Goal: Information Seeking & Learning: Compare options

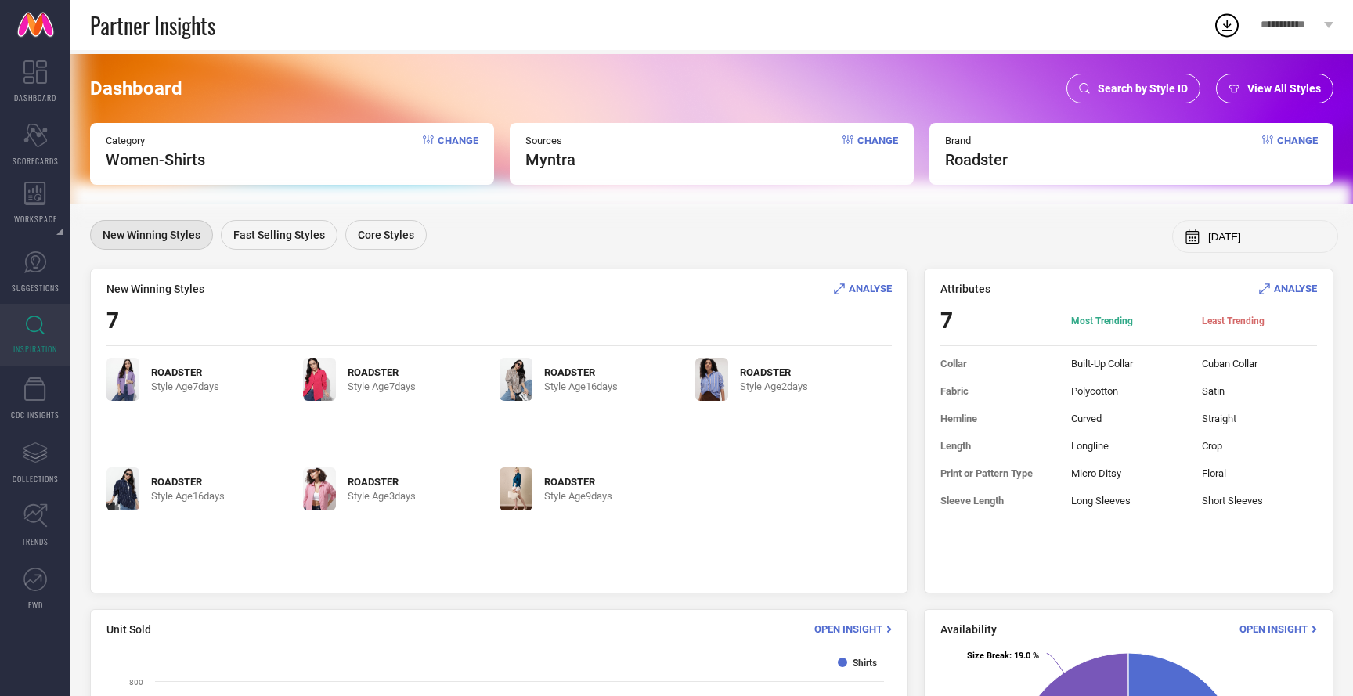
click at [1277, 141] on span "Change" at bounding box center [1297, 152] width 41 height 34
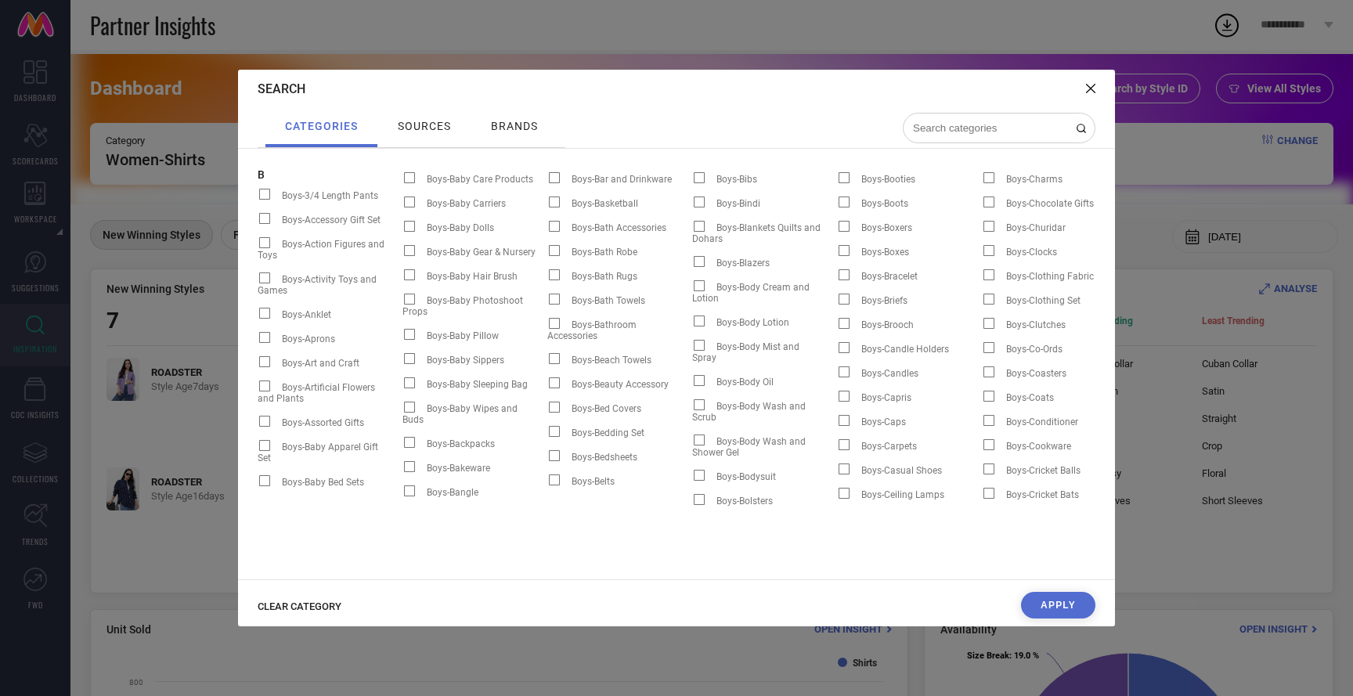
click at [989, 124] on input at bounding box center [989, 127] width 157 height 13
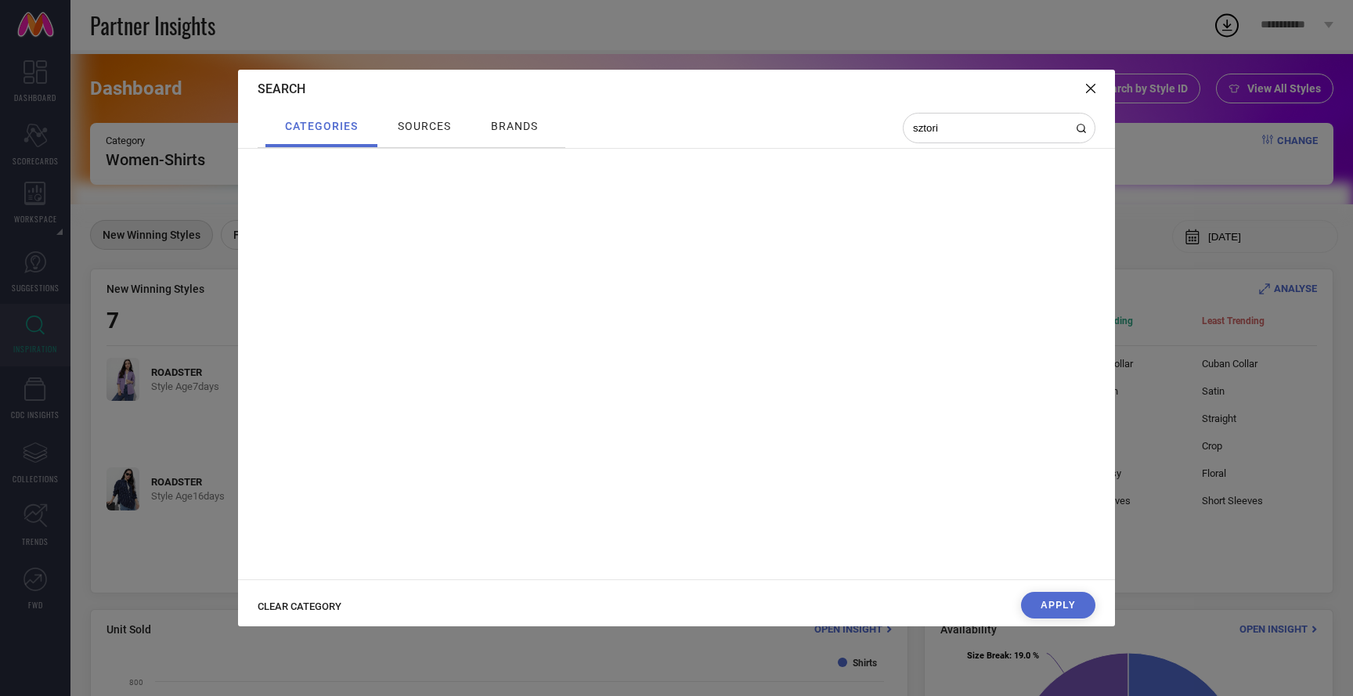
click at [308, 611] on span "CLEAR CATEGORY" at bounding box center [300, 606] width 84 height 12
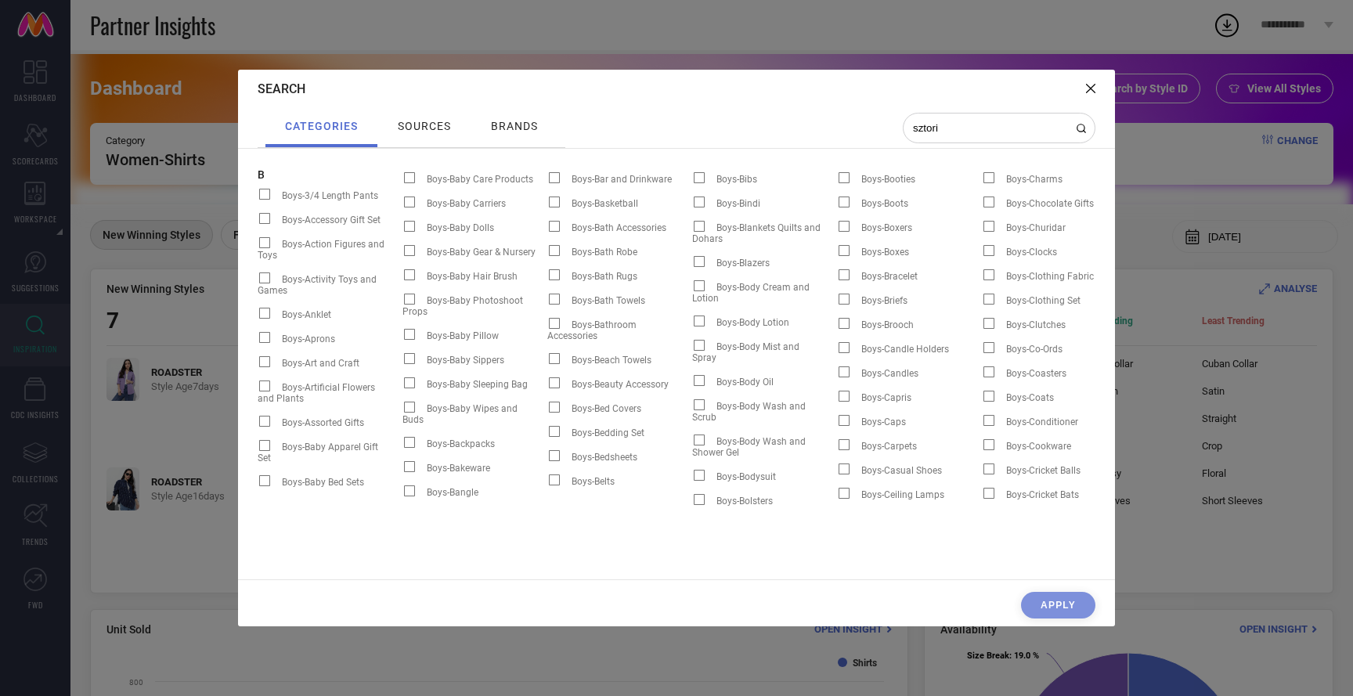
click at [969, 128] on input "sztori" at bounding box center [989, 127] width 157 height 13
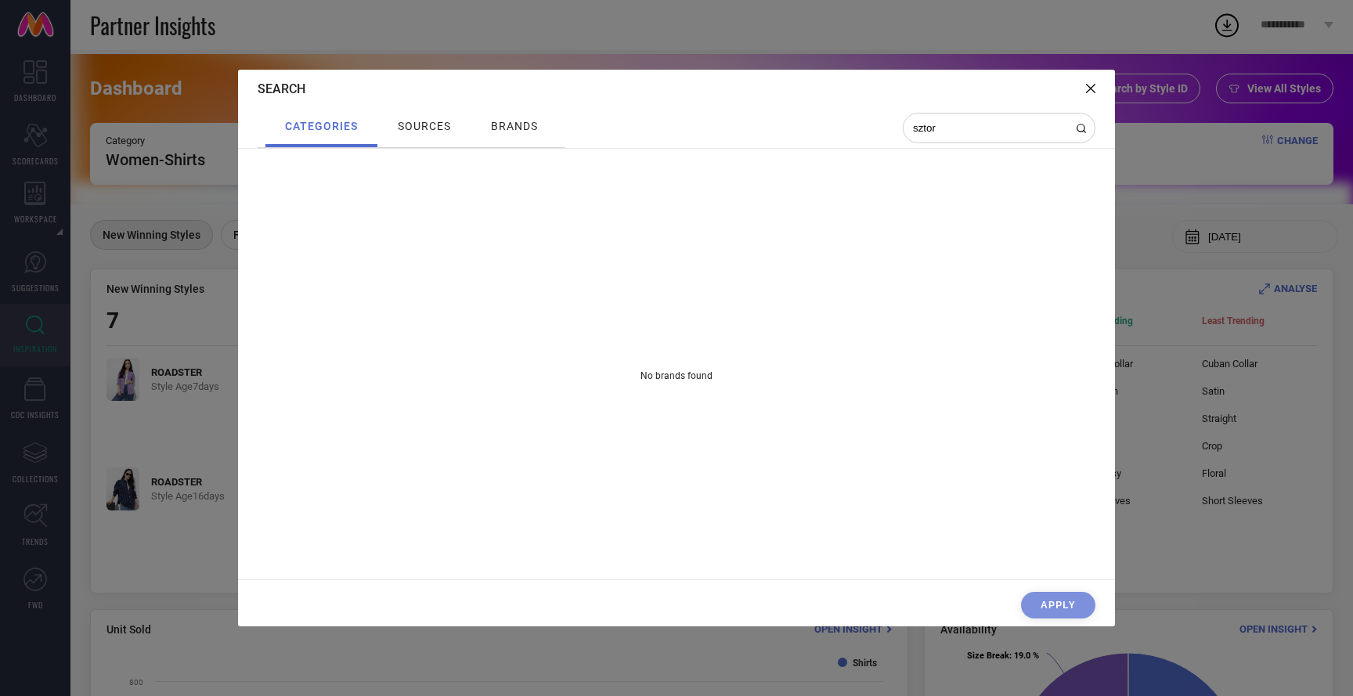
type input "sztor"
click at [498, 120] on span "brands" at bounding box center [514, 126] width 47 height 13
click at [965, 131] on input at bounding box center [989, 127] width 157 height 13
type input "sztori"
click at [1086, 88] on icon at bounding box center [1090, 88] width 9 height 9
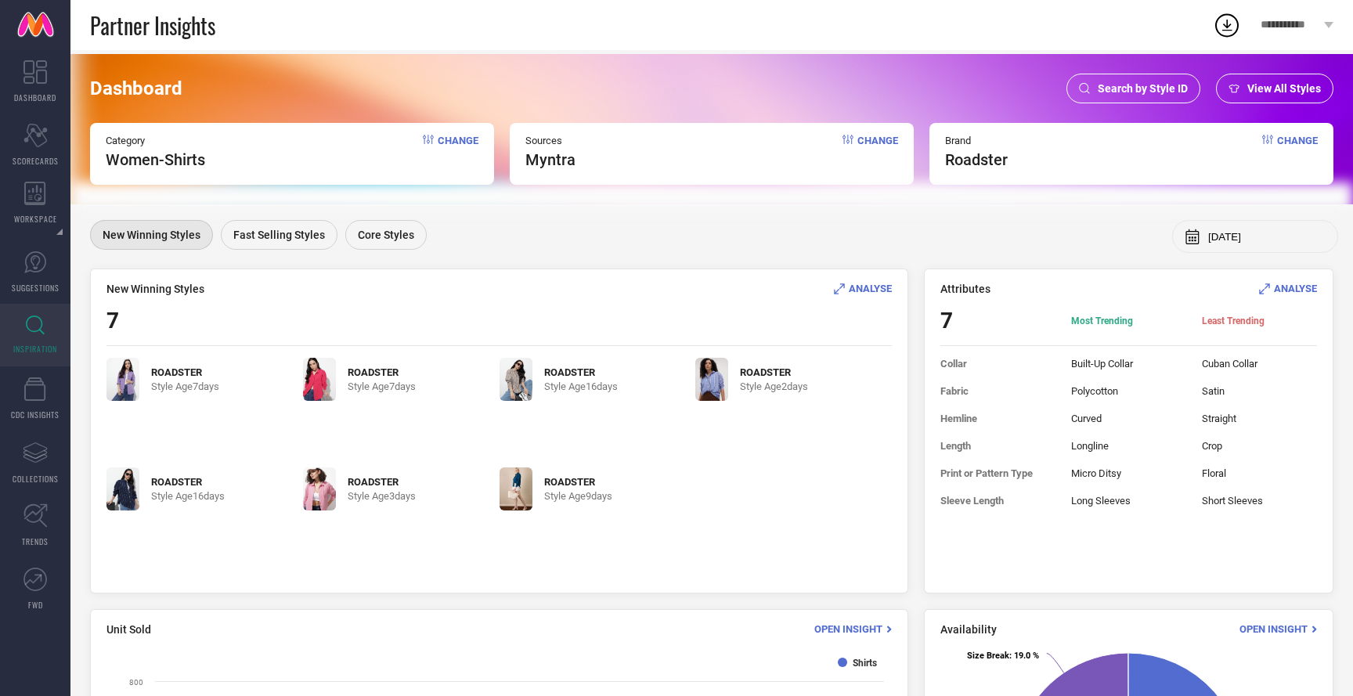
click at [976, 160] on span "roadster" at bounding box center [976, 159] width 63 height 19
click at [1289, 142] on span "Change" at bounding box center [1297, 152] width 41 height 34
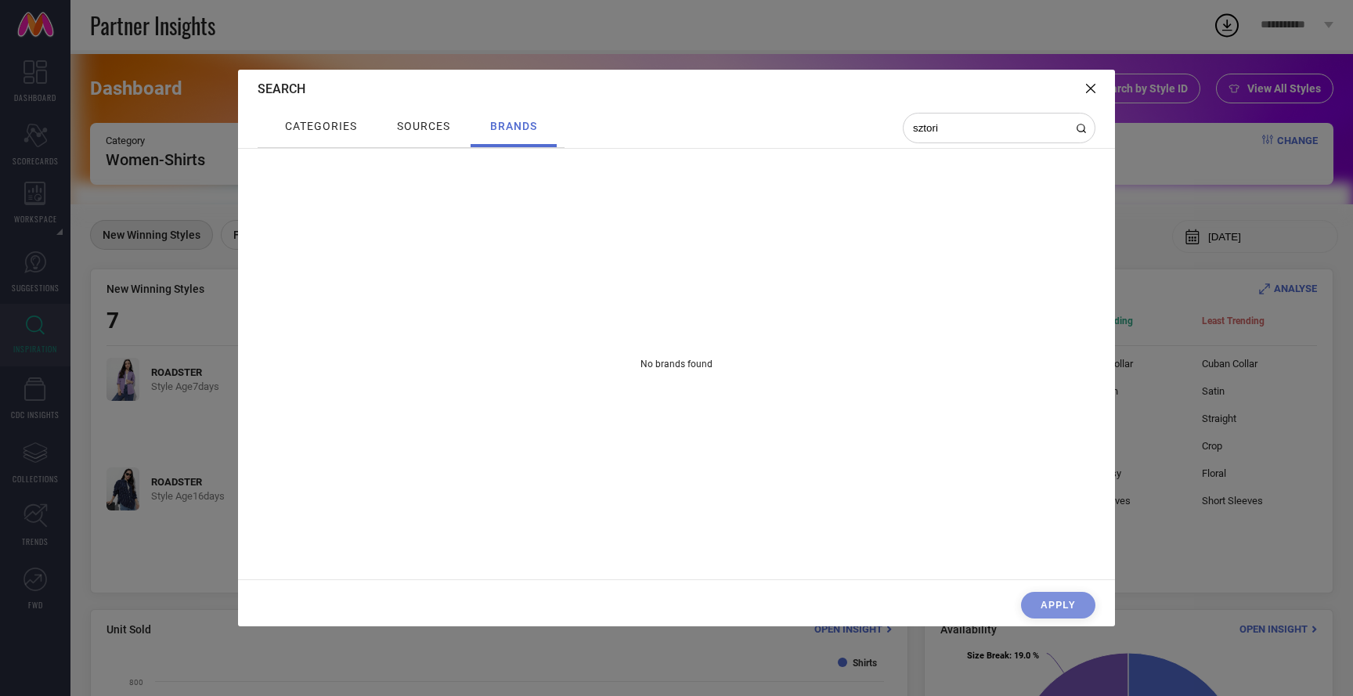
click at [325, 124] on span "categories" at bounding box center [321, 126] width 72 height 13
click at [1084, 88] on div "Search" at bounding box center [676, 89] width 877 height 38
click at [1091, 88] on icon at bounding box center [1090, 88] width 9 height 9
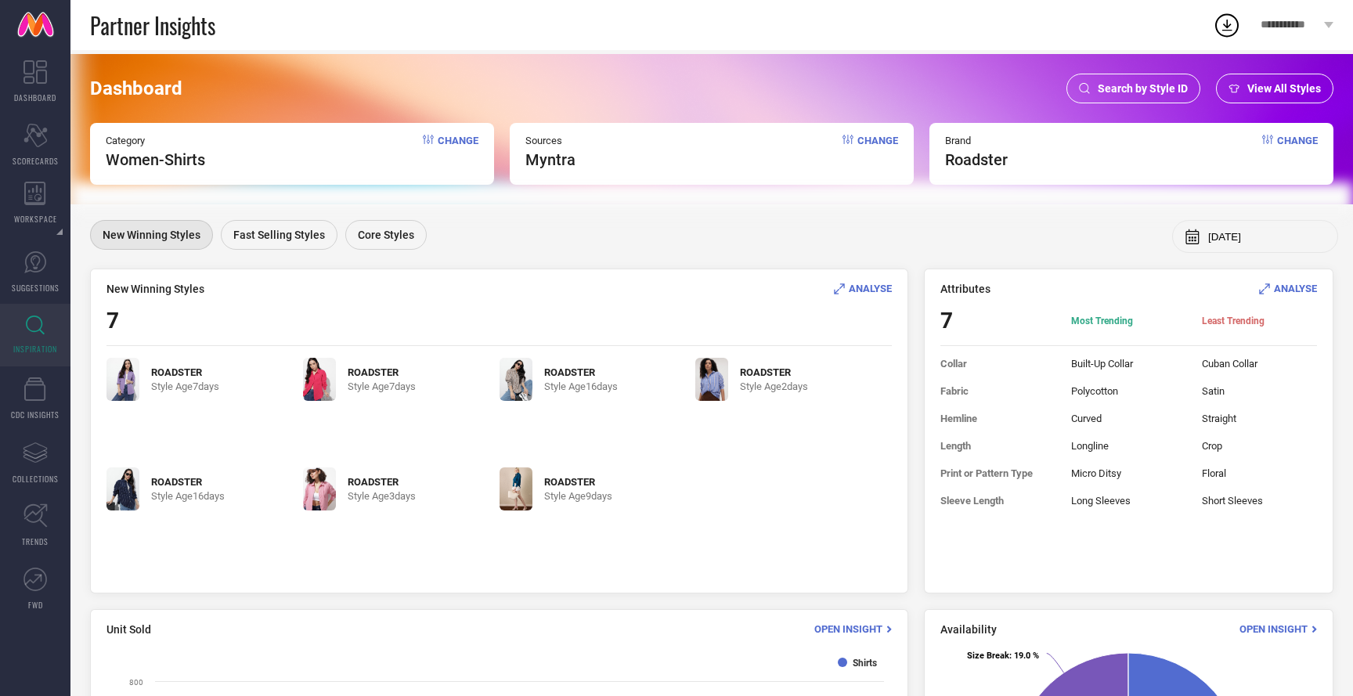
click at [481, 138] on div "Category Women-Shirts Change" at bounding box center [292, 154] width 404 height 62
click at [455, 139] on span "Change" at bounding box center [458, 152] width 41 height 34
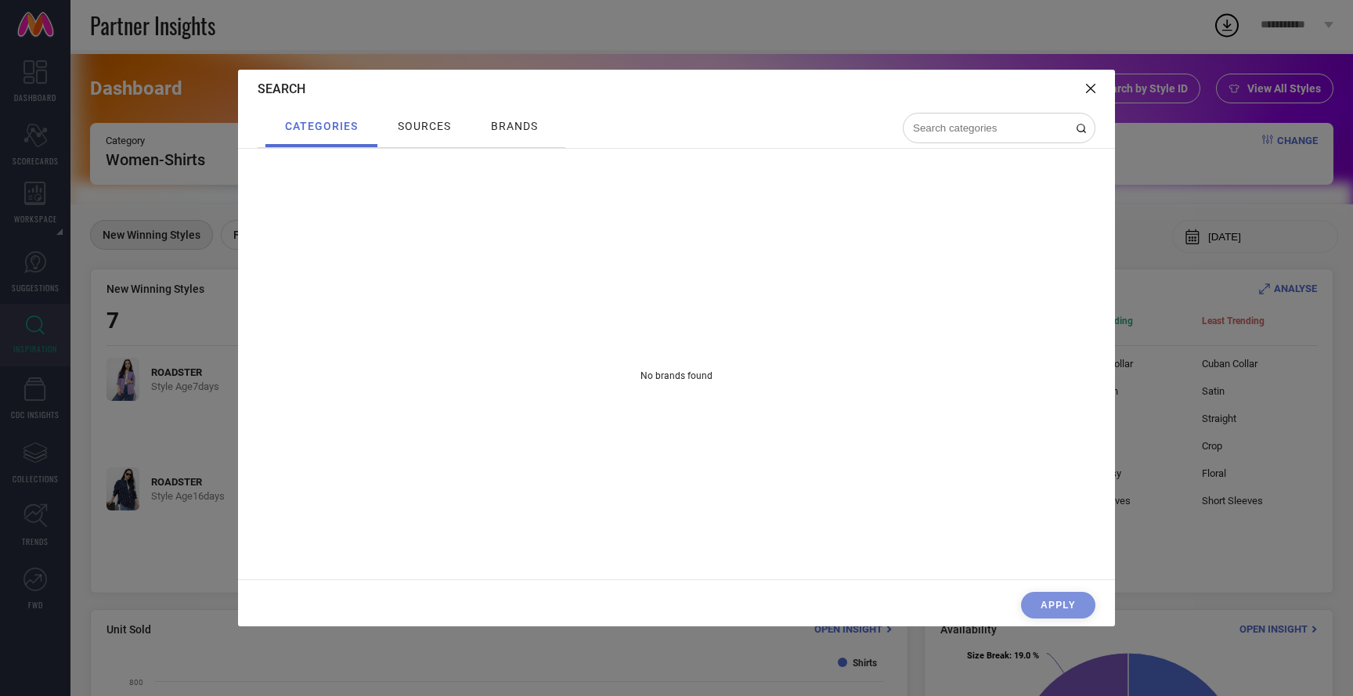
click at [1086, 87] on icon at bounding box center [1090, 88] width 9 height 9
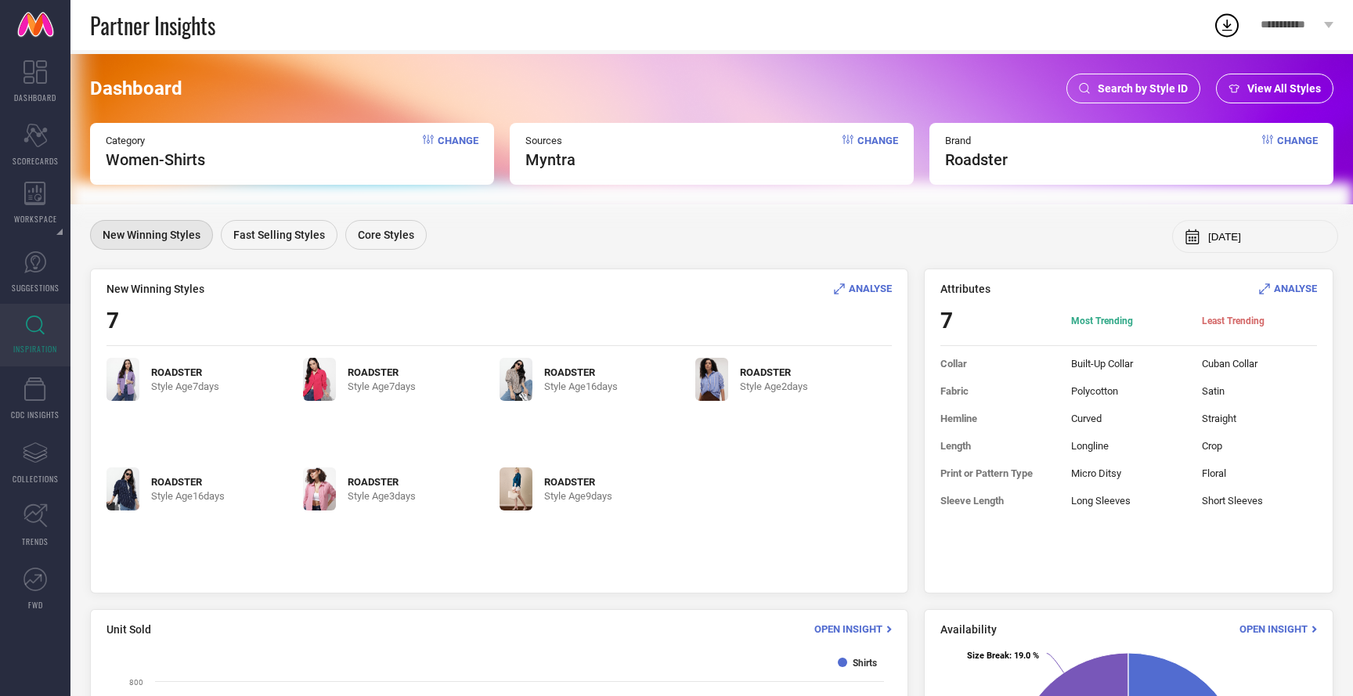
click at [1264, 85] on span "View All Styles" at bounding box center [1284, 88] width 74 height 13
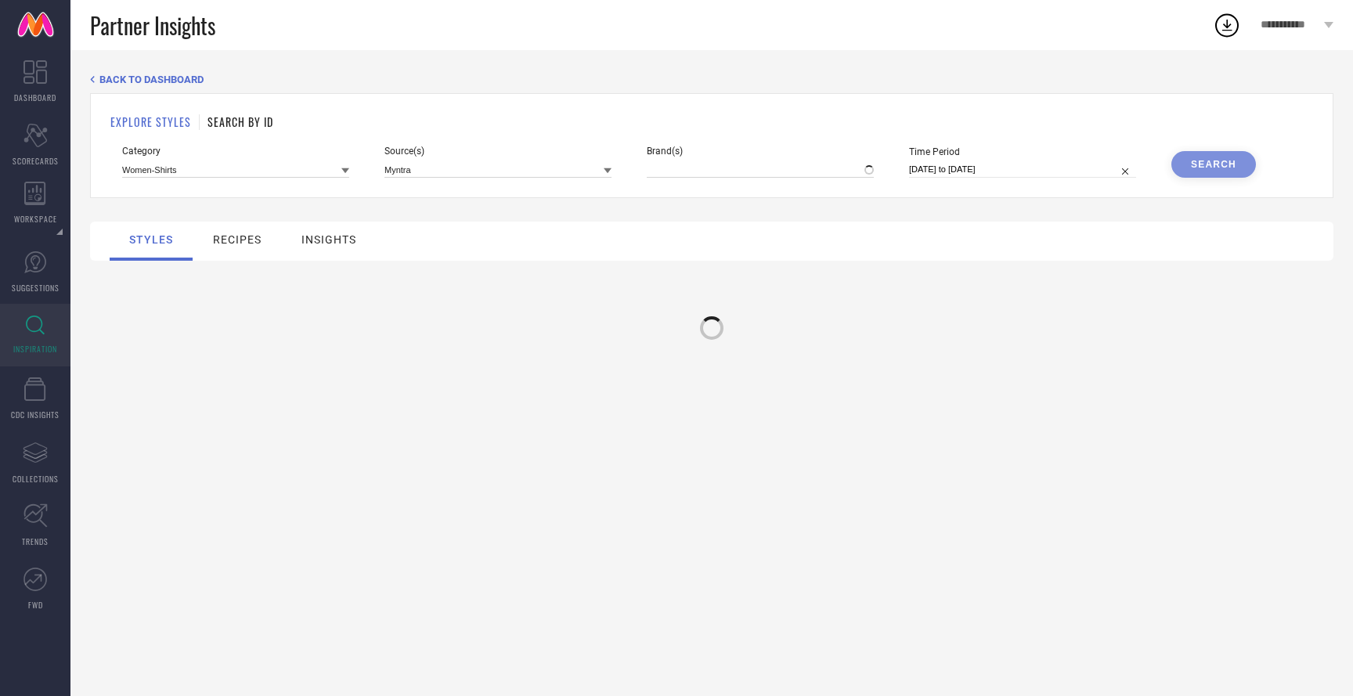
type input "ROADSTER"
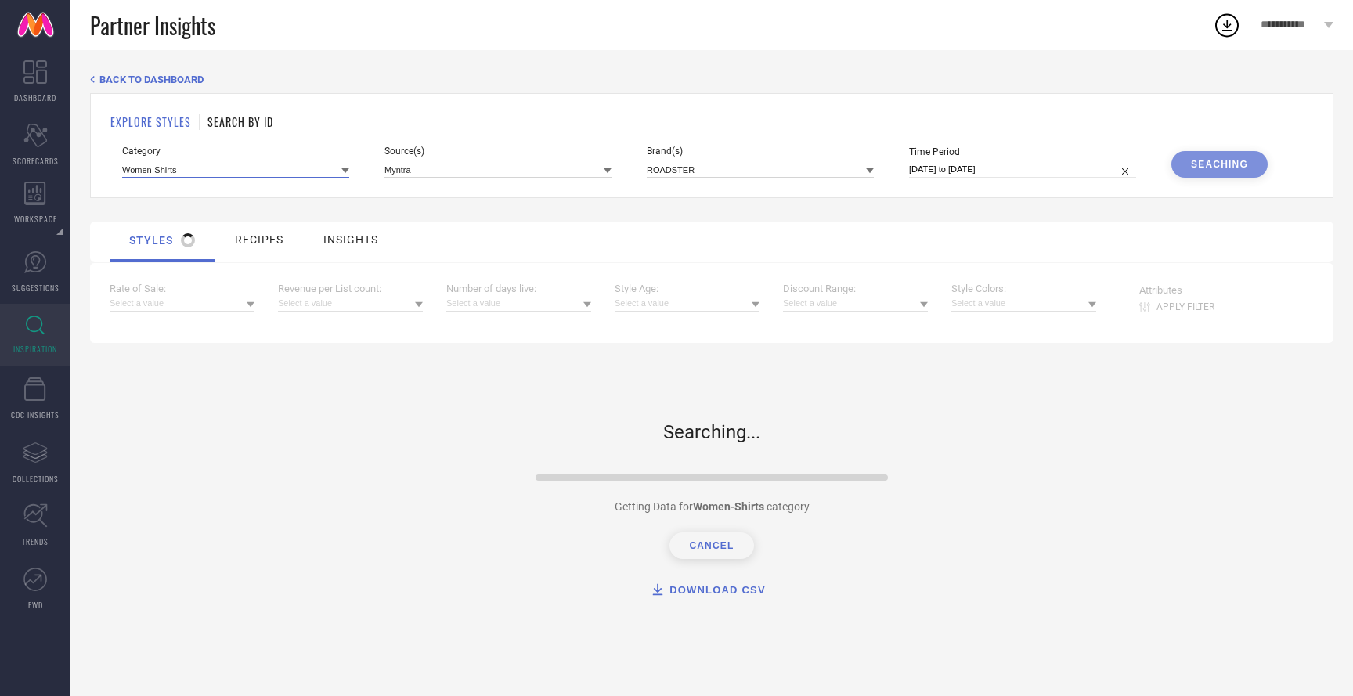
click at [240, 172] on input at bounding box center [235, 169] width 227 height 16
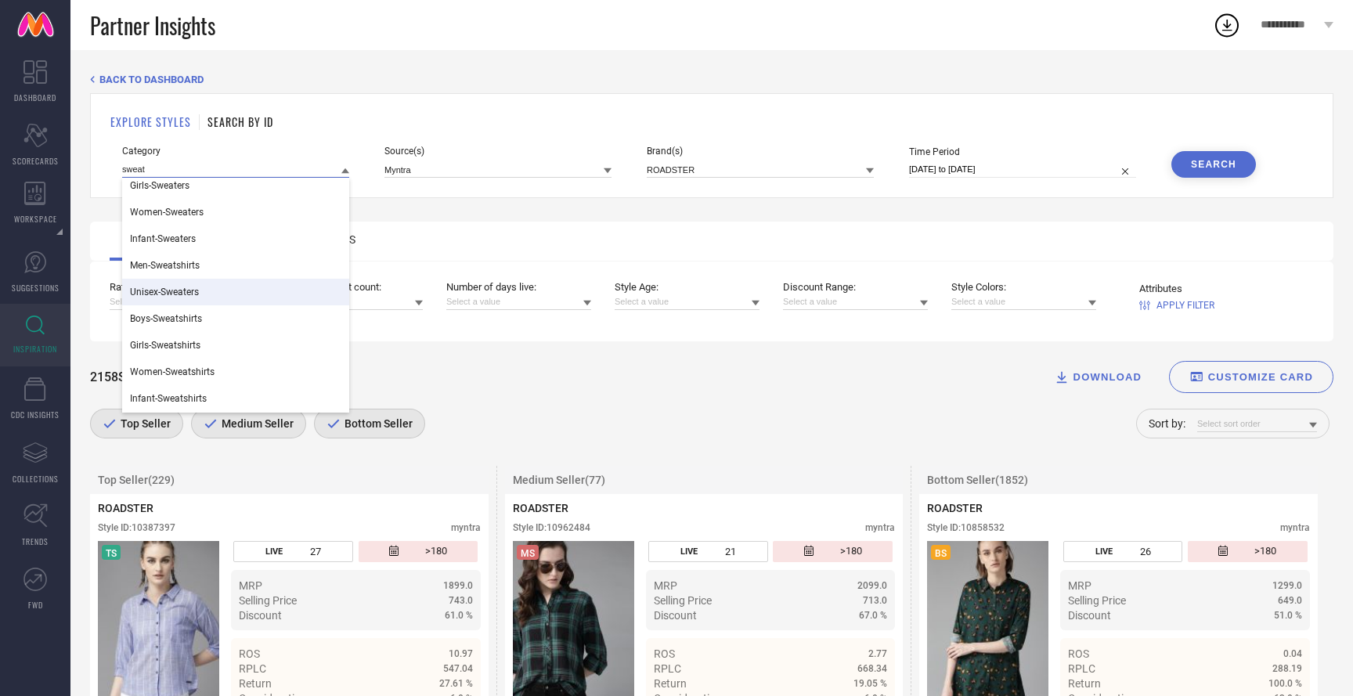
scroll to position [87, 0]
type input "sweat"
click at [204, 351] on div "Women-Sweatshirts" at bounding box center [235, 343] width 227 height 27
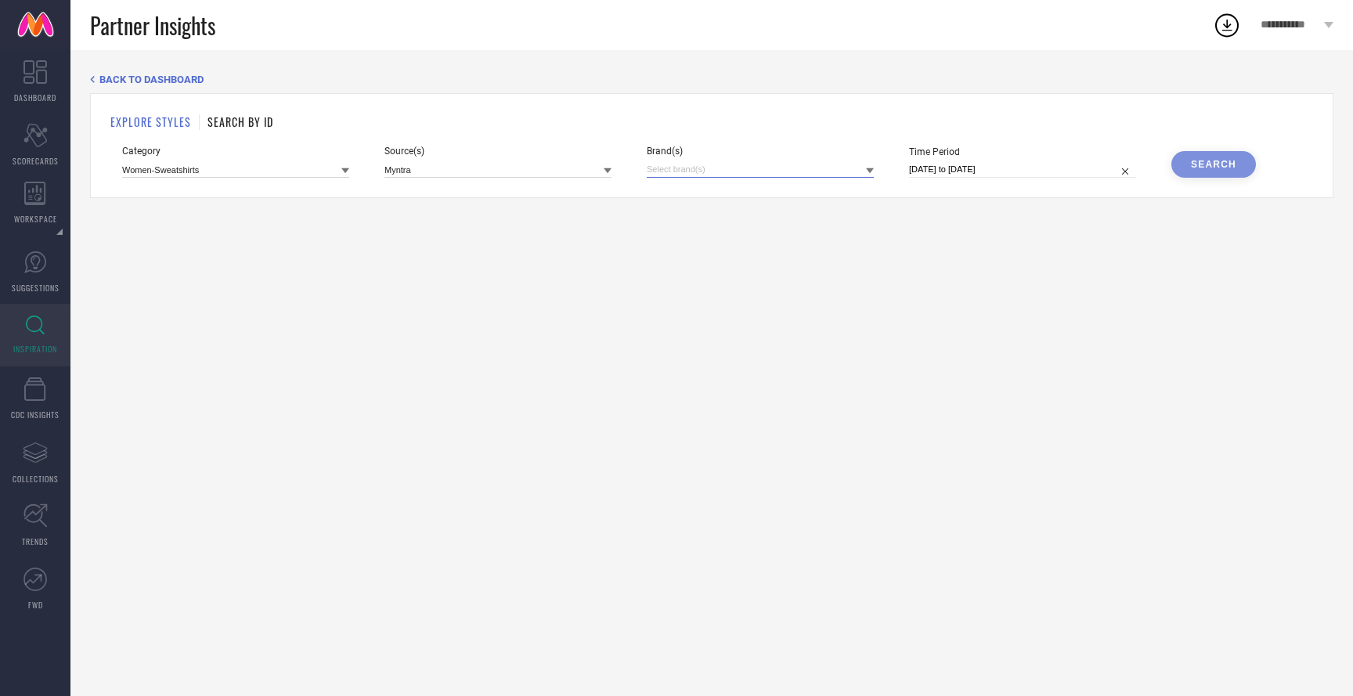
click at [711, 167] on input at bounding box center [760, 169] width 227 height 16
type input "sztori"
click at [716, 215] on div "SZTORI" at bounding box center [760, 222] width 227 height 30
select select "6"
select select "2025"
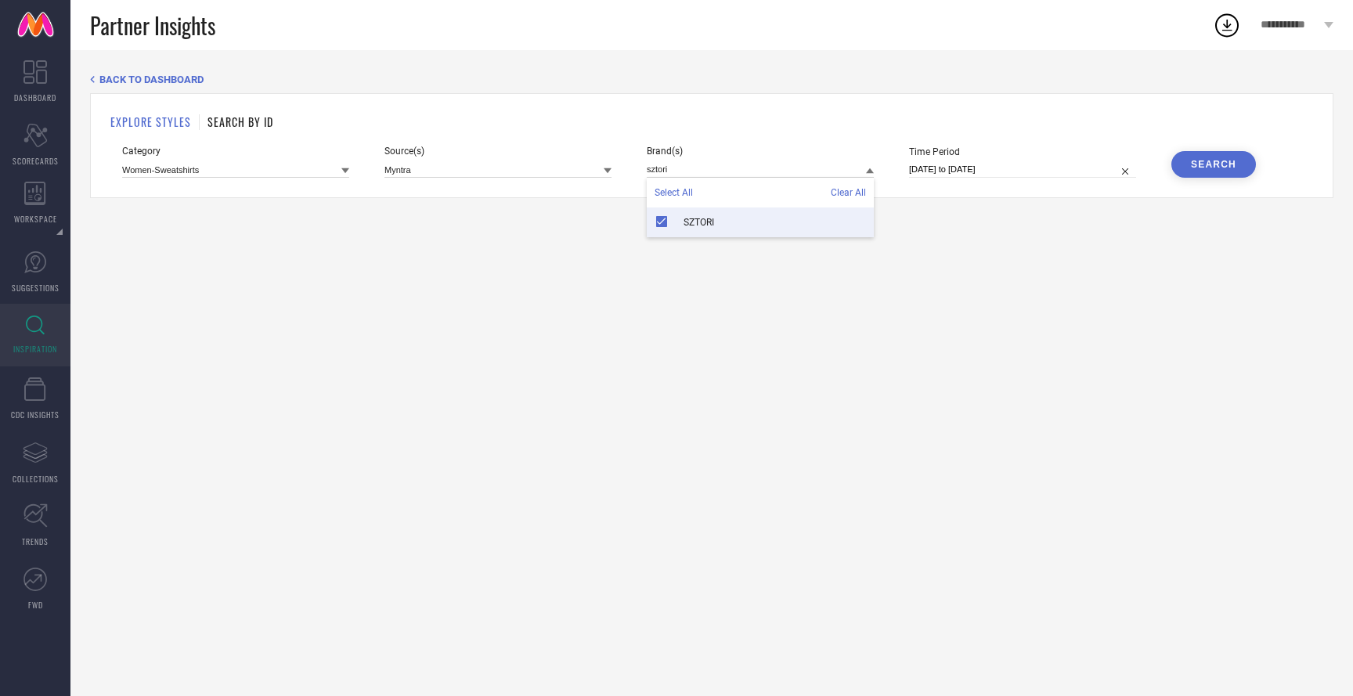
select select "7"
select select "2025"
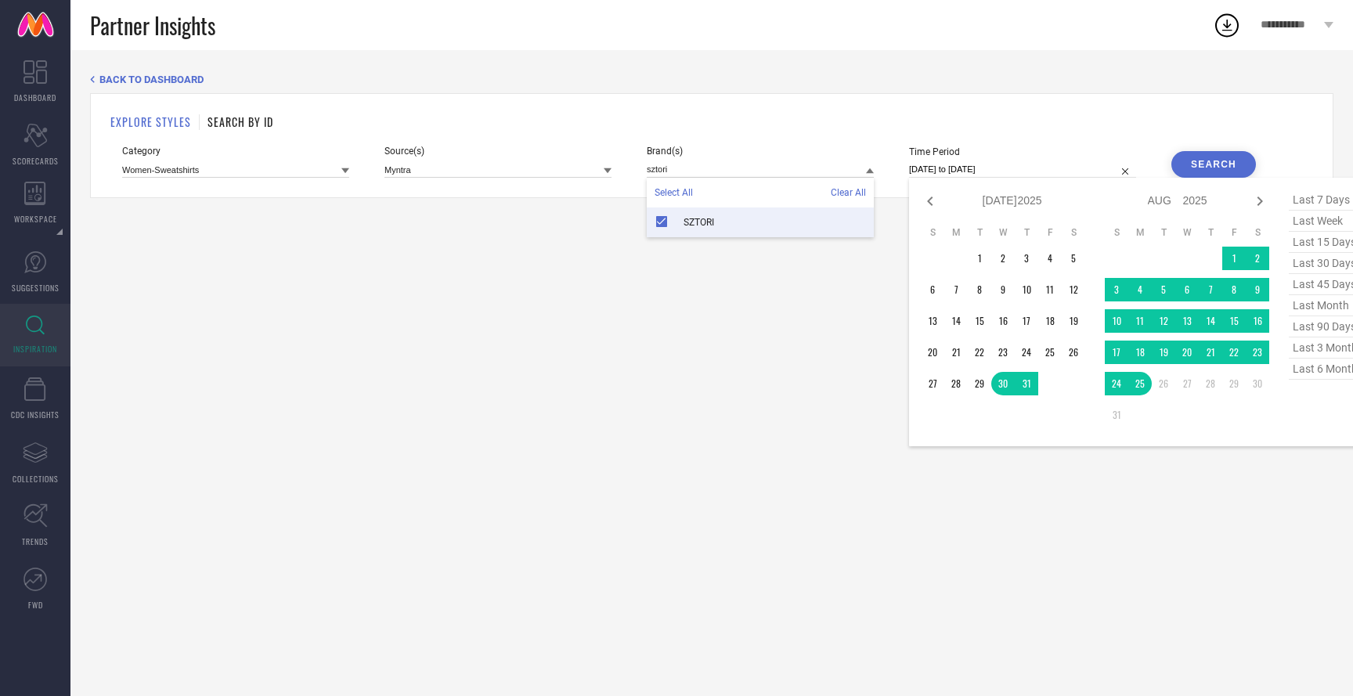
click at [1051, 169] on input "30-07-2025 to 25-08-2025" at bounding box center [1022, 169] width 227 height 16
click at [1325, 265] on span "last 30 days" at bounding box center [1328, 263] width 78 height 21
type input "27-07-2025 to 25-08-2025"
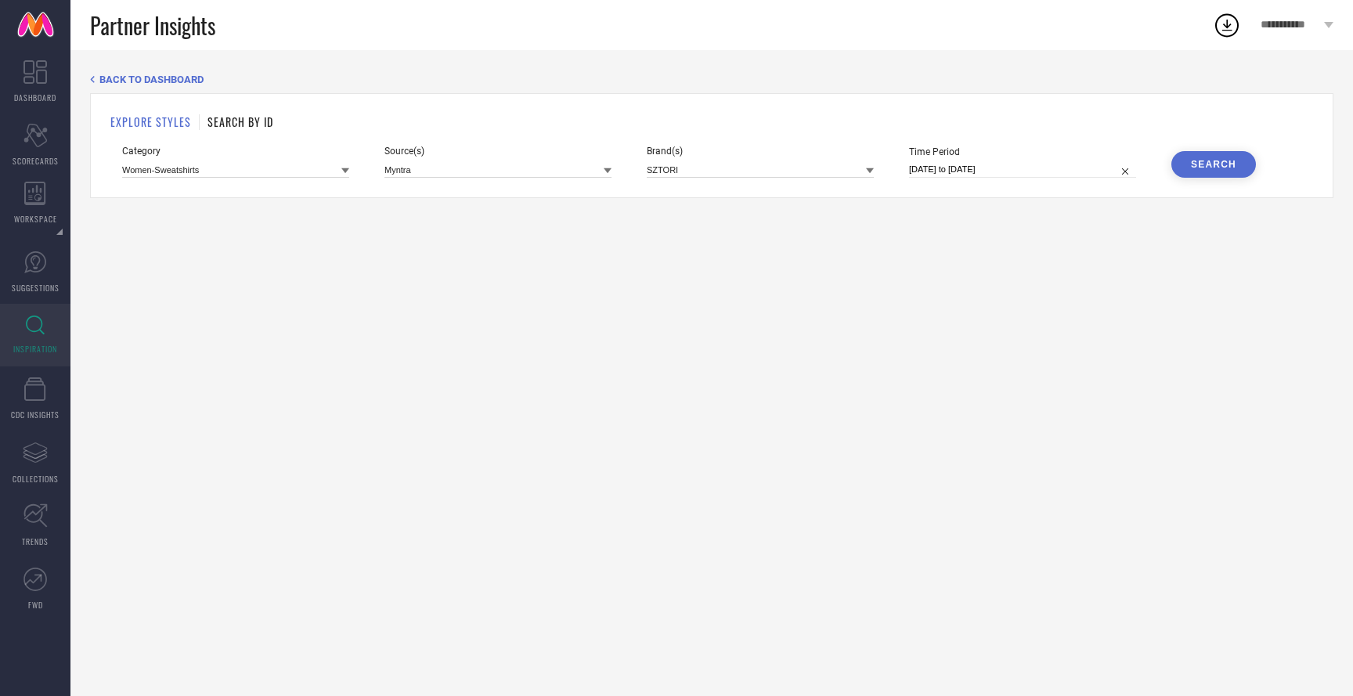
click at [1051, 164] on input "27-07-2025 to 25-08-2025" at bounding box center [1022, 169] width 227 height 16
select select "6"
select select "2025"
select select "7"
select select "2025"
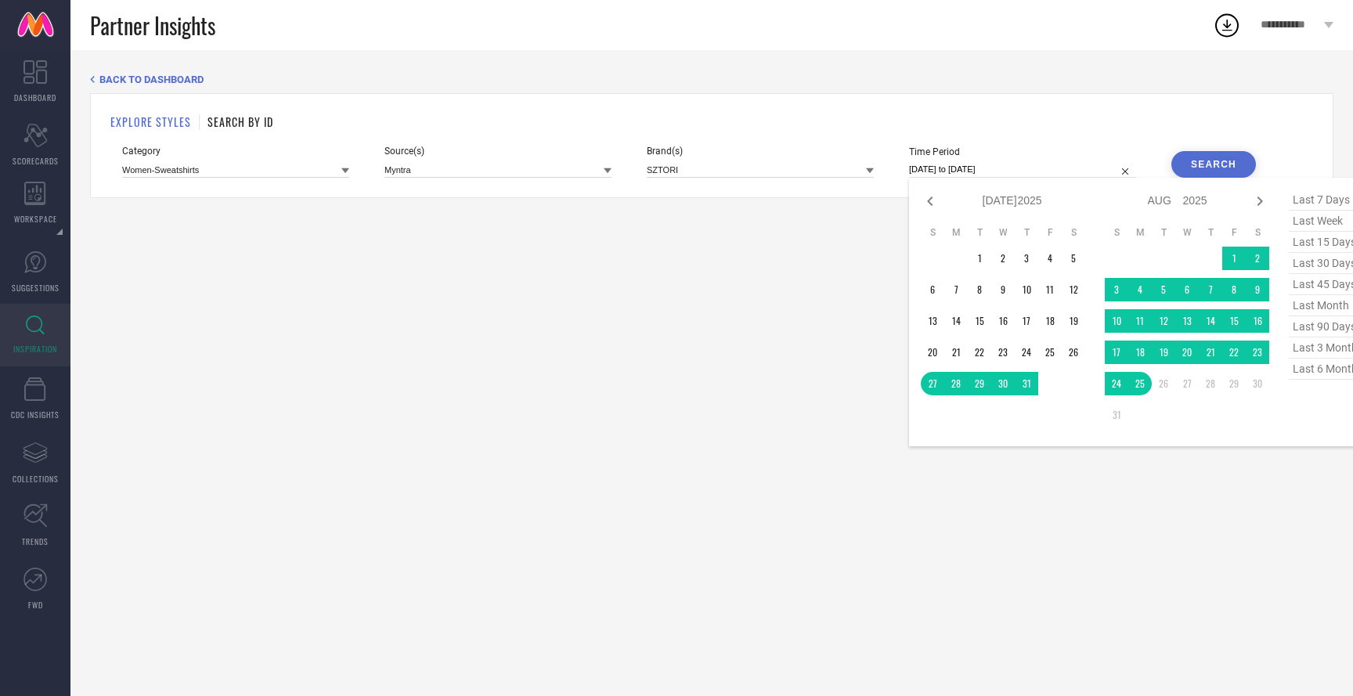
click at [1330, 290] on span "last 45 days" at bounding box center [1328, 284] width 78 height 21
type input "12-07-2025 to 25-08-2025"
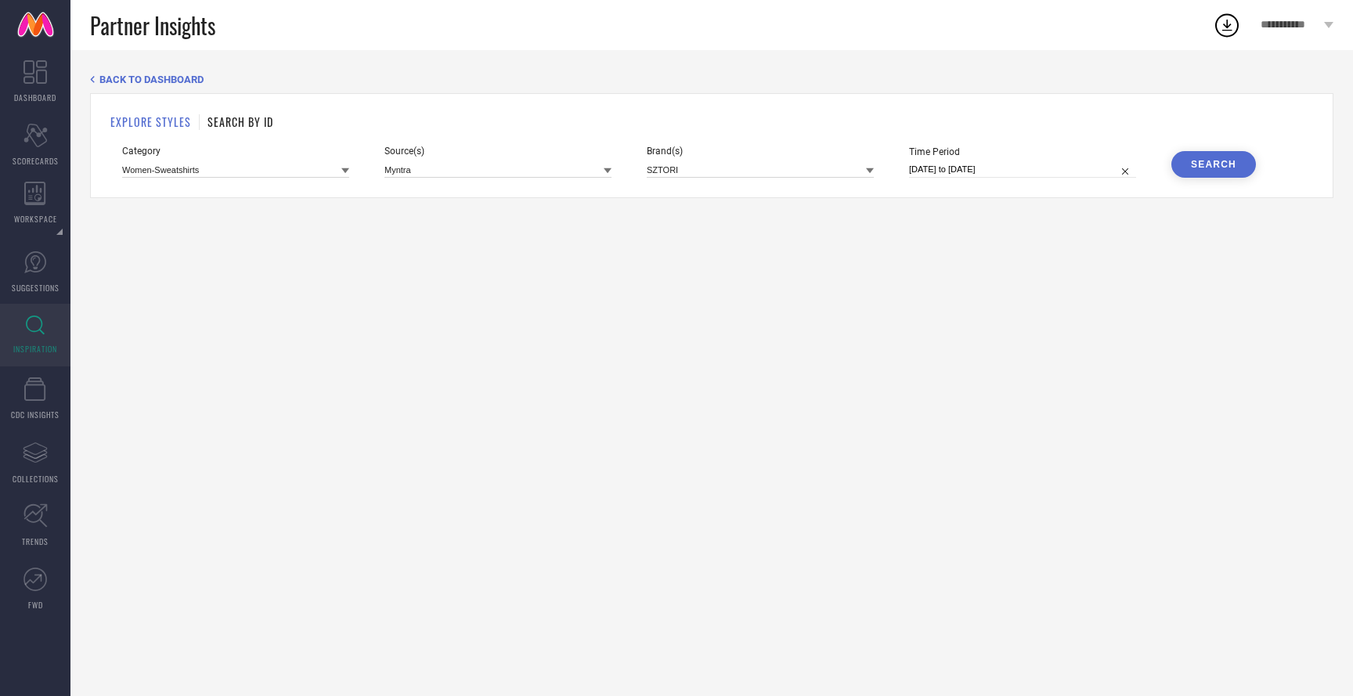
click at [1238, 158] on button "Search" at bounding box center [1213, 164] width 85 height 27
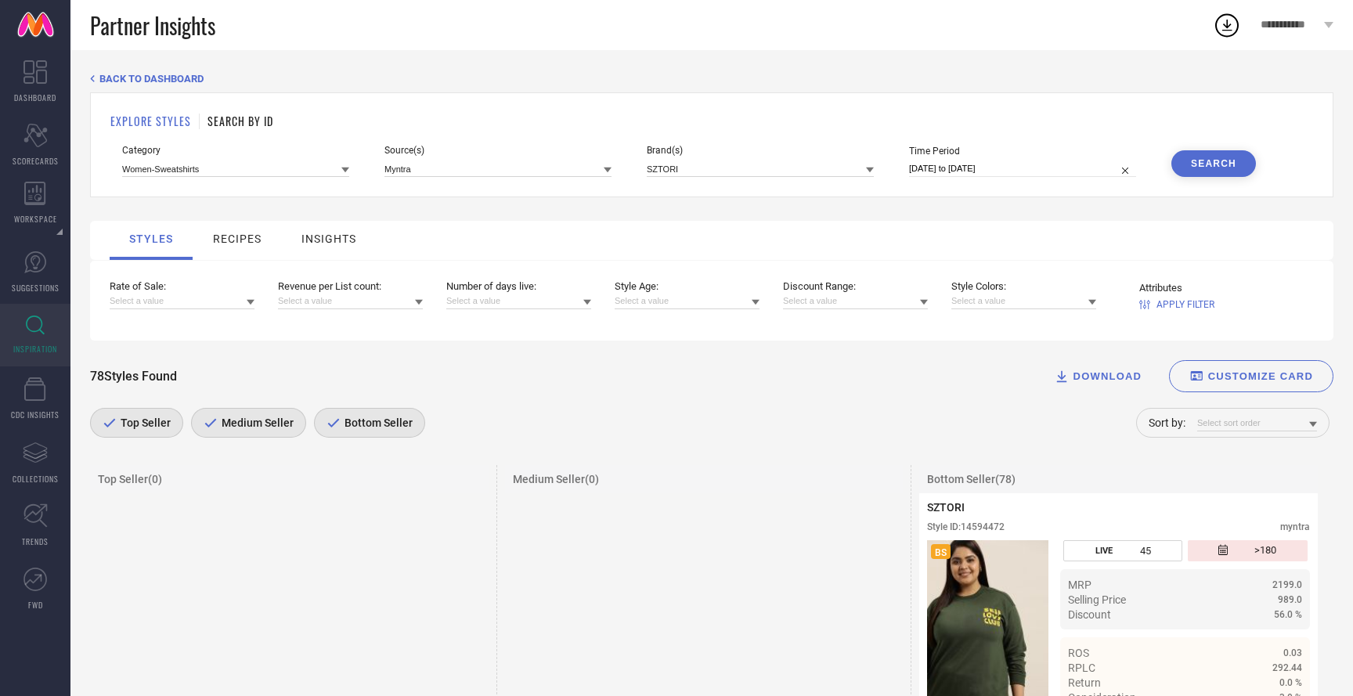
scroll to position [0, 0]
click at [106, 77] on span "BACK TO DASHBOARD" at bounding box center [151, 80] width 104 height 12
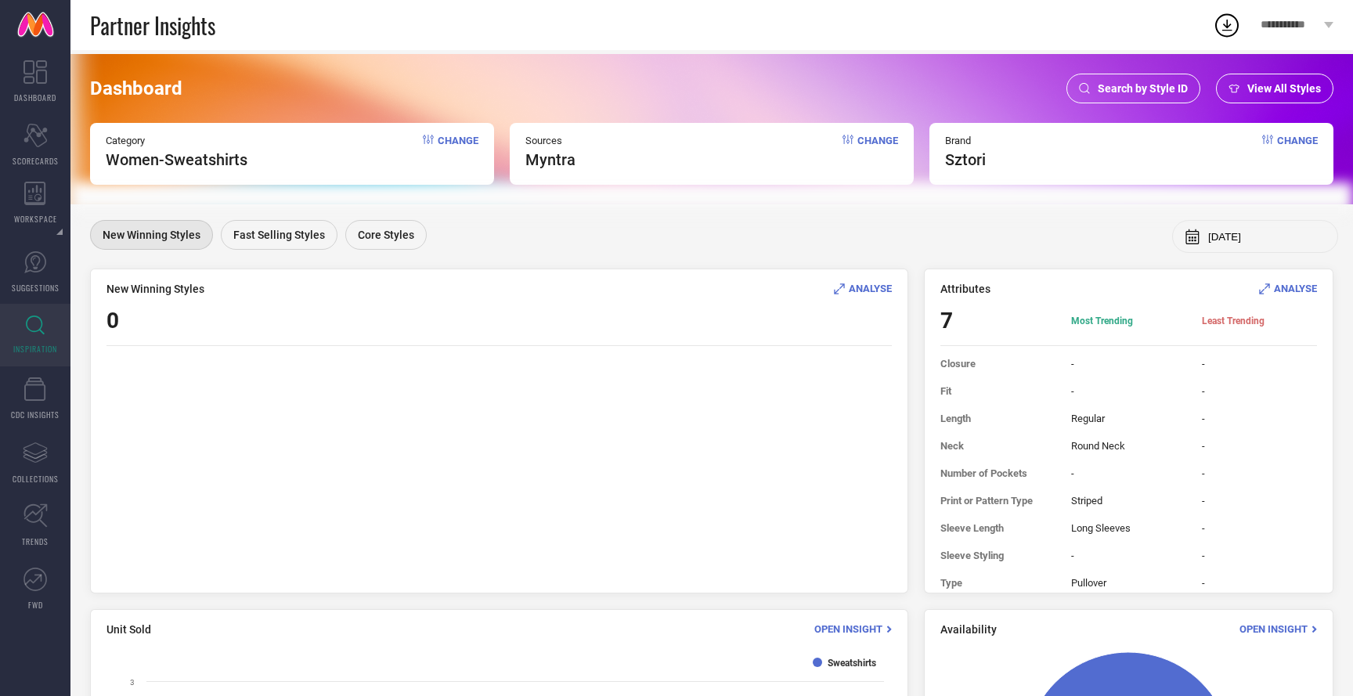
click at [1257, 88] on span "View All Styles" at bounding box center [1284, 88] width 74 height 13
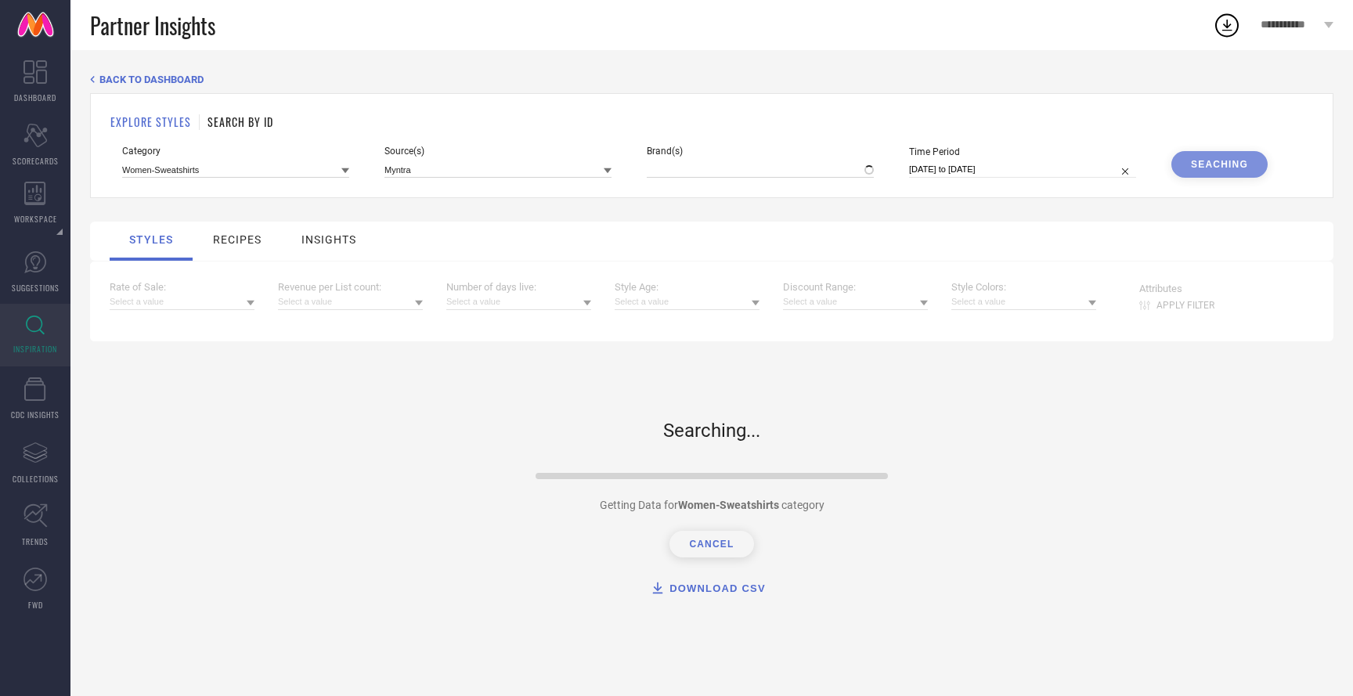
type input "SZTORI"
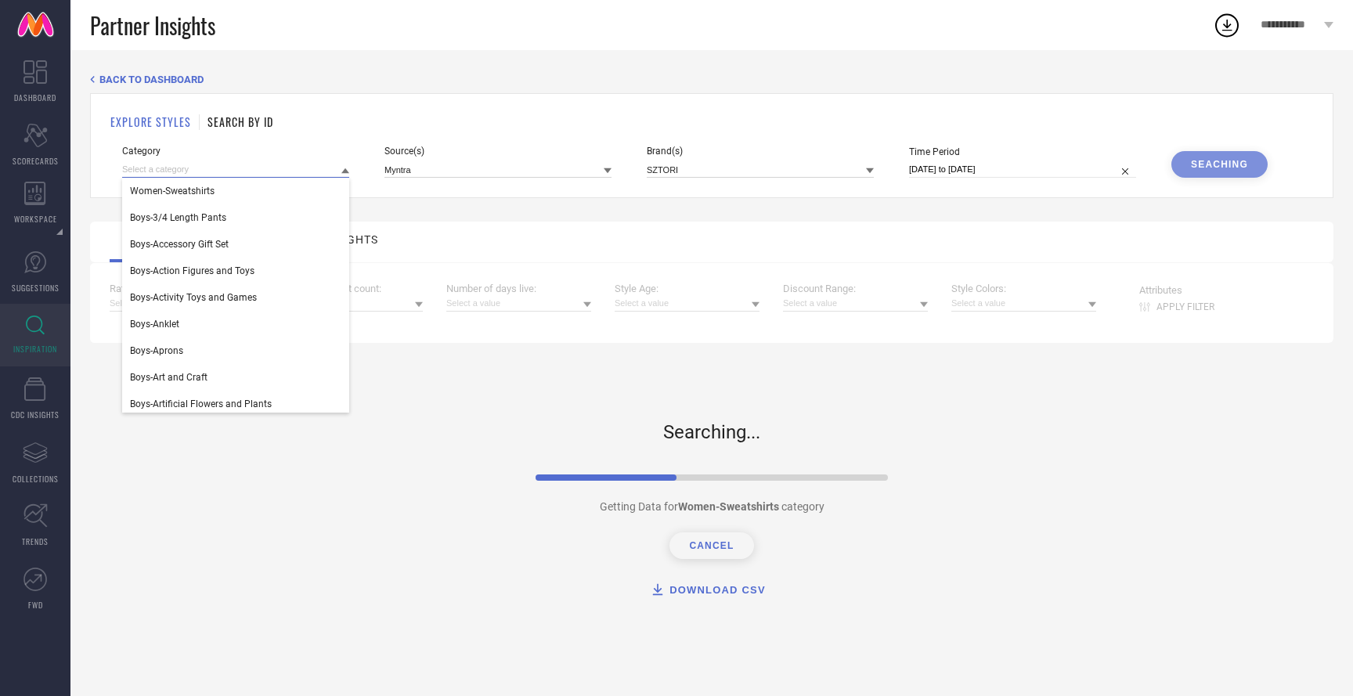
click at [210, 171] on input at bounding box center [235, 169] width 227 height 16
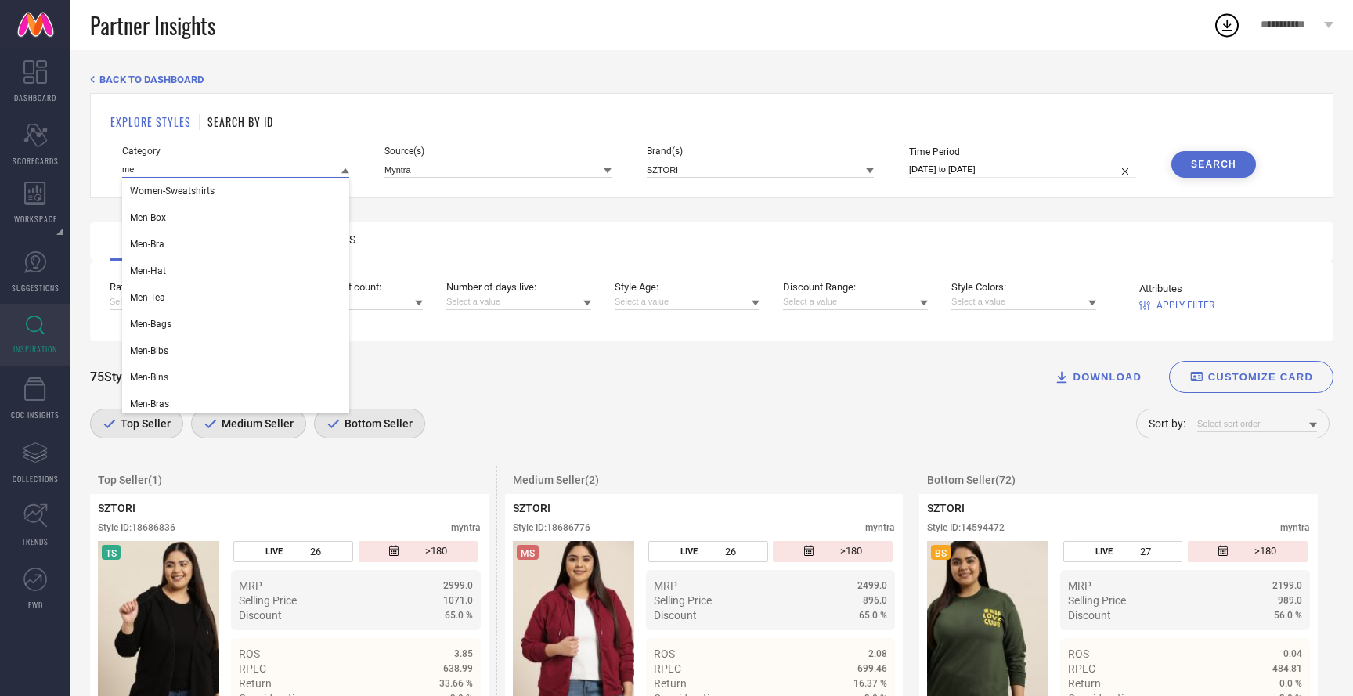
type input "m"
type input "tshi"
click at [239, 220] on div "Men-Tshirts" at bounding box center [235, 217] width 227 height 27
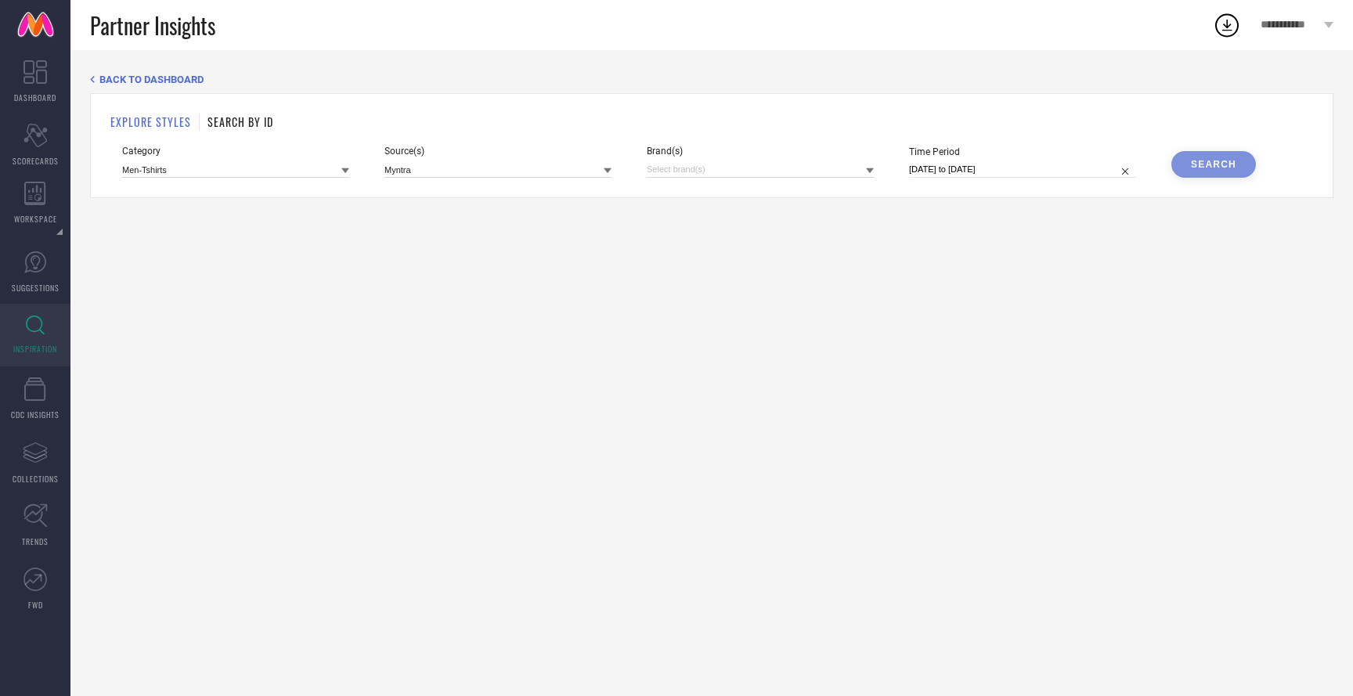
click at [770, 159] on div "Brand(s)" at bounding box center [760, 162] width 227 height 32
click at [756, 175] on input at bounding box center [760, 169] width 227 height 16
type input "sztori"
click at [726, 227] on div "SZTORI" at bounding box center [760, 222] width 227 height 30
click at [1246, 172] on button "Search" at bounding box center [1213, 164] width 85 height 27
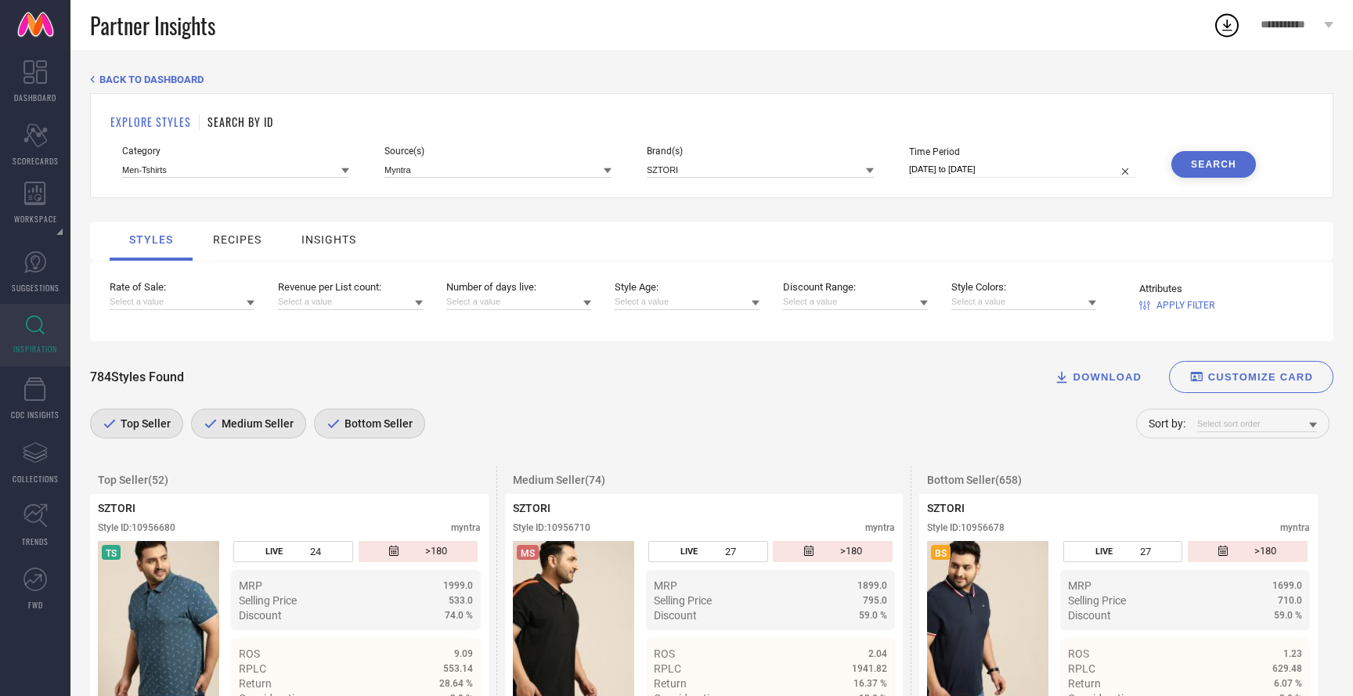
click at [1245, 414] on div "Sort by:" at bounding box center [1232, 424] width 193 height 30
click at [1244, 422] on input at bounding box center [1257, 424] width 120 height 16
click at [1245, 446] on span "Rate of Sale" at bounding box center [1230, 445] width 50 height 11
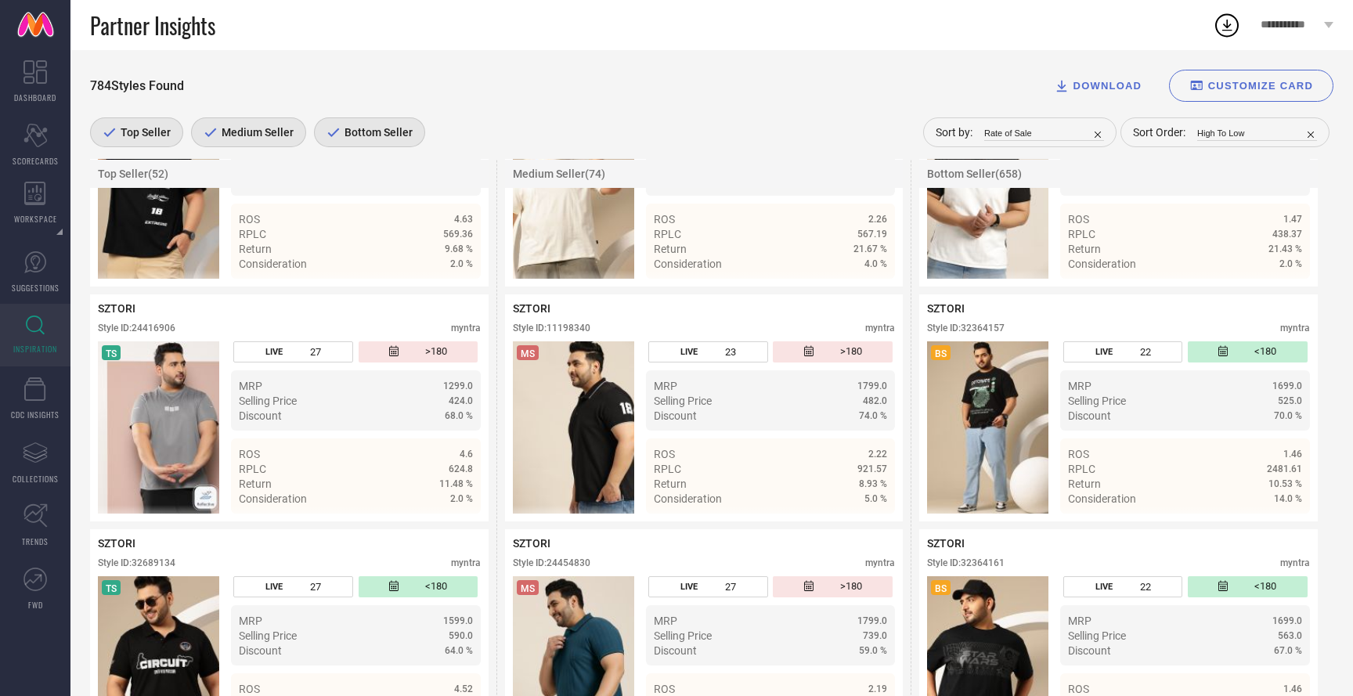
scroll to position [4906, 0]
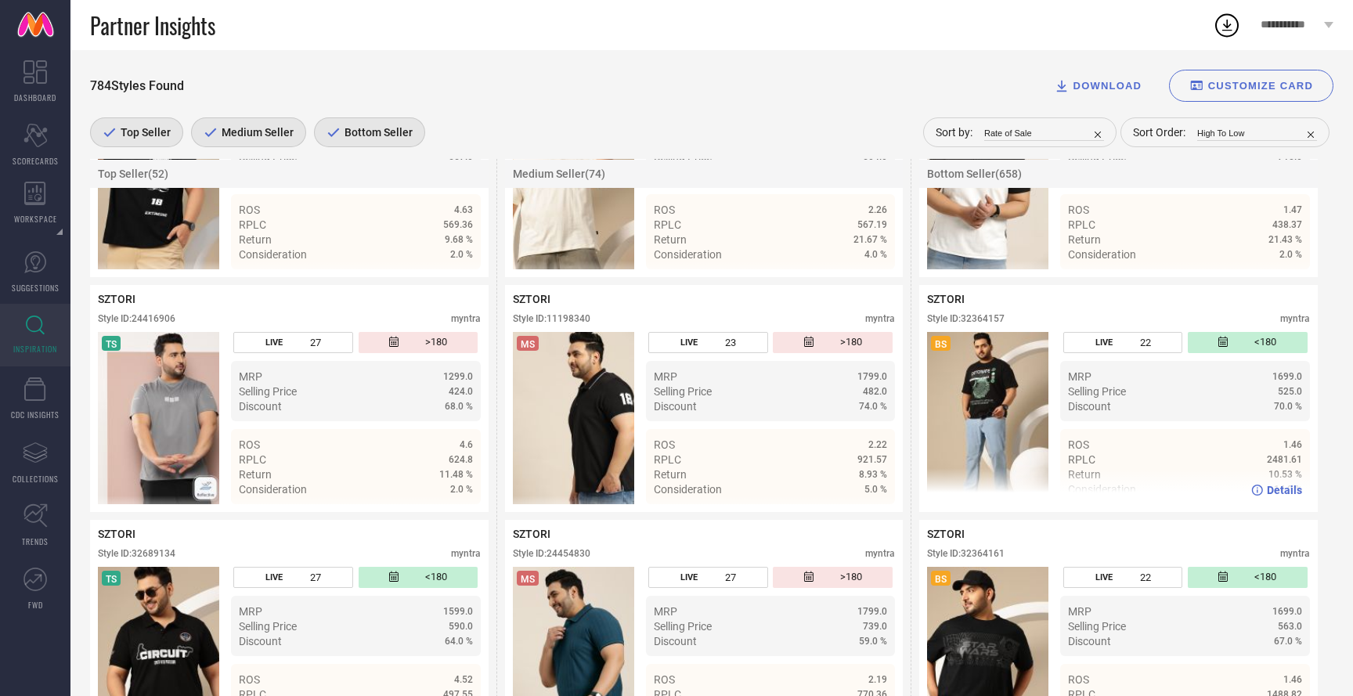
click at [1275, 496] on span "Details" at bounding box center [1284, 490] width 35 height 13
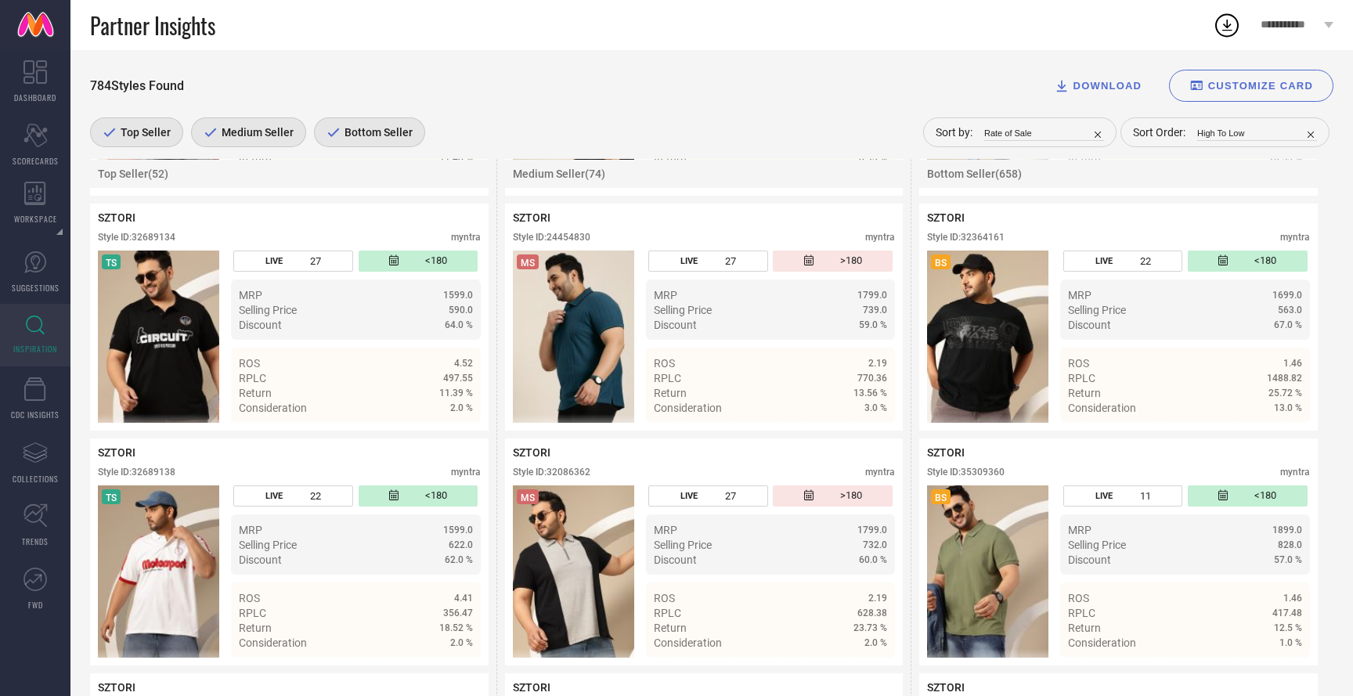
scroll to position [5308, 0]
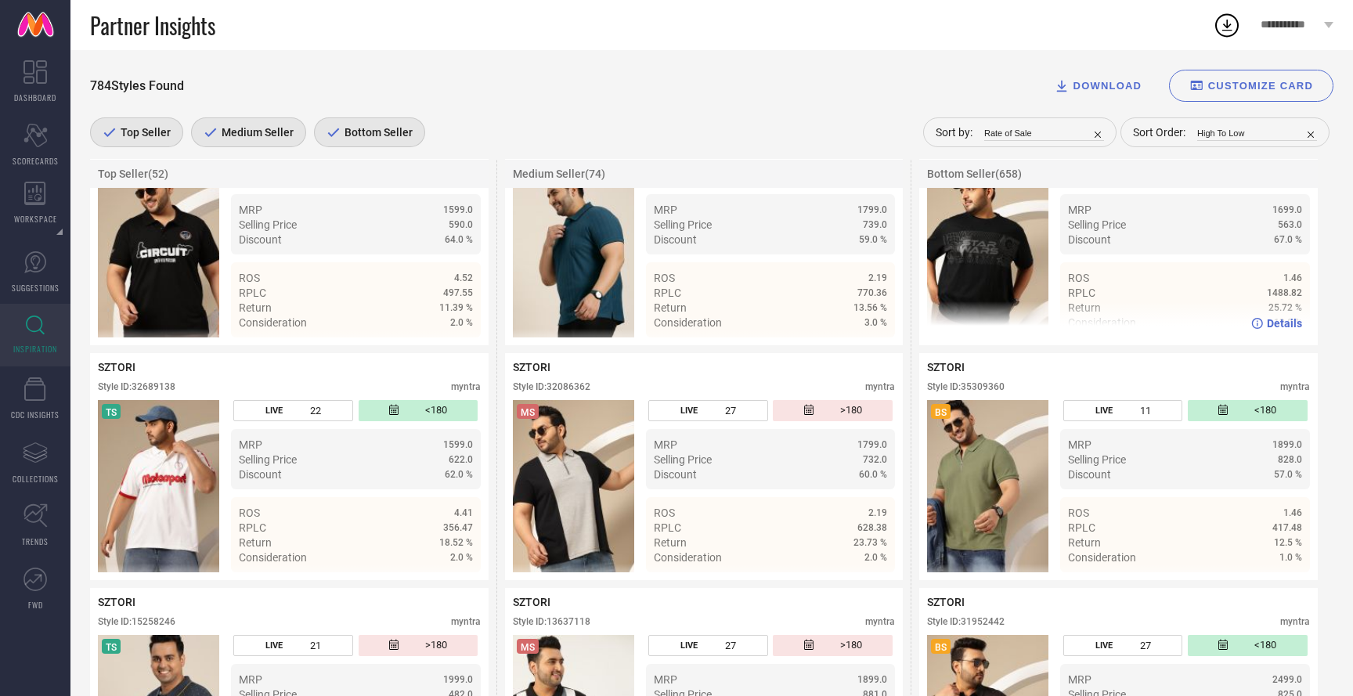
click at [1291, 330] on span "Details" at bounding box center [1284, 323] width 35 height 13
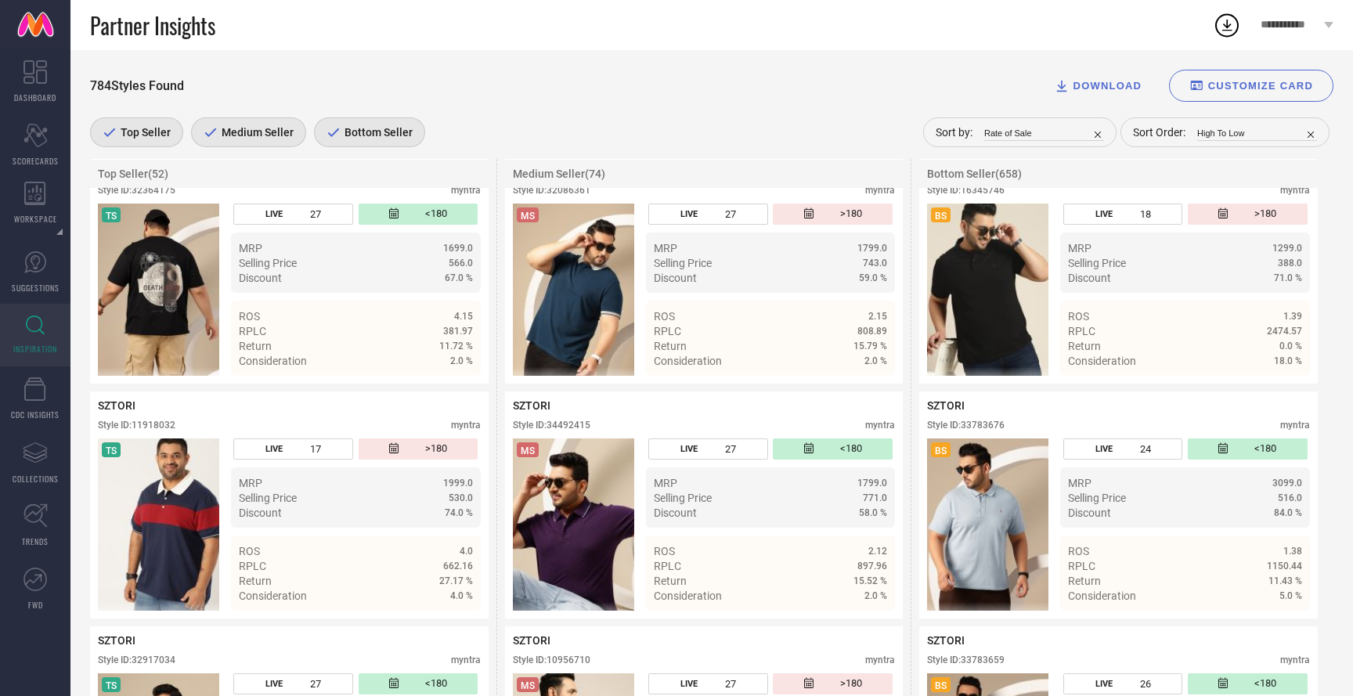
scroll to position [6222, 0]
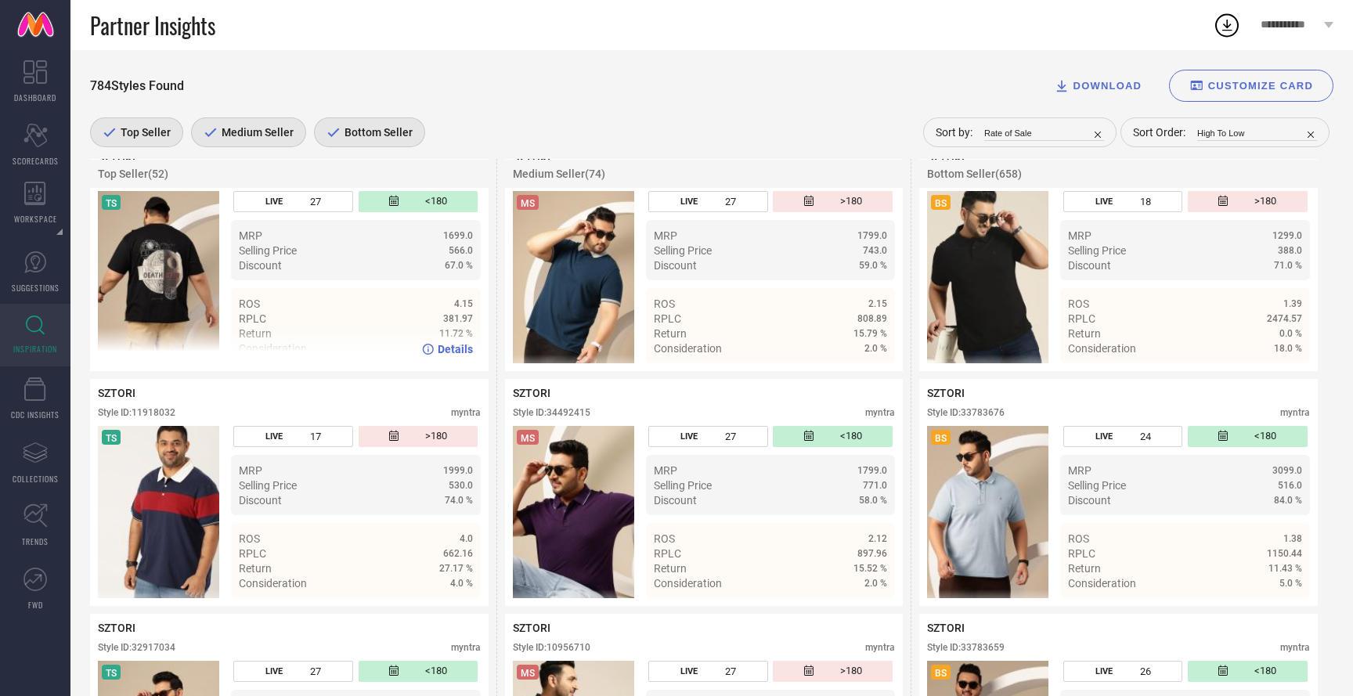
click at [452, 355] on span "Details" at bounding box center [455, 349] width 35 height 13
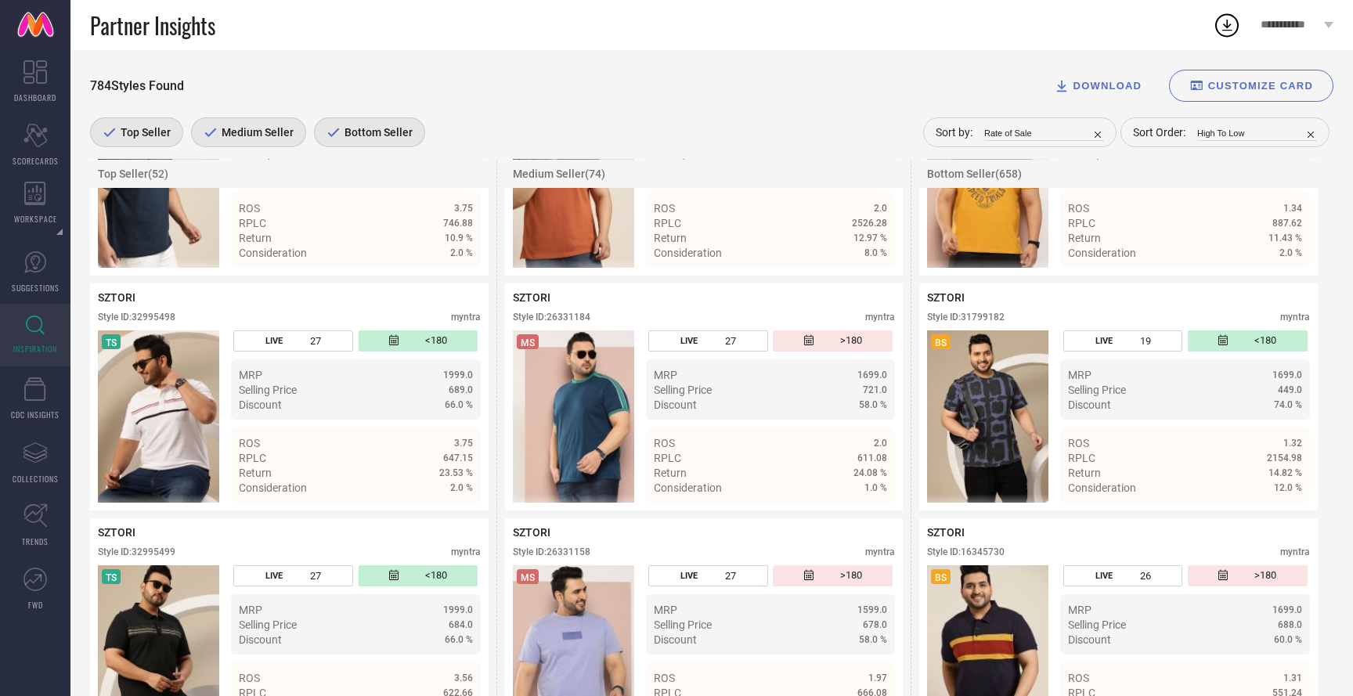
scroll to position [7263, 0]
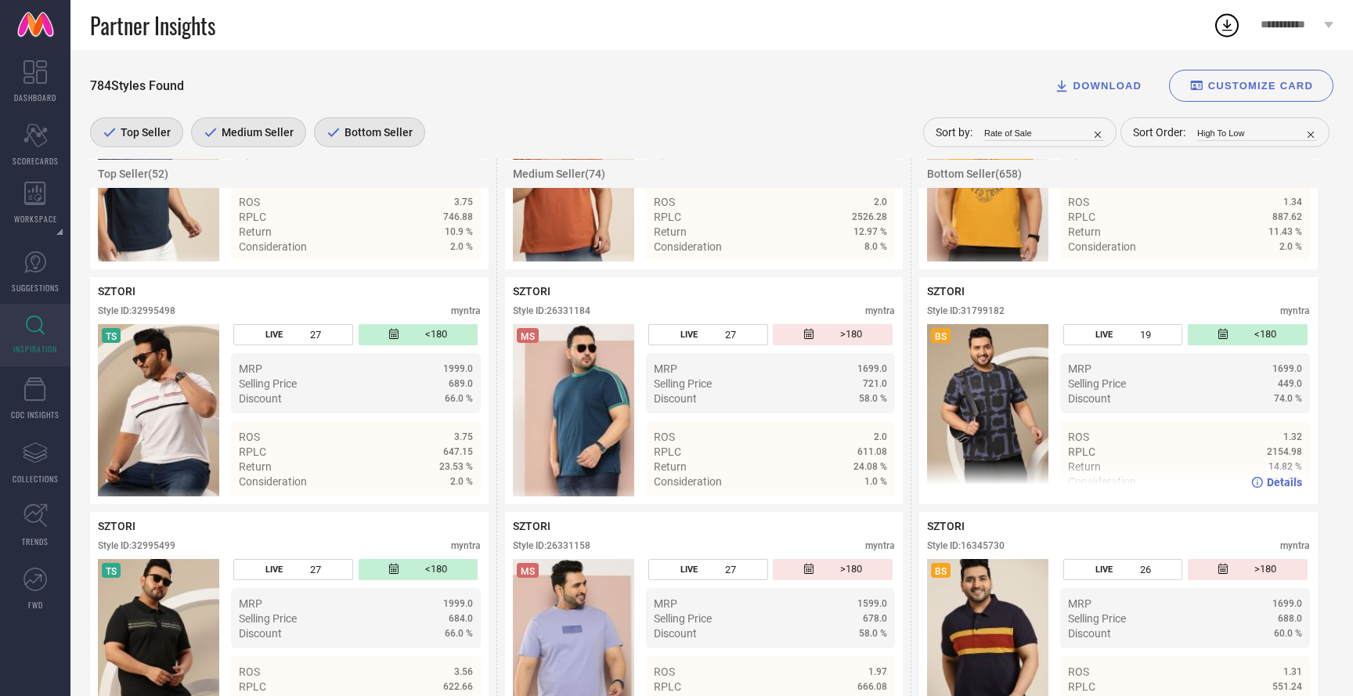
click at [1275, 489] on span "Details" at bounding box center [1284, 482] width 35 height 13
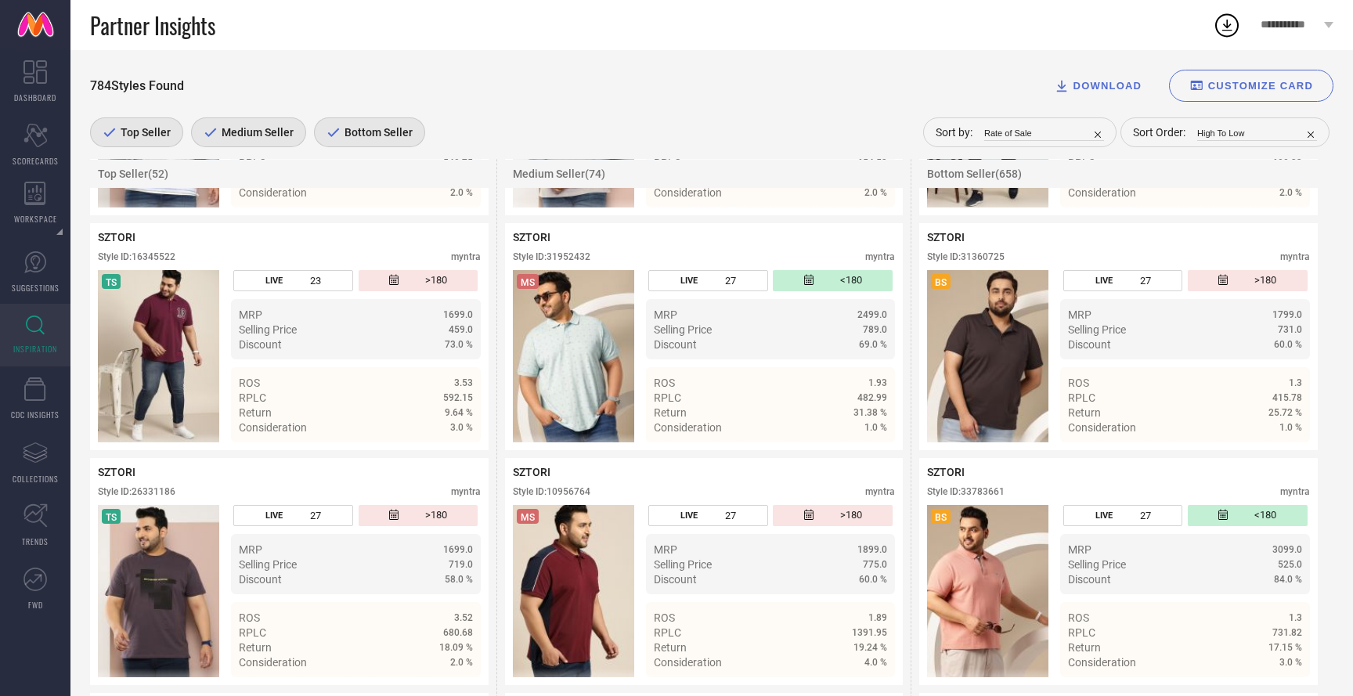
scroll to position [8030, 0]
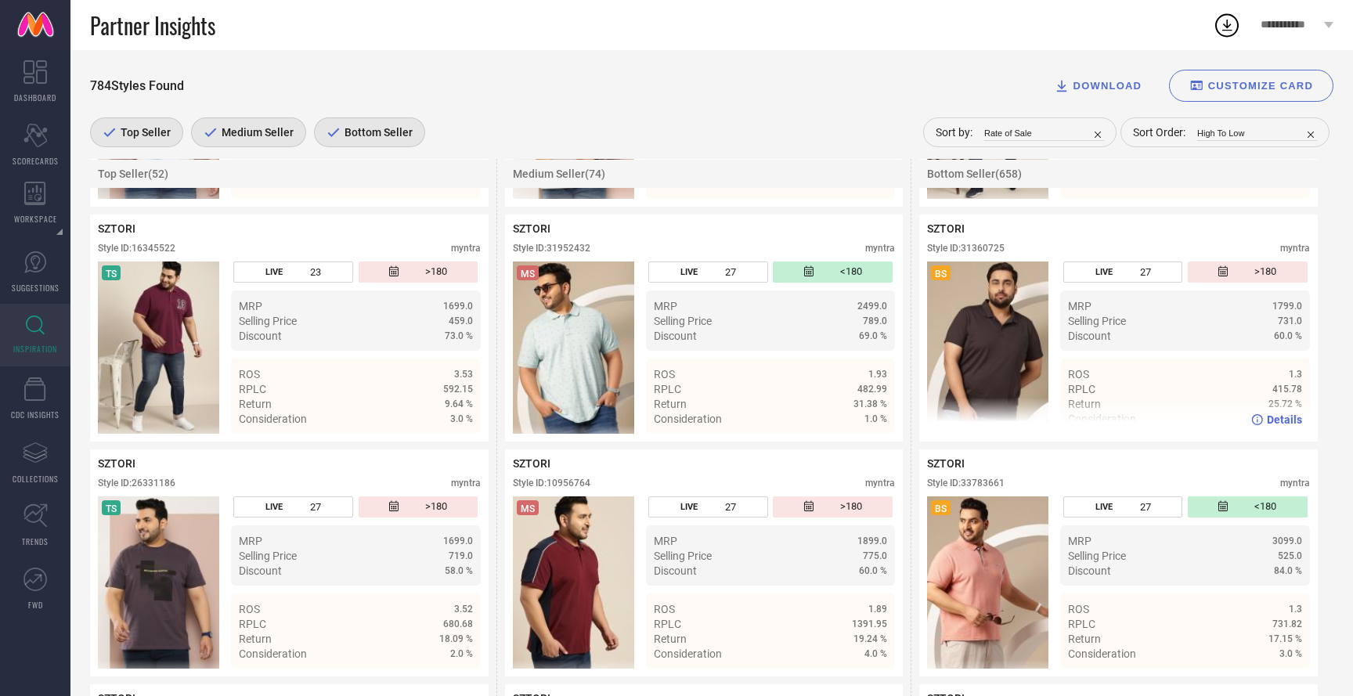
click at [1282, 426] on span "Details" at bounding box center [1284, 419] width 35 height 13
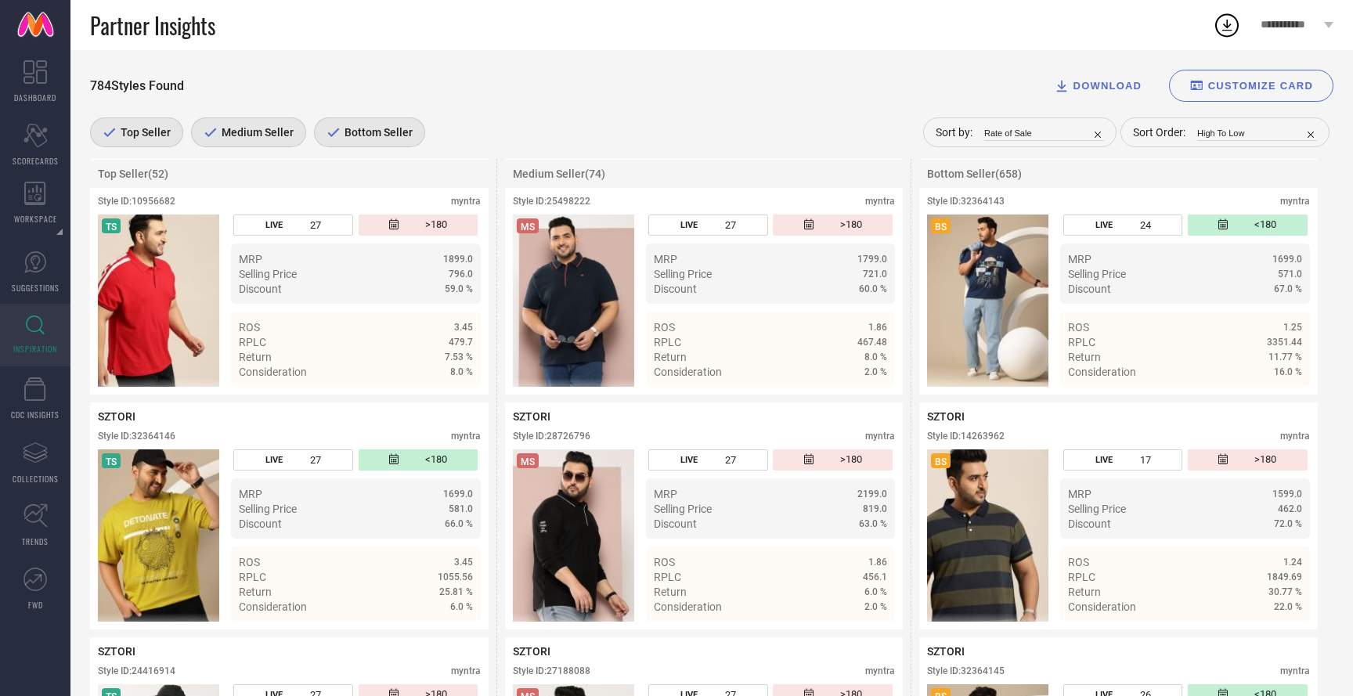
scroll to position [8797, 0]
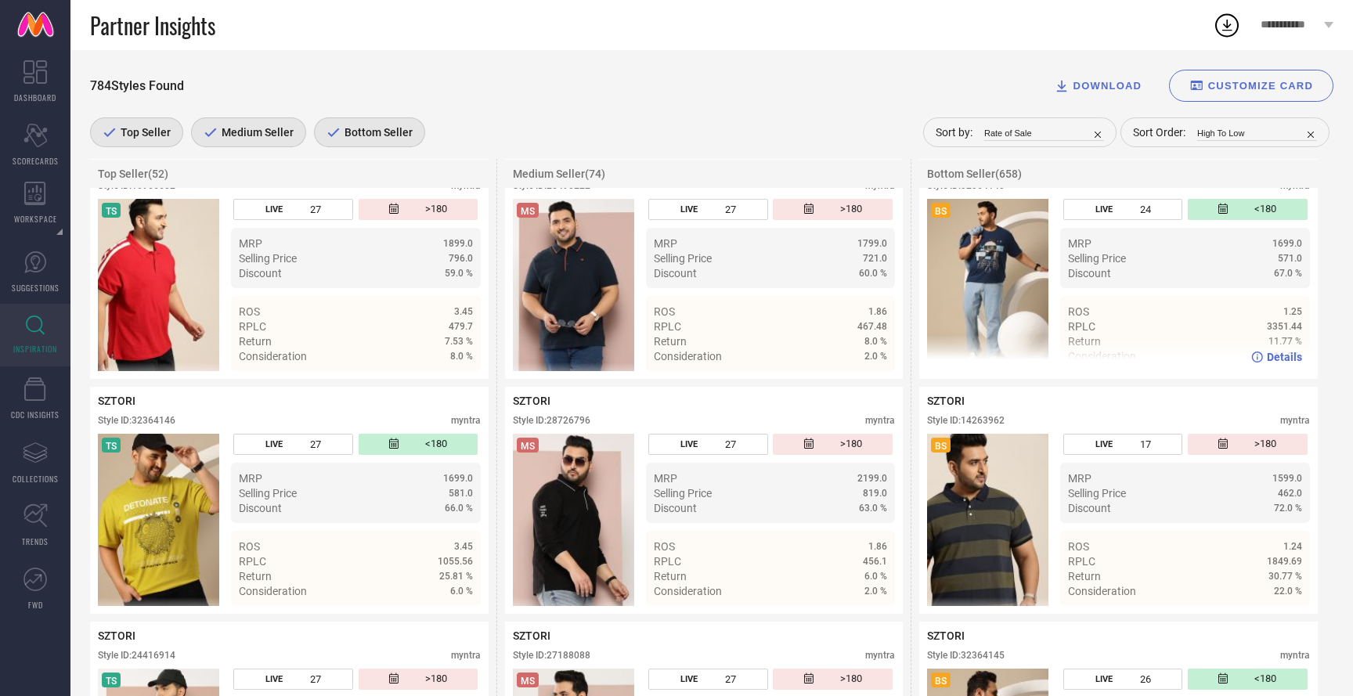
click at [1282, 363] on span "Details" at bounding box center [1284, 357] width 35 height 13
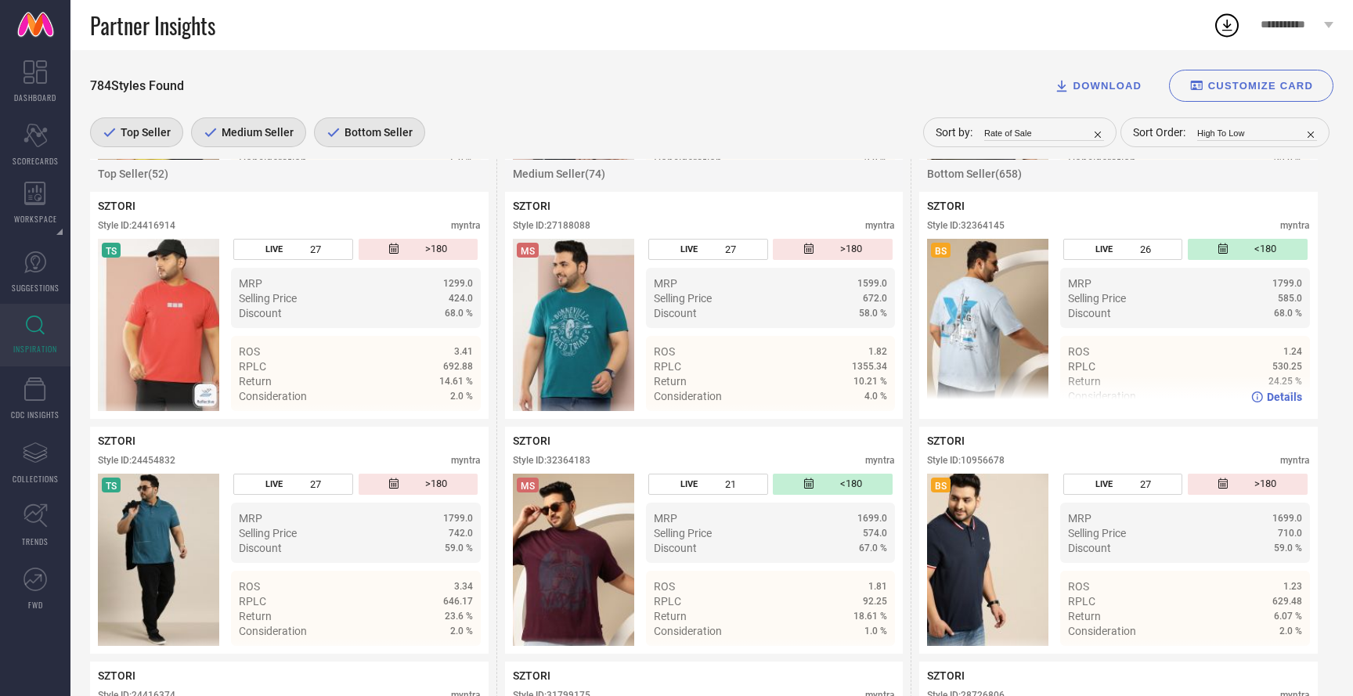
scroll to position [9231, 0]
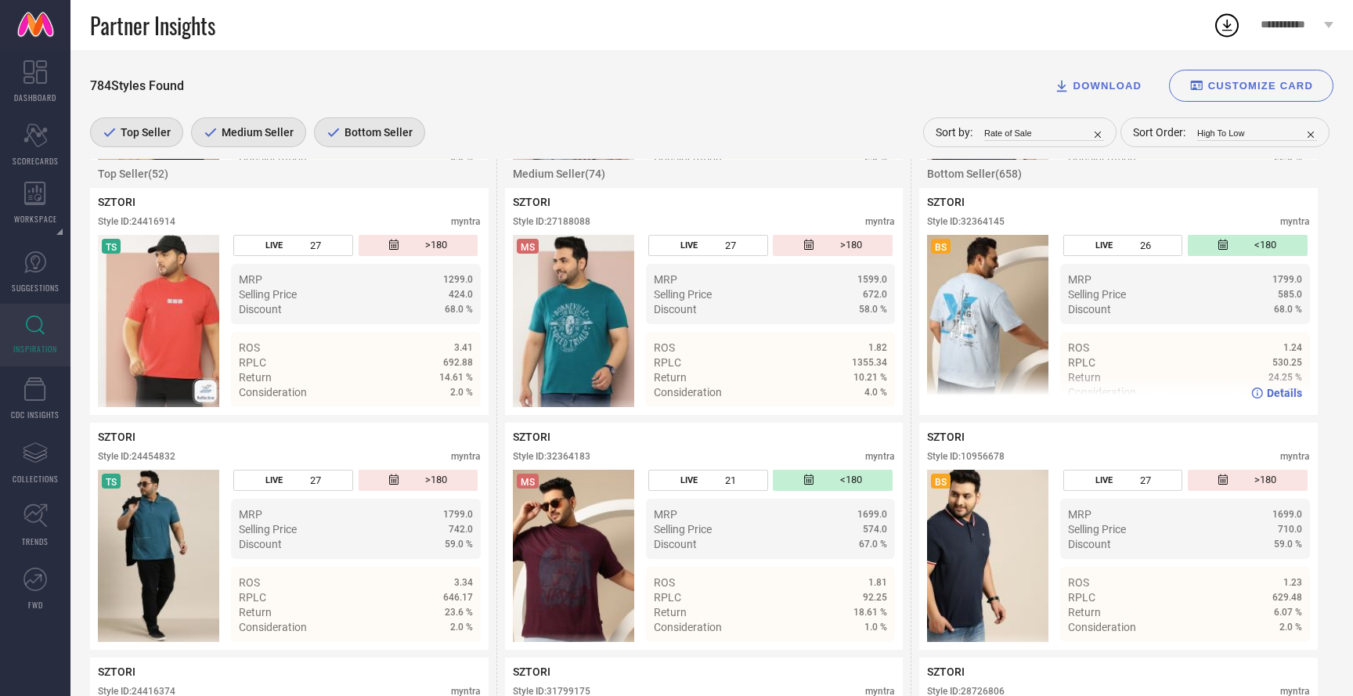
click at [1282, 399] on span "Details" at bounding box center [1284, 393] width 35 height 13
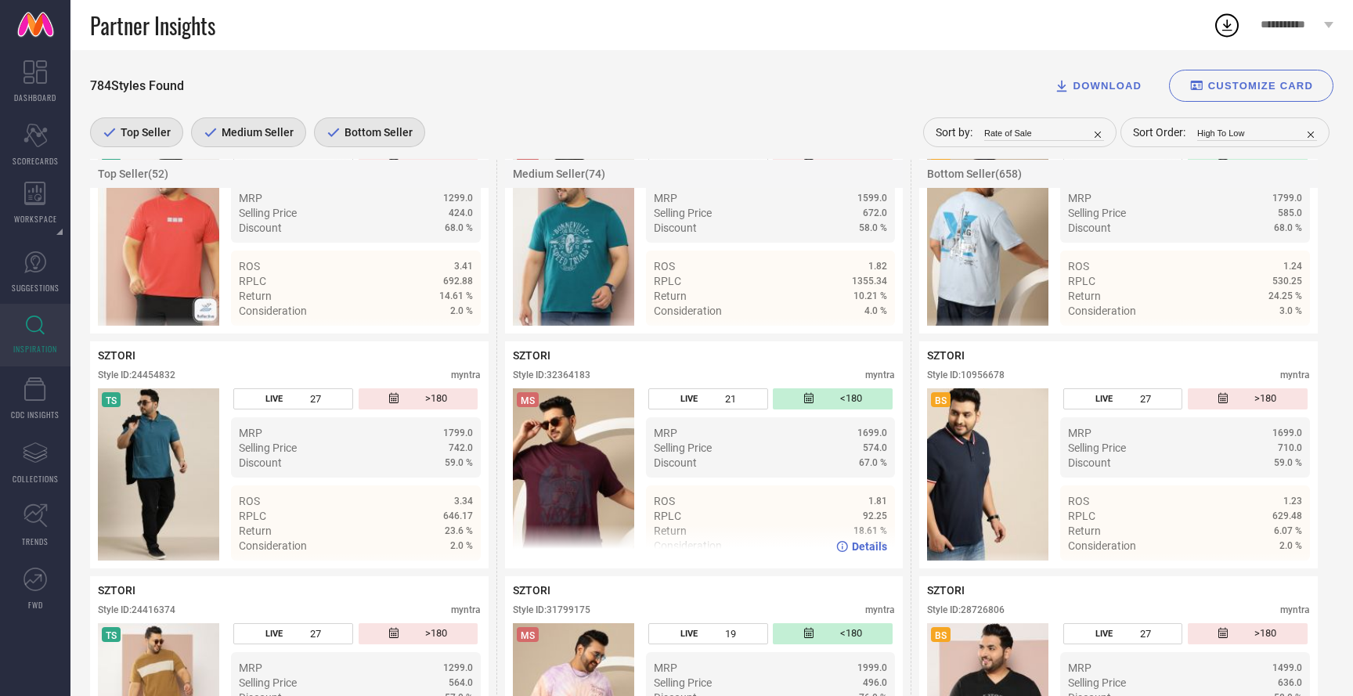
scroll to position [9465, 0]
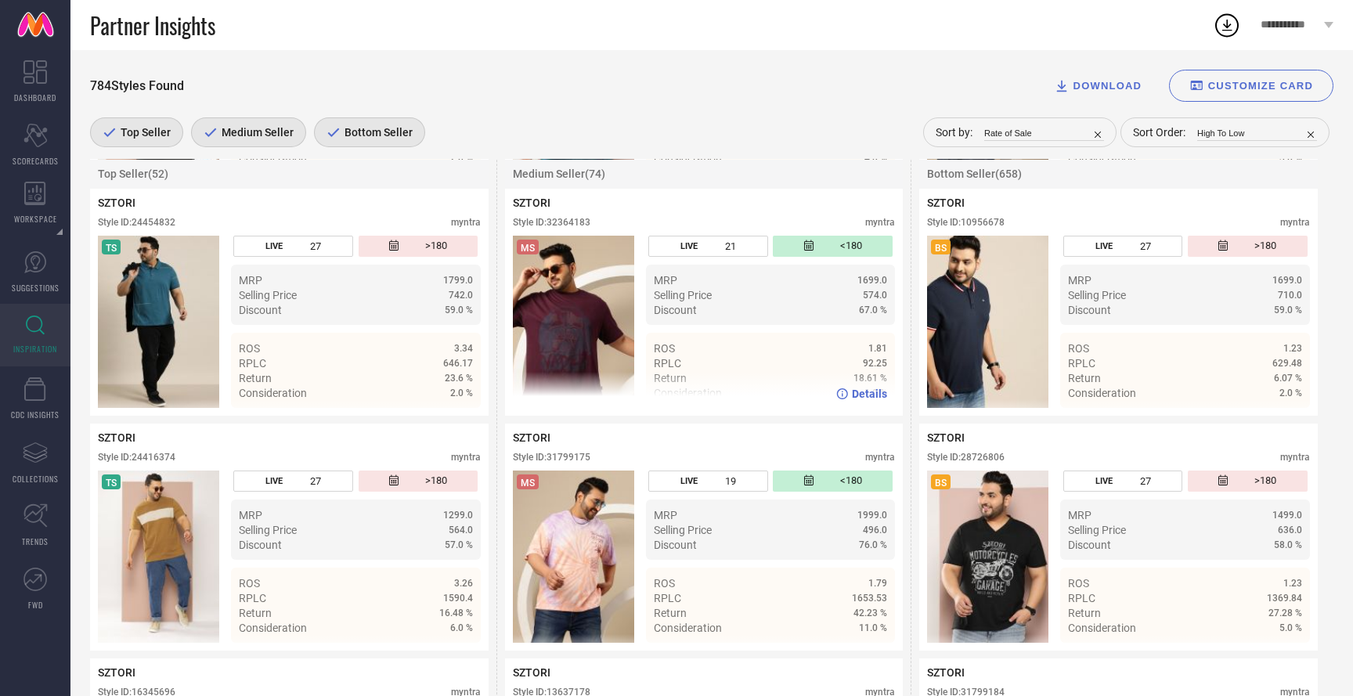
click at [864, 400] on span "Details" at bounding box center [869, 394] width 35 height 13
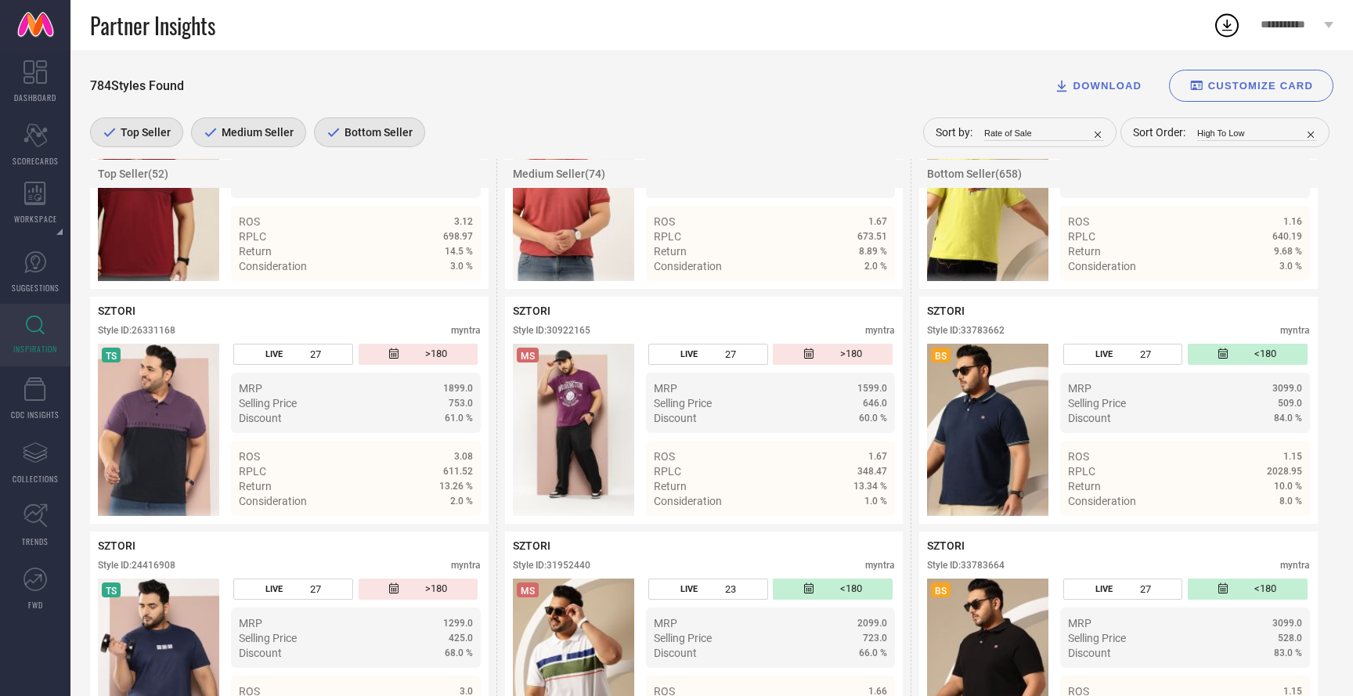
scroll to position [10767, 0]
click at [1276, 272] on span "Details" at bounding box center [1284, 266] width 35 height 13
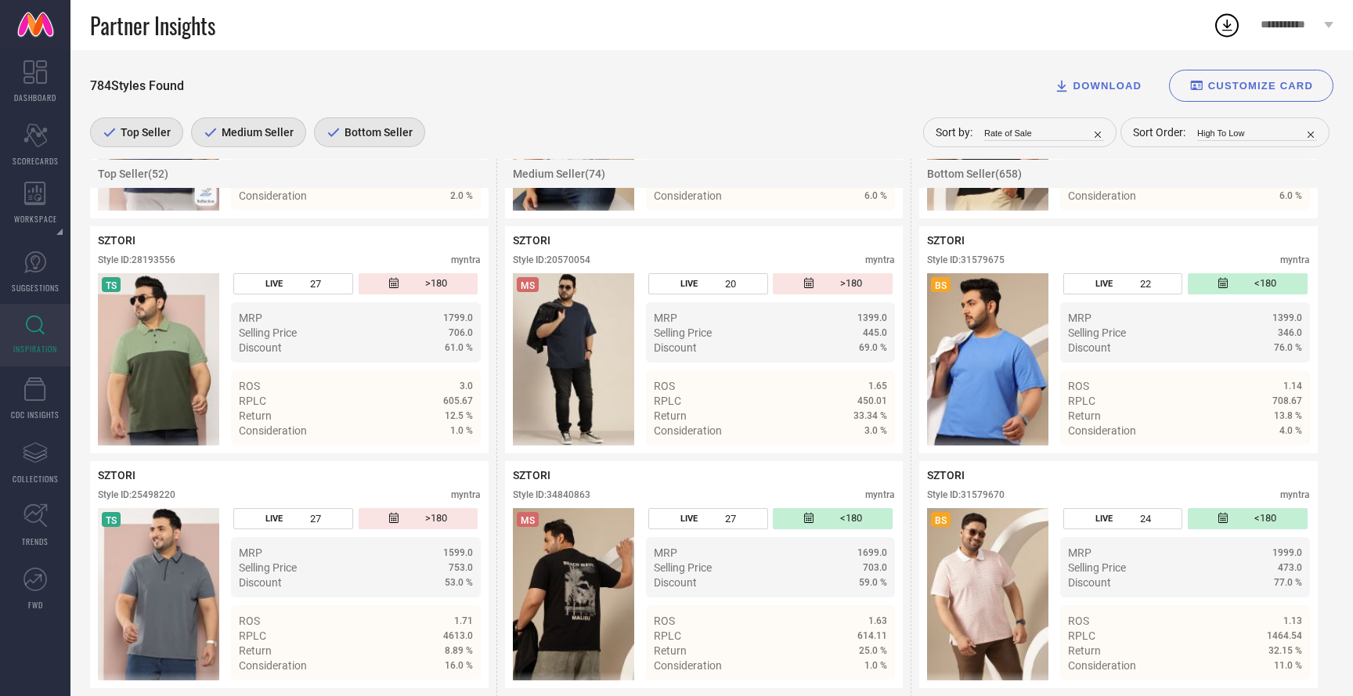
scroll to position [11603, 0]
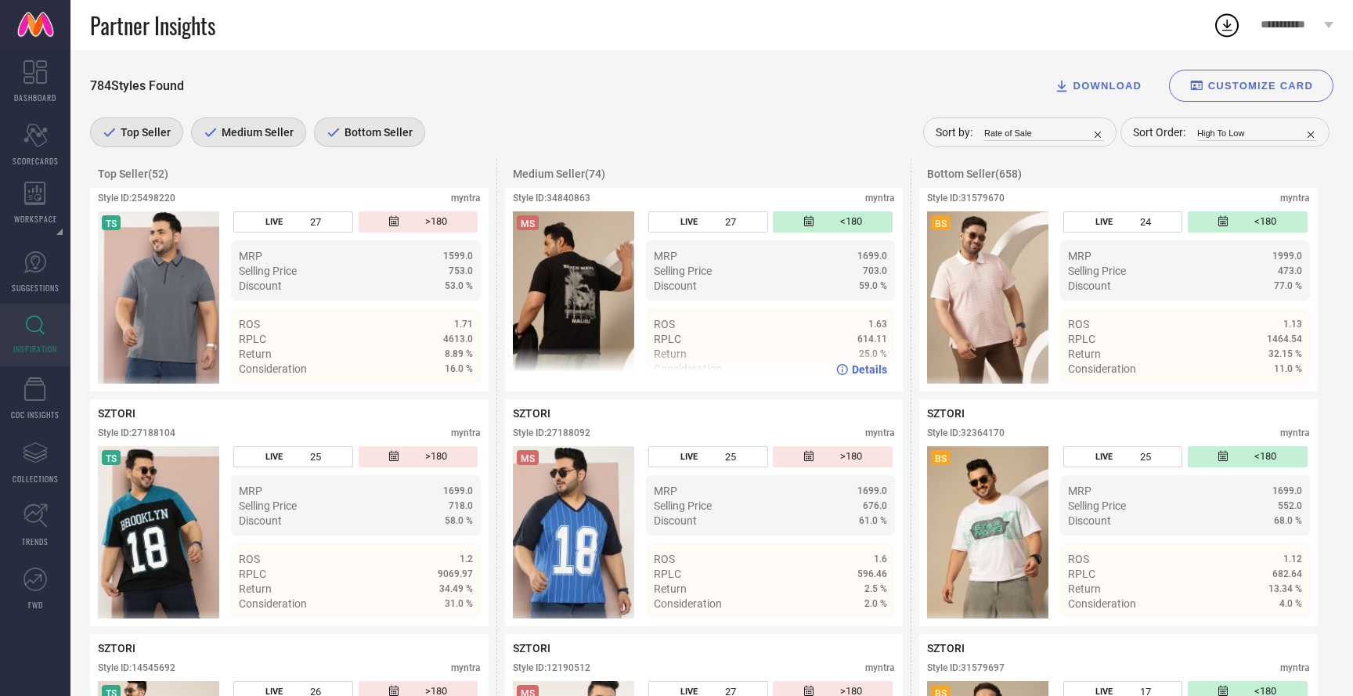
click at [867, 376] on span "Details" at bounding box center [869, 369] width 35 height 13
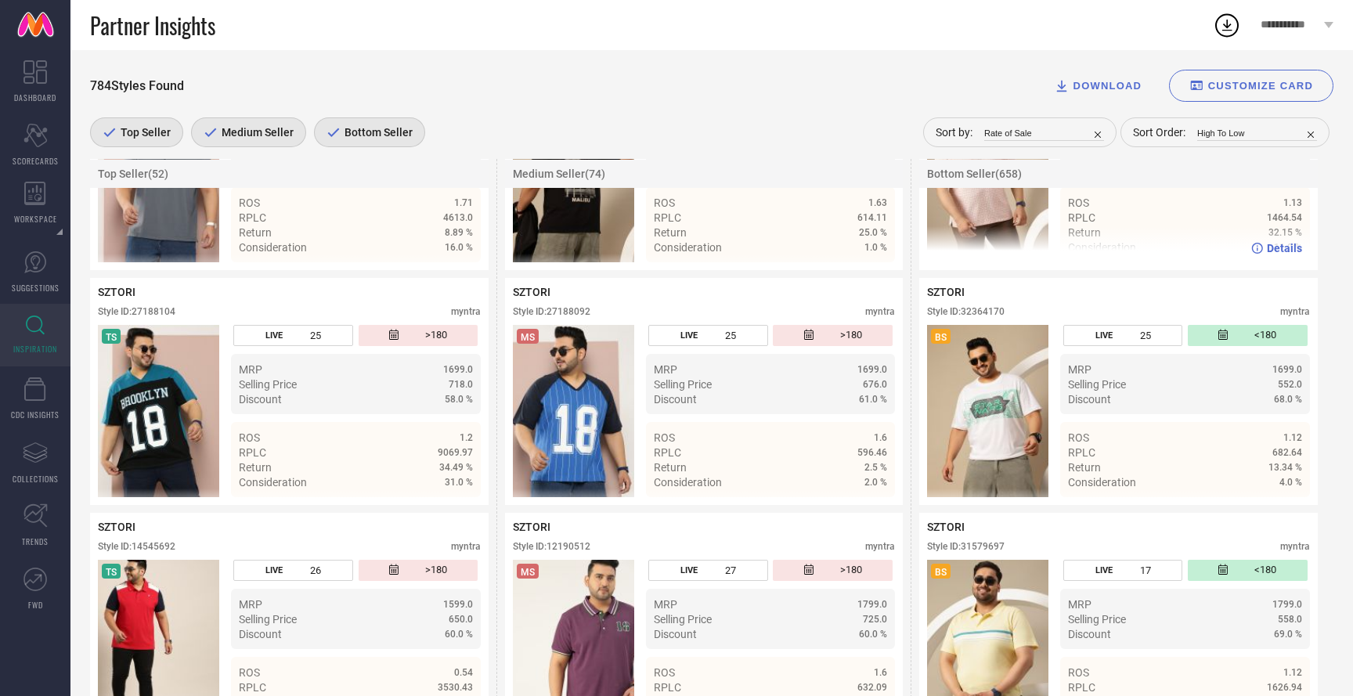
scroll to position [11725, 0]
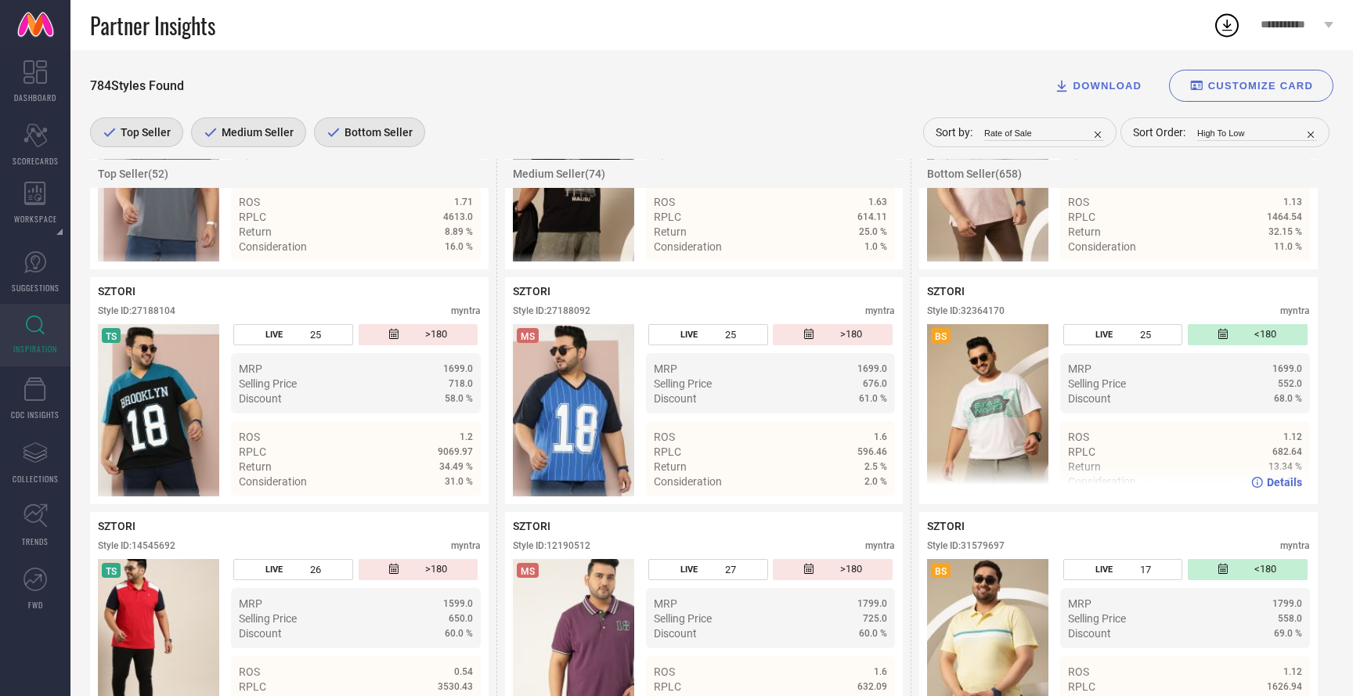
click at [1272, 489] on span "Details" at bounding box center [1284, 482] width 35 height 13
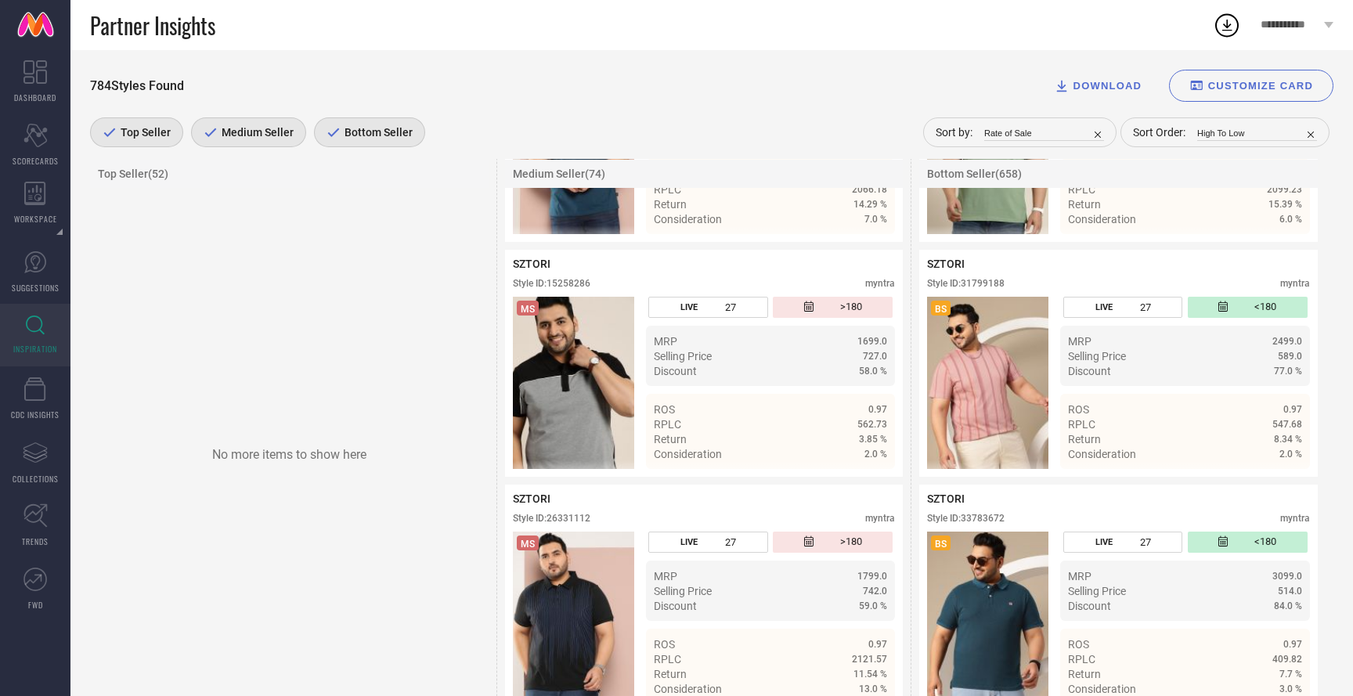
scroll to position [17209, 0]
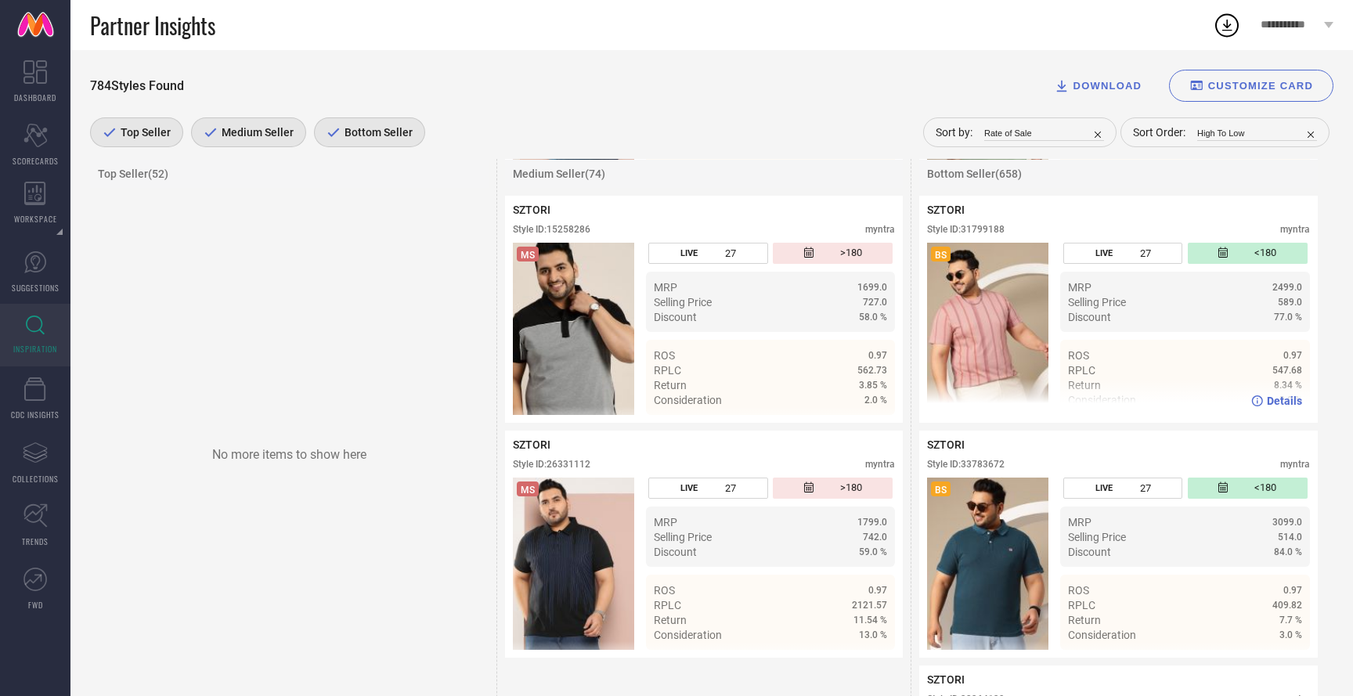
click at [1284, 407] on span "Details" at bounding box center [1284, 401] width 35 height 13
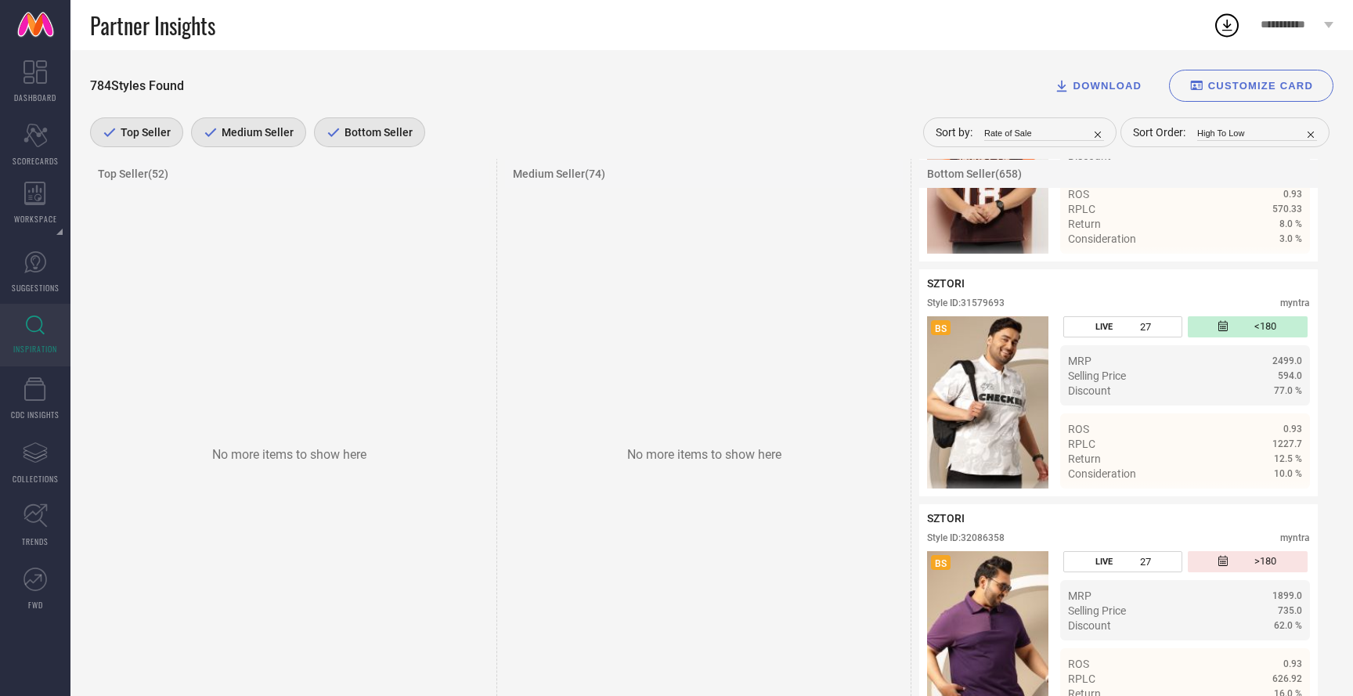
scroll to position [18579, 0]
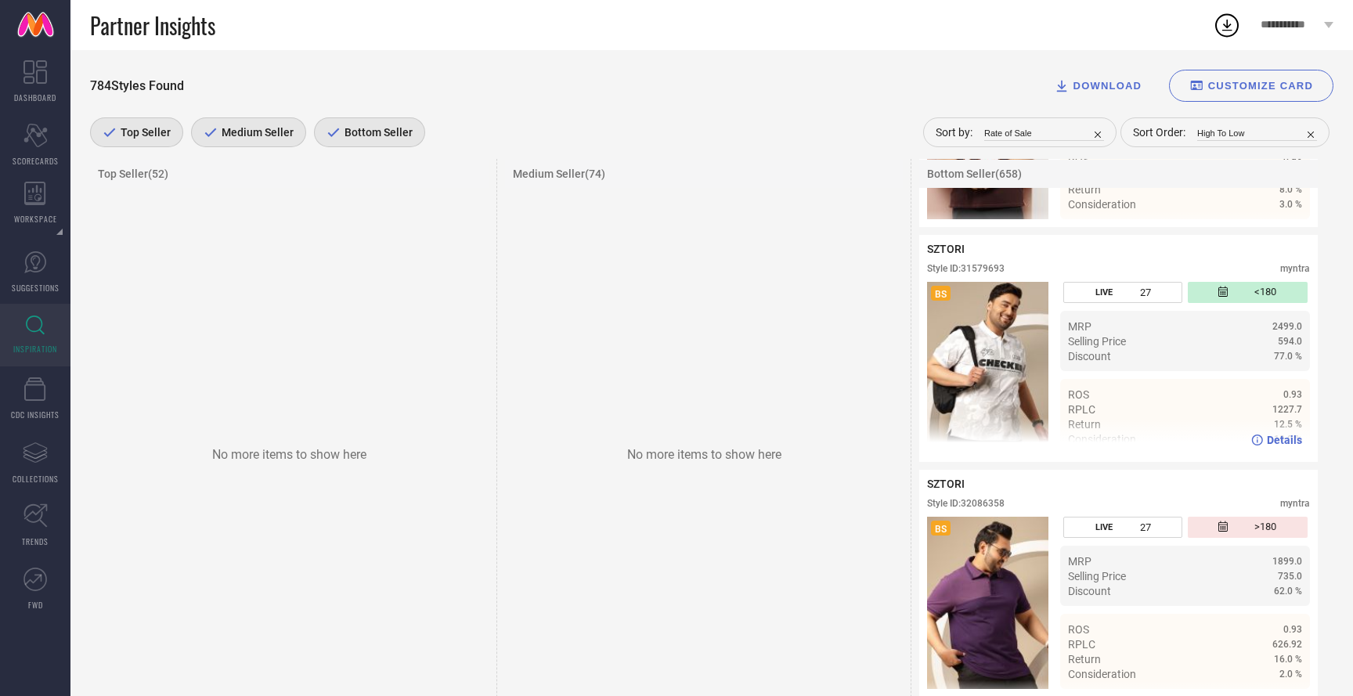
click at [1280, 446] on span "Details" at bounding box center [1284, 440] width 35 height 13
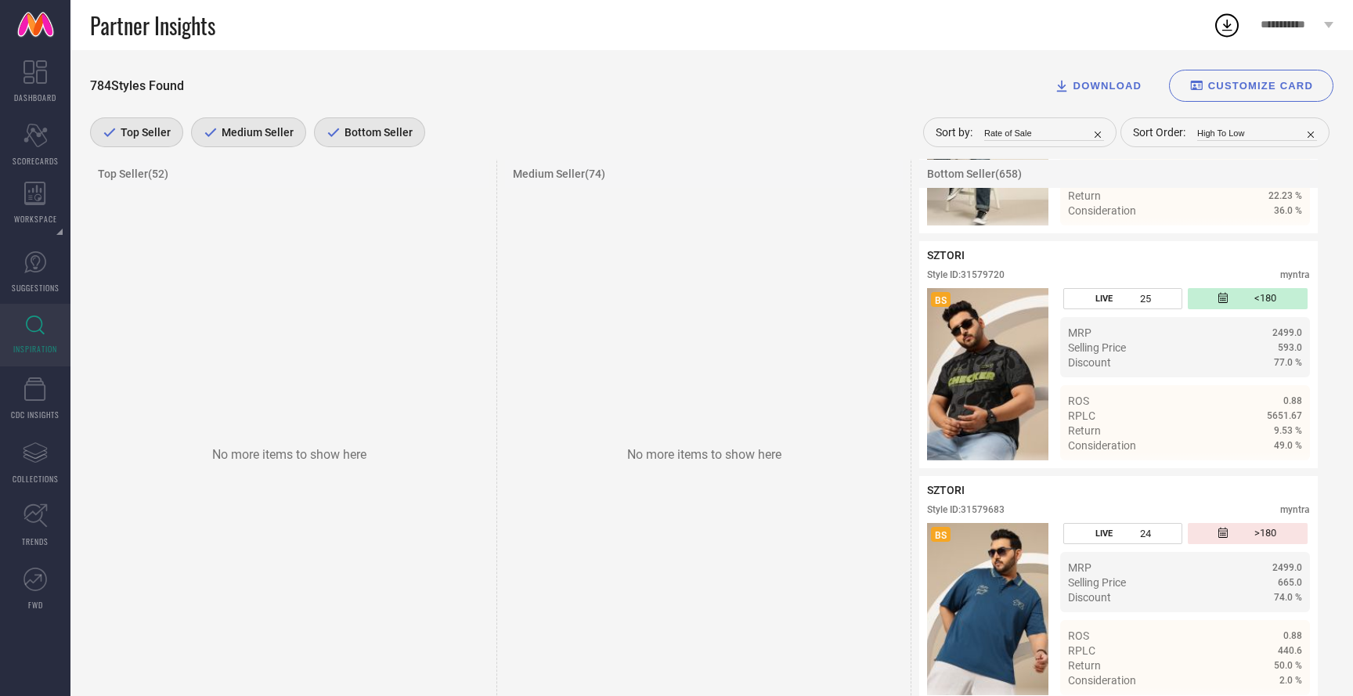
scroll to position [20453, 0]
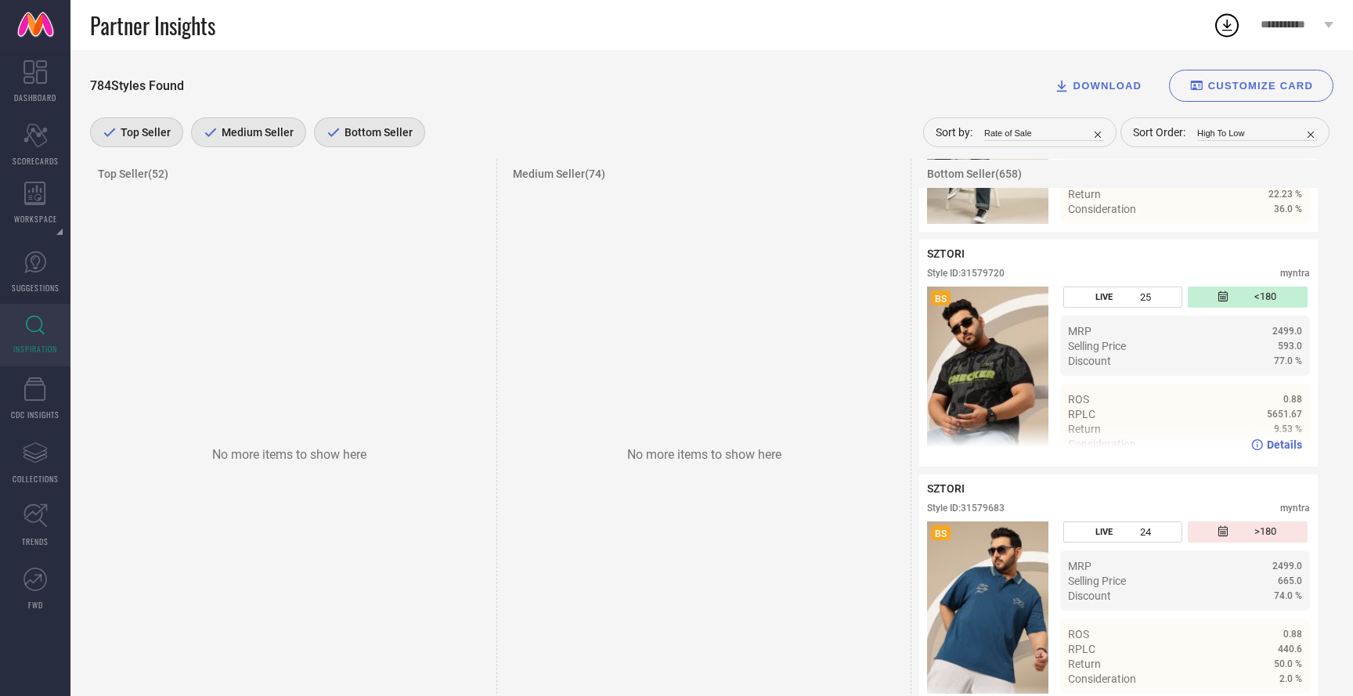
click at [1278, 451] on span "Details" at bounding box center [1284, 444] width 35 height 13
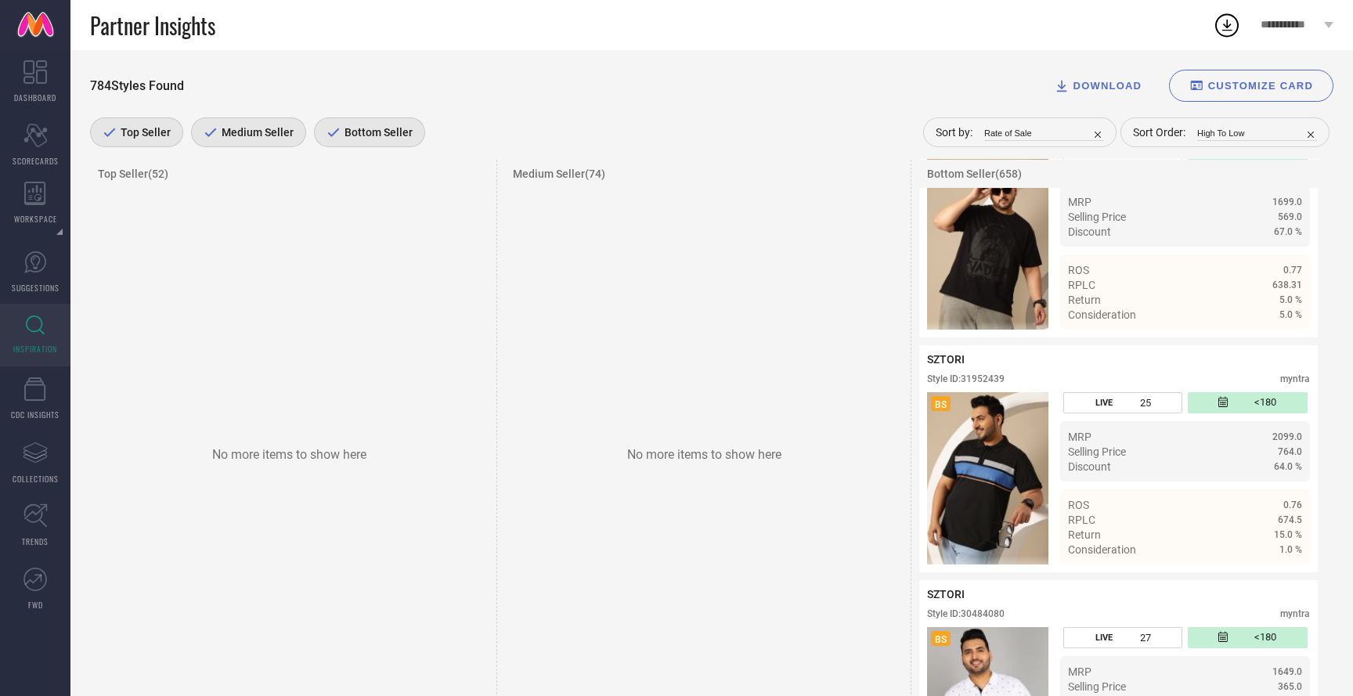
scroll to position [25538, 0]
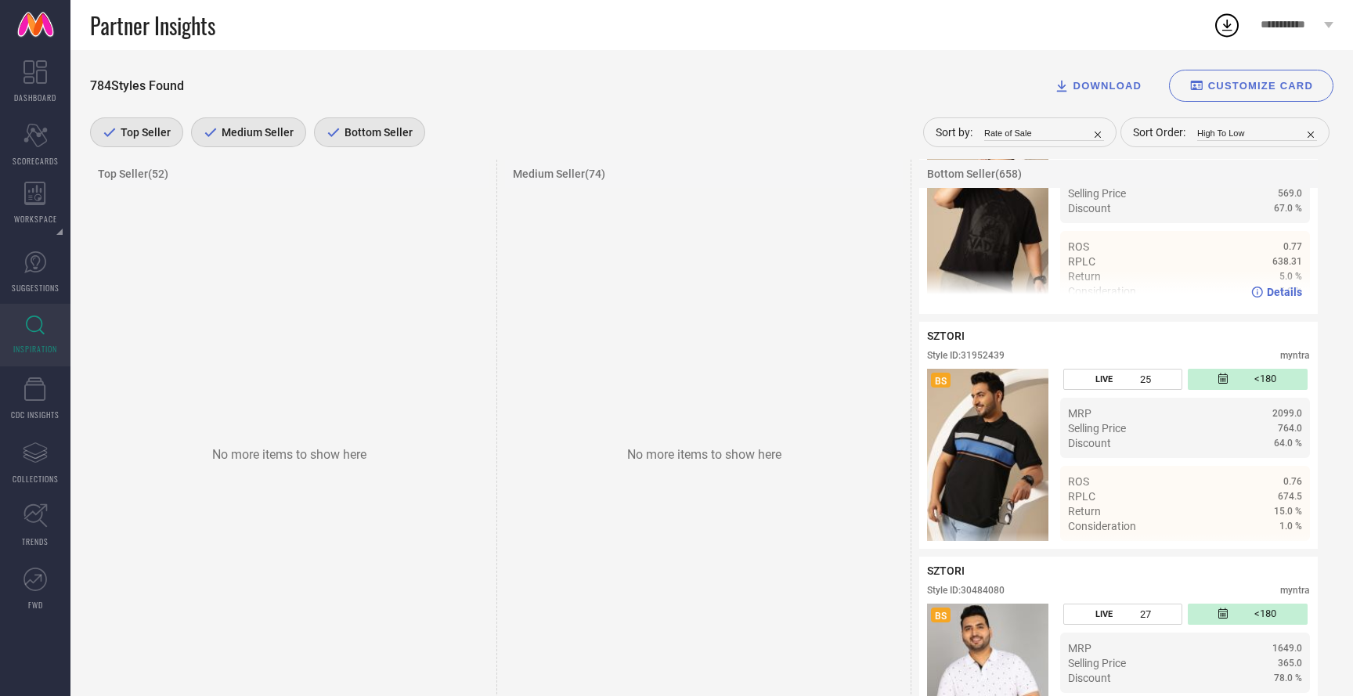
click at [1287, 298] on span "Details" at bounding box center [1284, 292] width 35 height 13
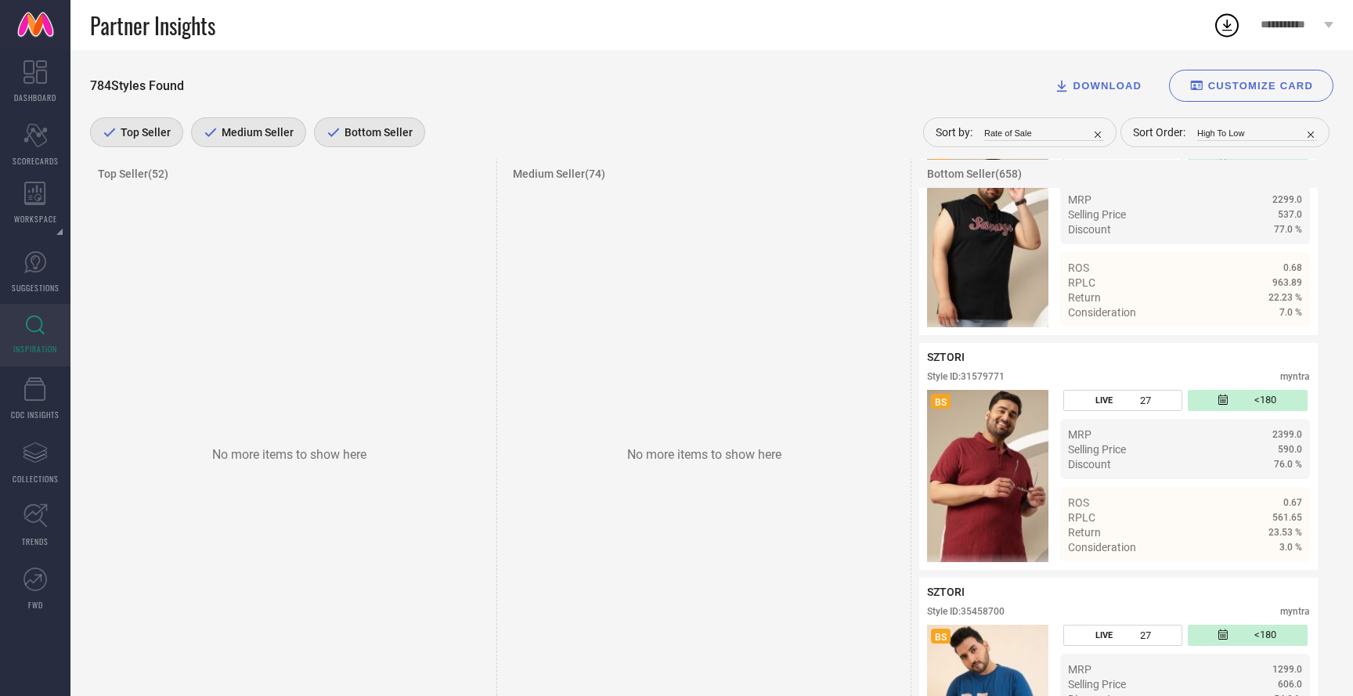
scroll to position [28580, 0]
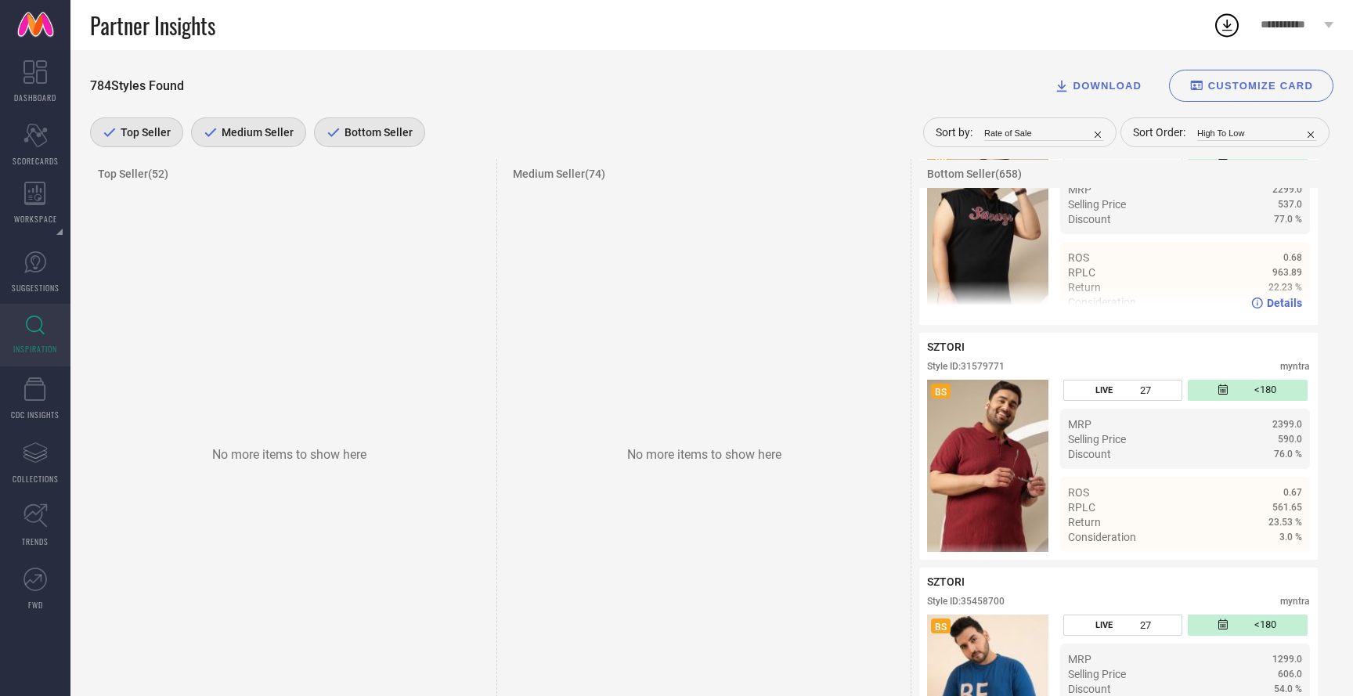
click at [1282, 309] on span "Details" at bounding box center [1284, 303] width 35 height 13
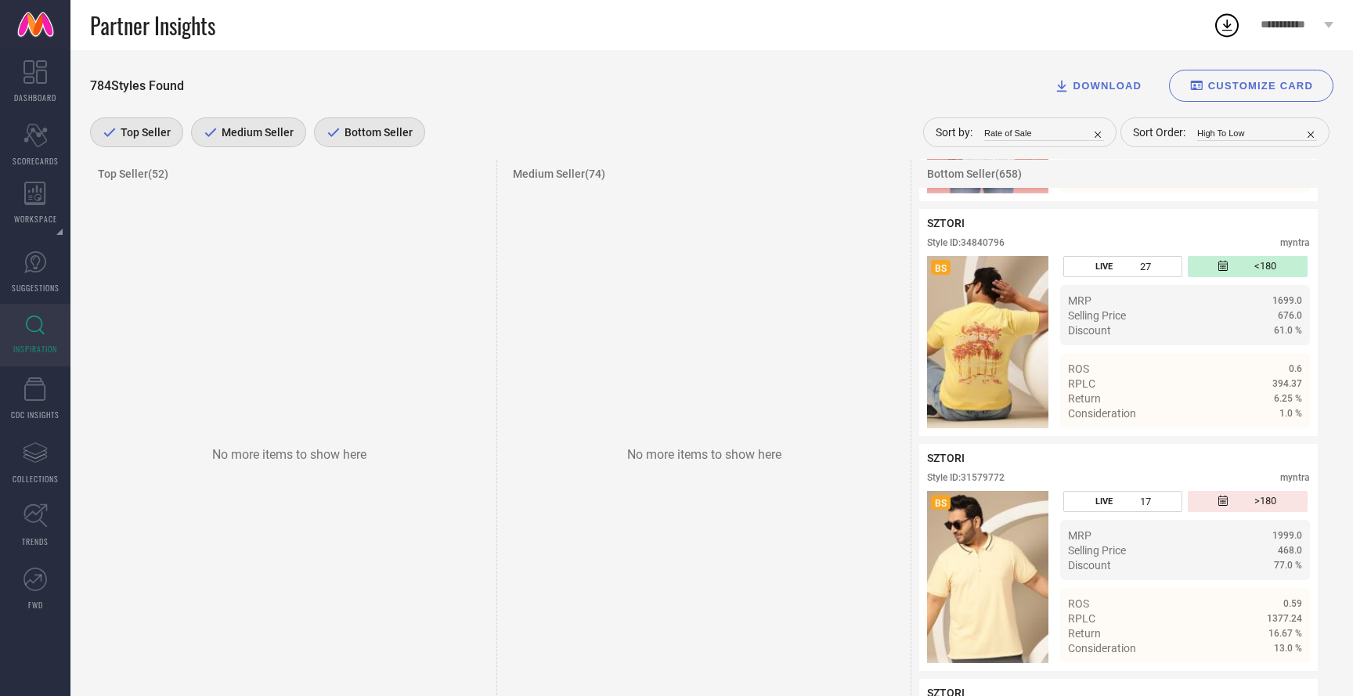
scroll to position [32833, 0]
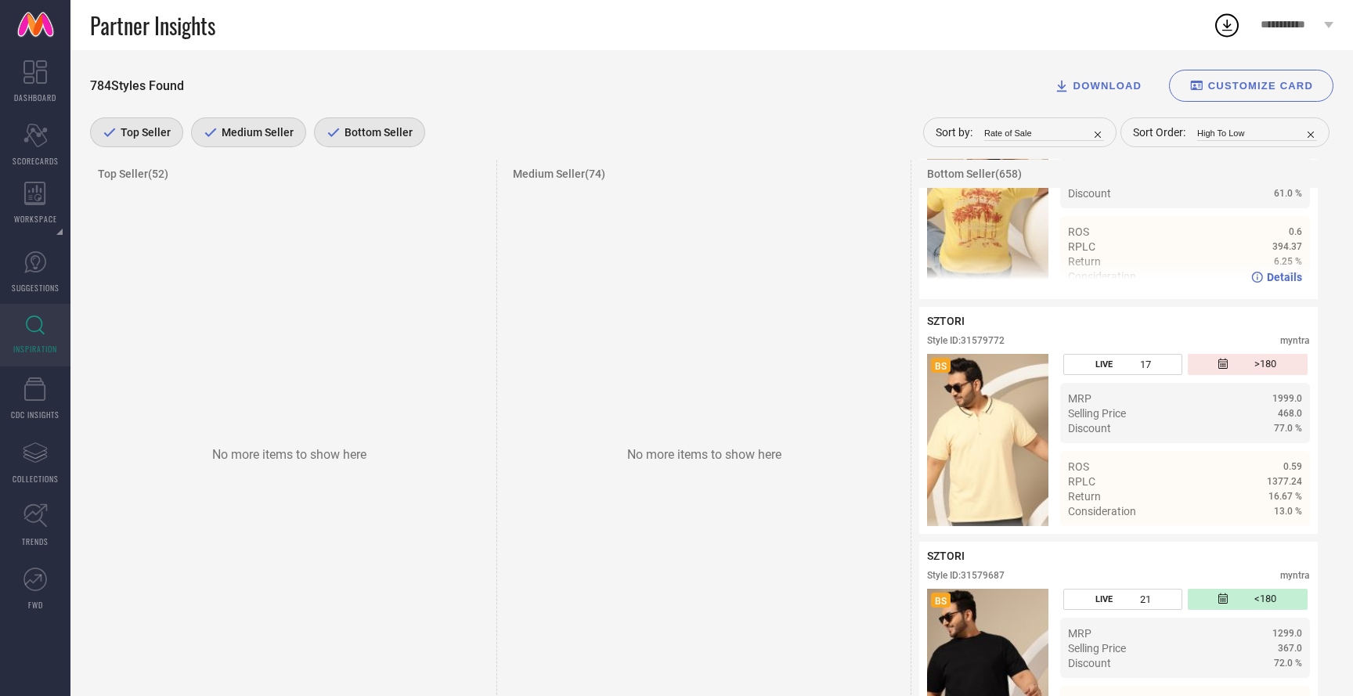
click at [1283, 283] on span "Details" at bounding box center [1284, 277] width 35 height 13
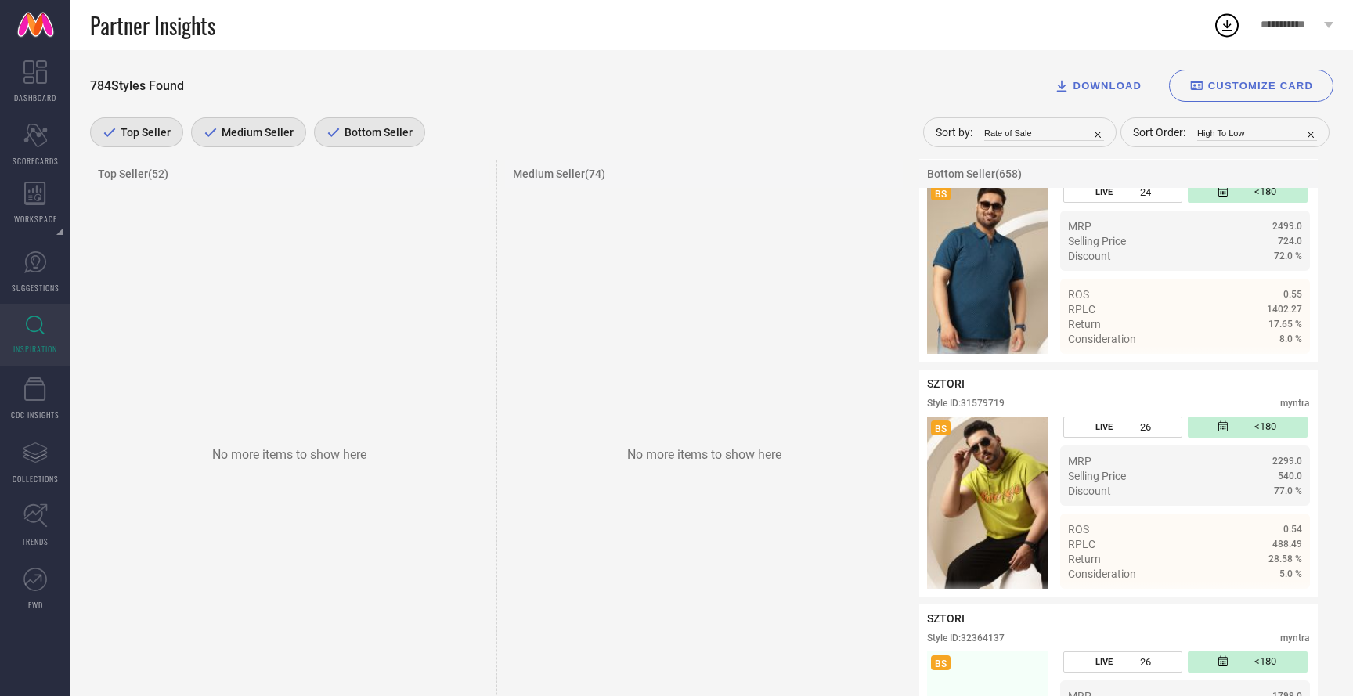
scroll to position [35765, 0]
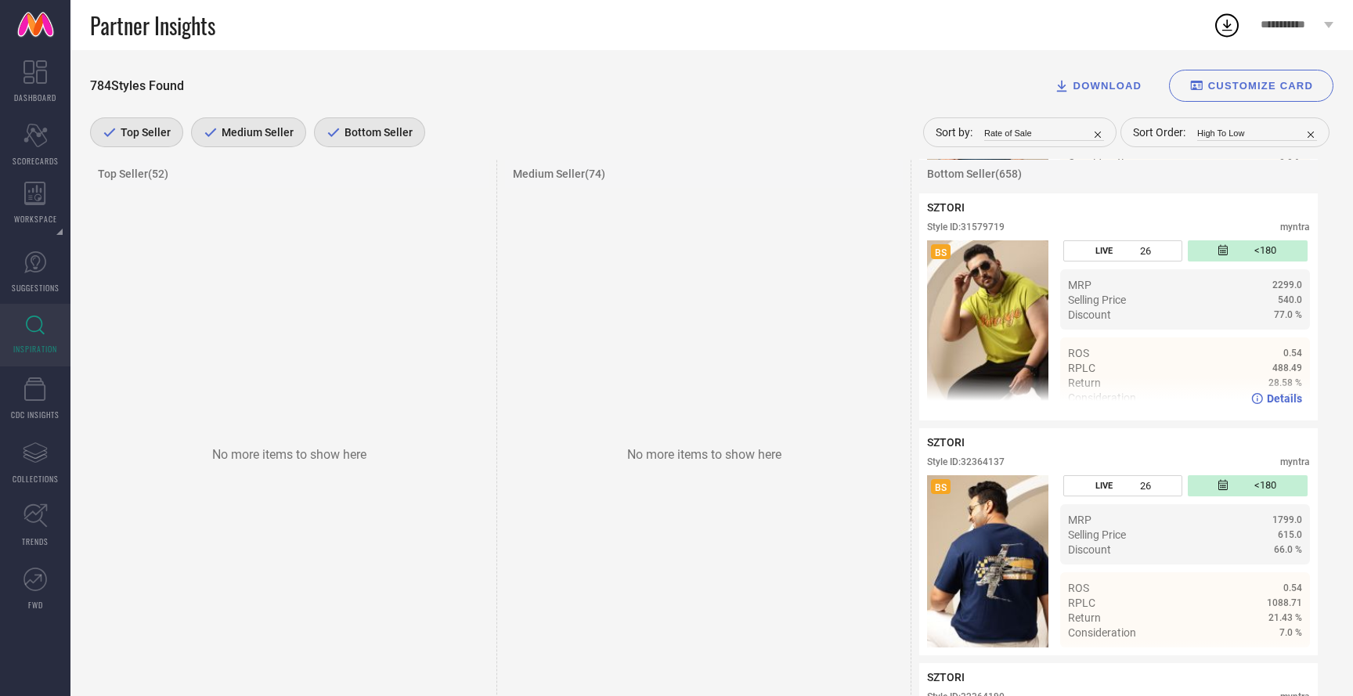
click at [1282, 405] on span "Details" at bounding box center [1284, 398] width 35 height 13
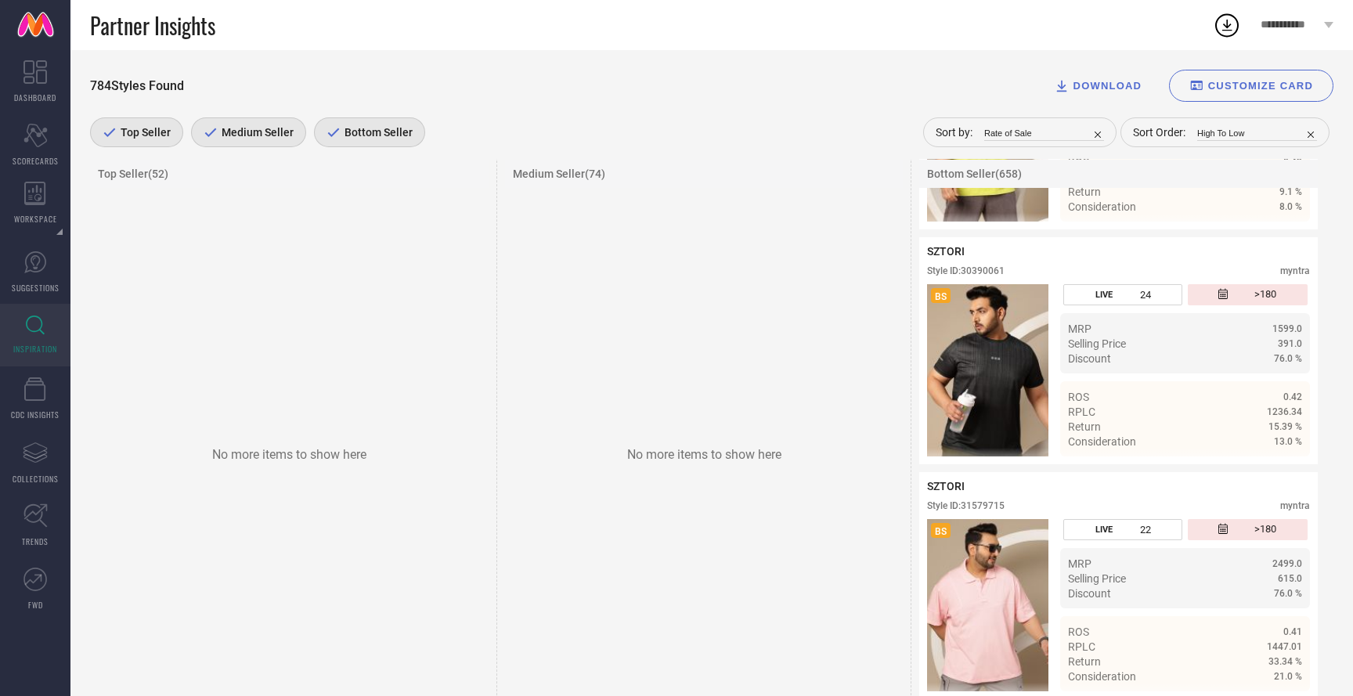
scroll to position [42063, 0]
click at [1282, 448] on span "Details" at bounding box center [1284, 441] width 35 height 13
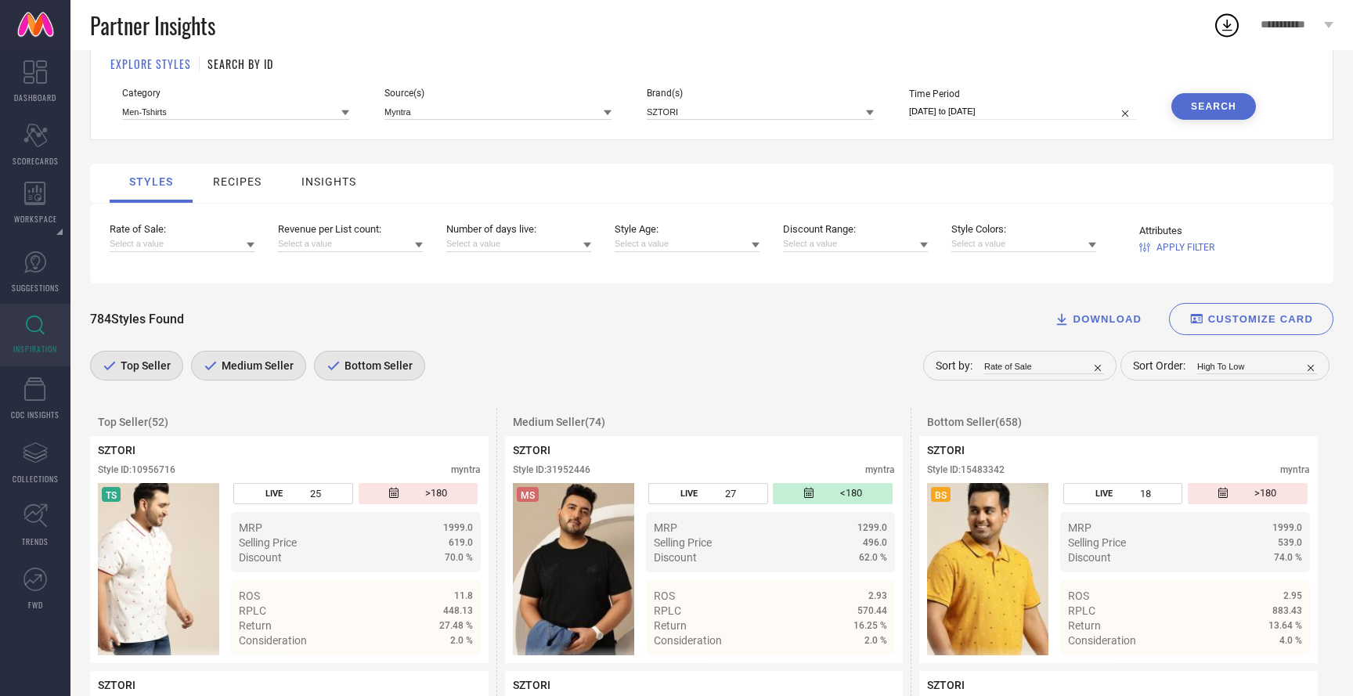
scroll to position [0, 0]
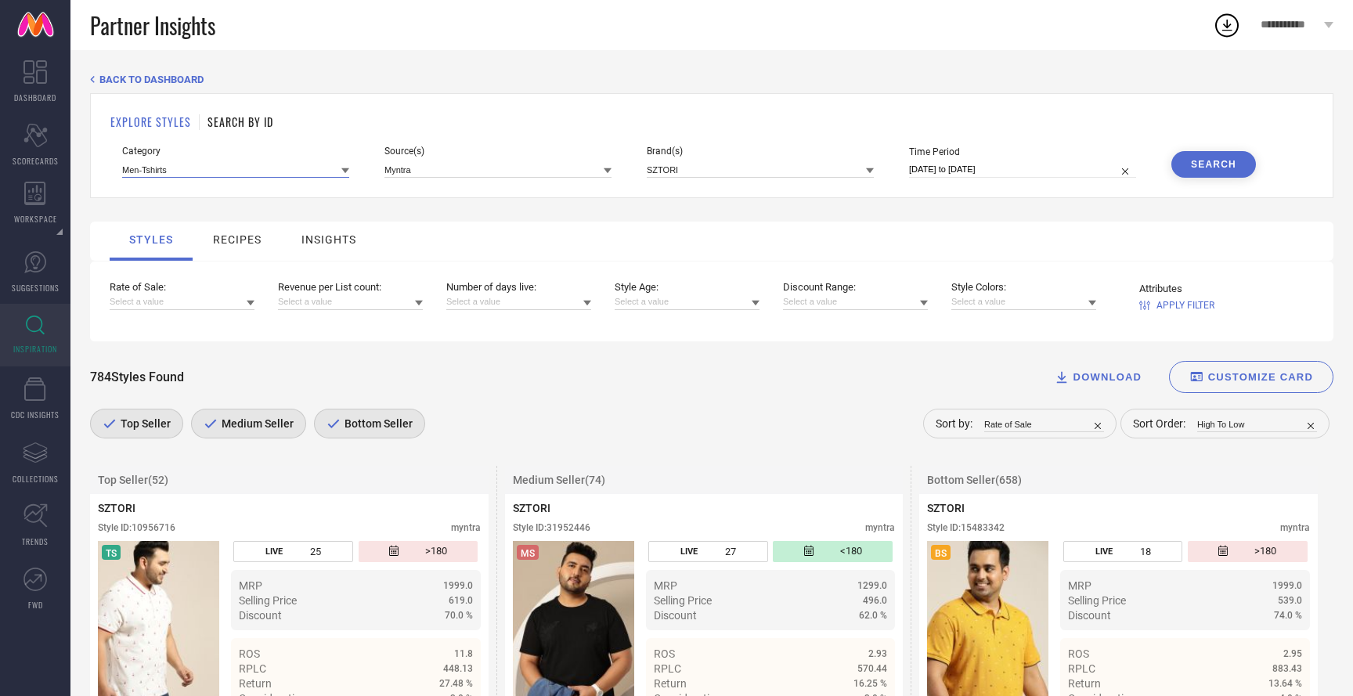
click at [268, 171] on input at bounding box center [235, 169] width 227 height 16
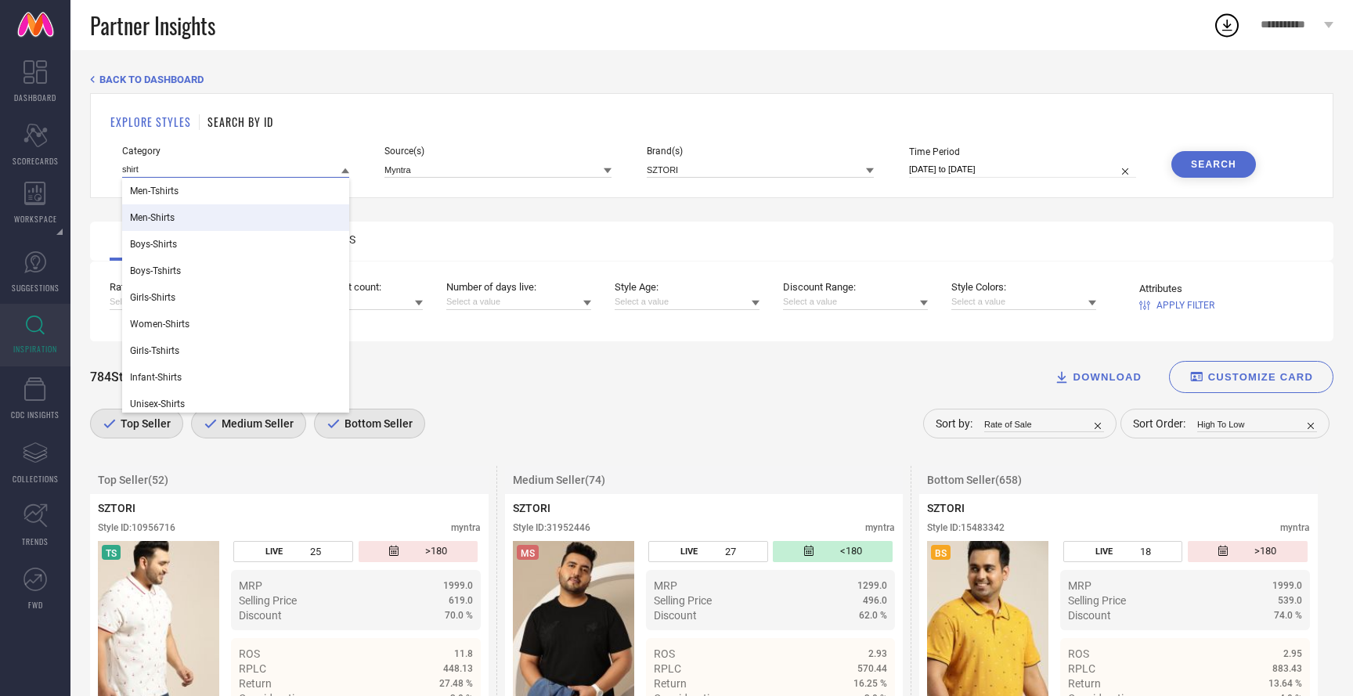
type input "shirt"
click at [207, 218] on div "Men-Shirts" at bounding box center [235, 217] width 227 height 27
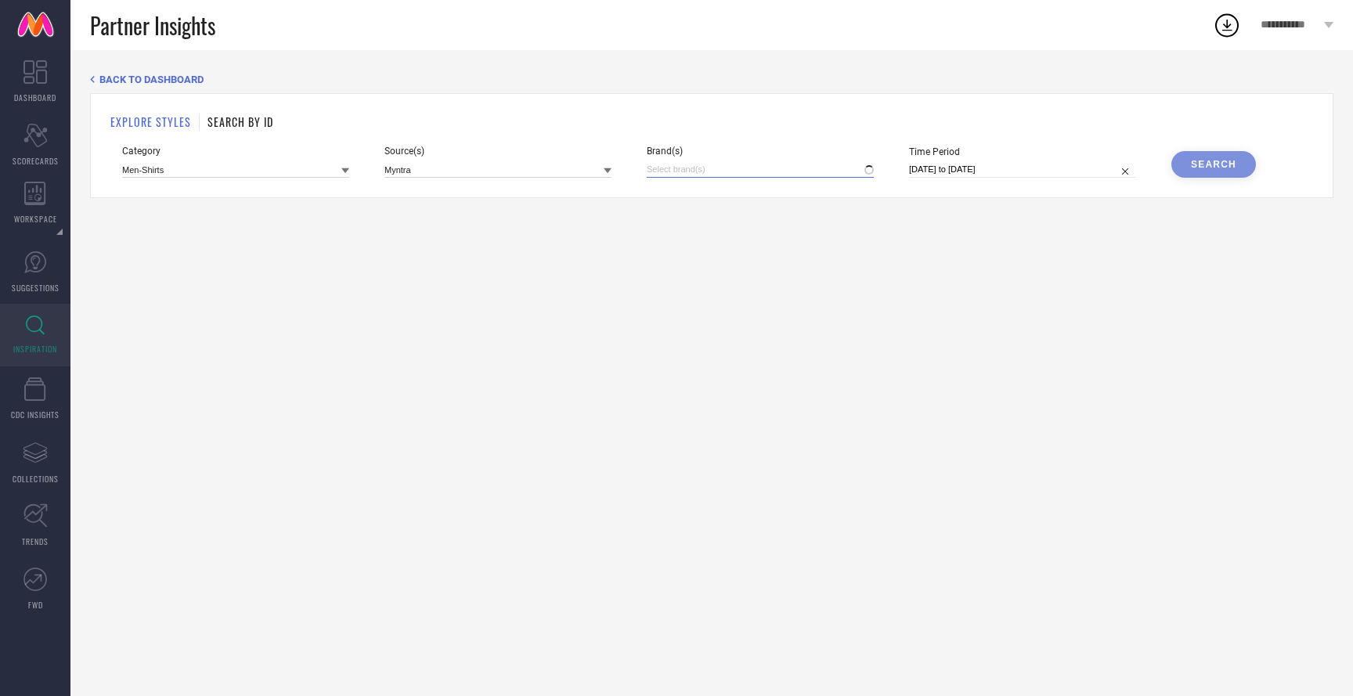
click at [721, 174] on input at bounding box center [760, 169] width 227 height 16
type input "sztori"
click at [744, 229] on div "SZTORI" at bounding box center [760, 222] width 227 height 30
click at [1205, 160] on div "Search" at bounding box center [1213, 164] width 45 height 11
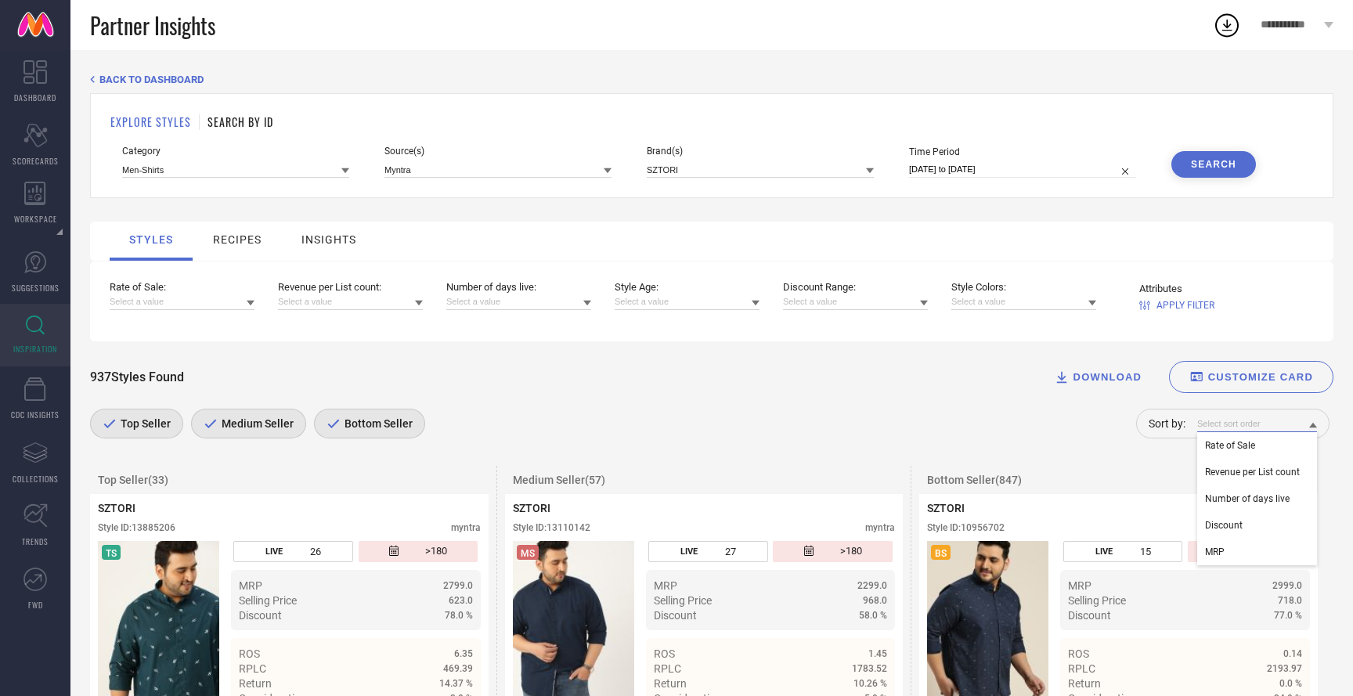
click at [1272, 419] on input at bounding box center [1257, 424] width 120 height 16
click at [1255, 445] on span "Rate of Sale" at bounding box center [1230, 445] width 50 height 11
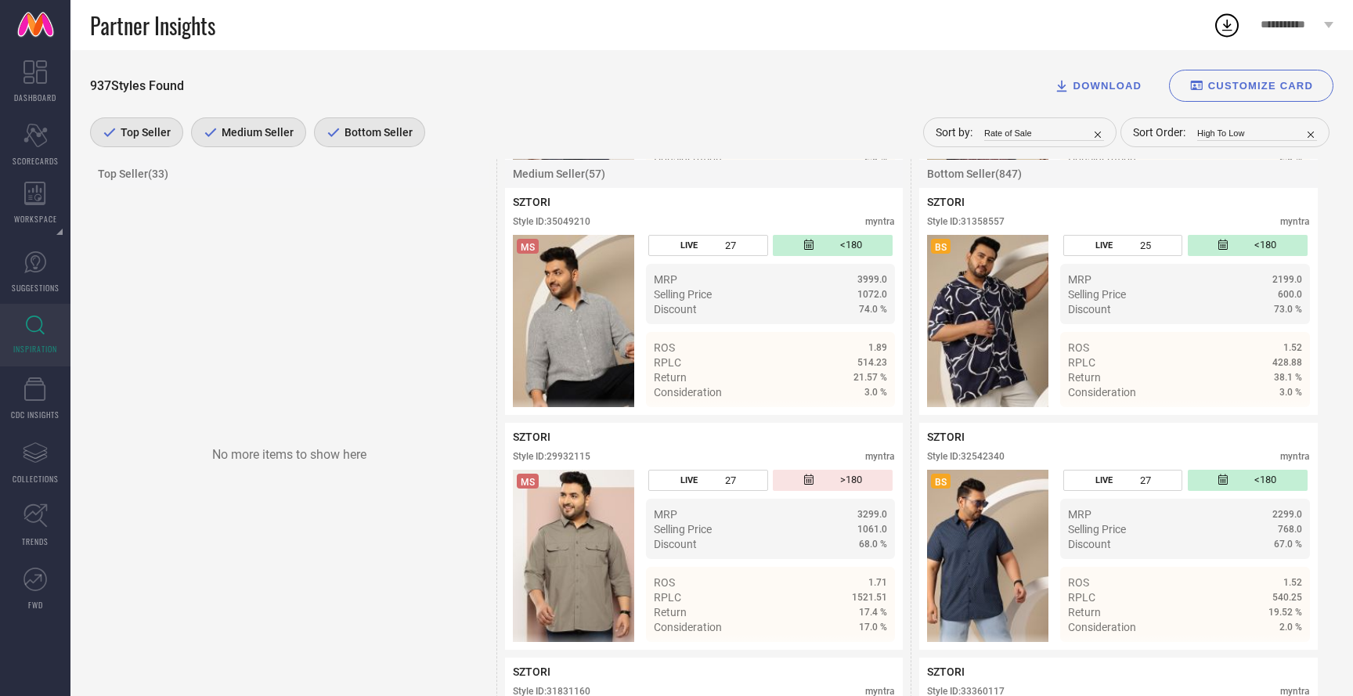
scroll to position [9230, 0]
click at [1283, 400] on span "Details" at bounding box center [1284, 394] width 35 height 13
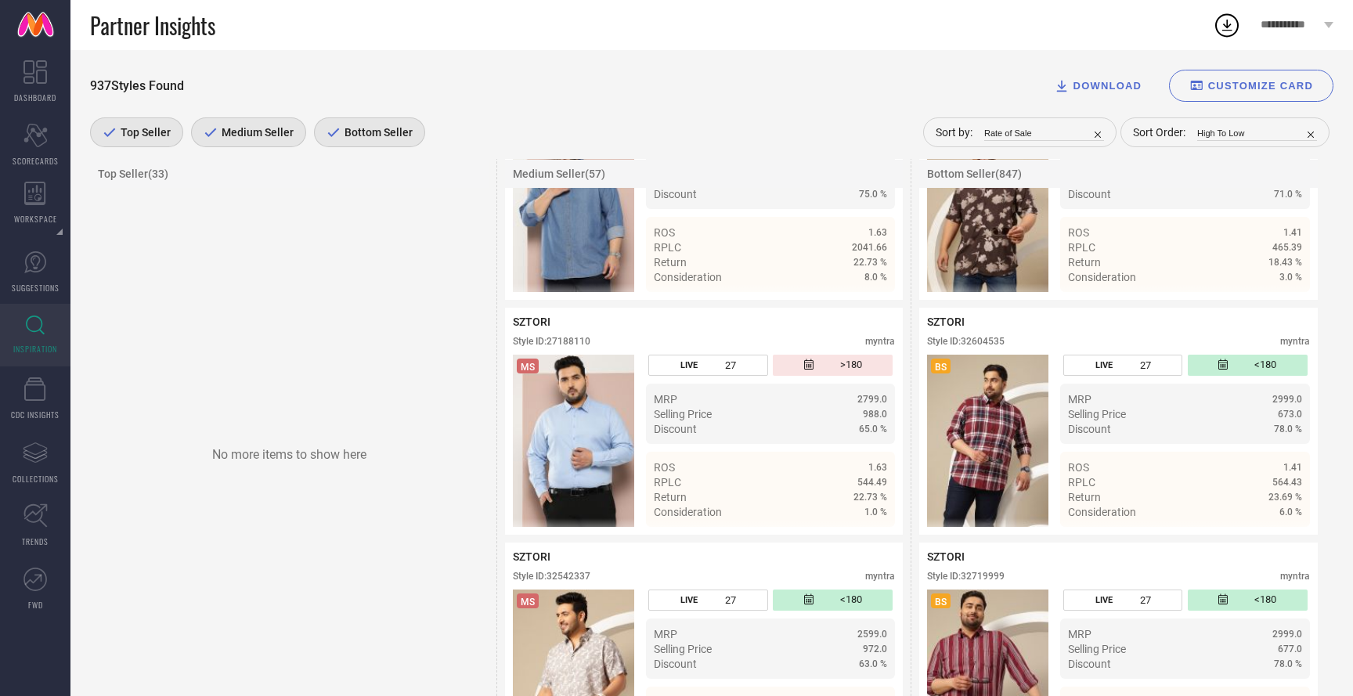
scroll to position [10522, 0]
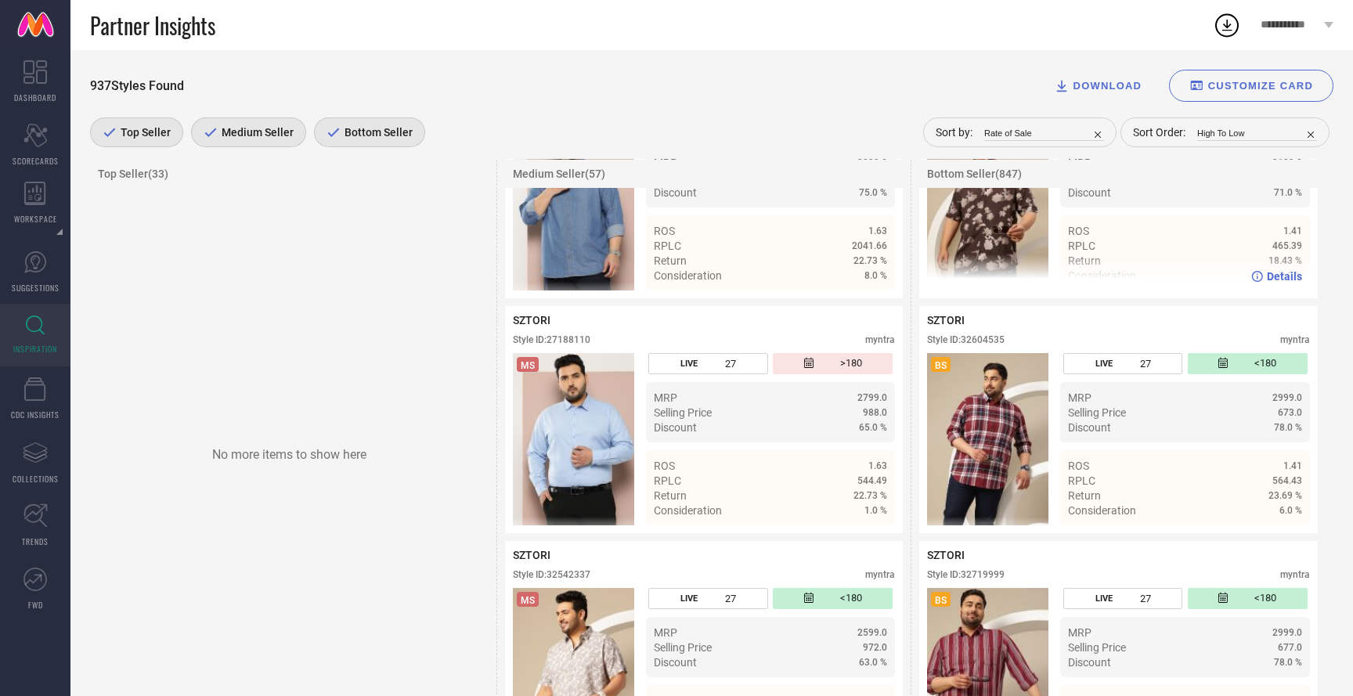
click at [1289, 283] on span "Details" at bounding box center [1284, 276] width 35 height 13
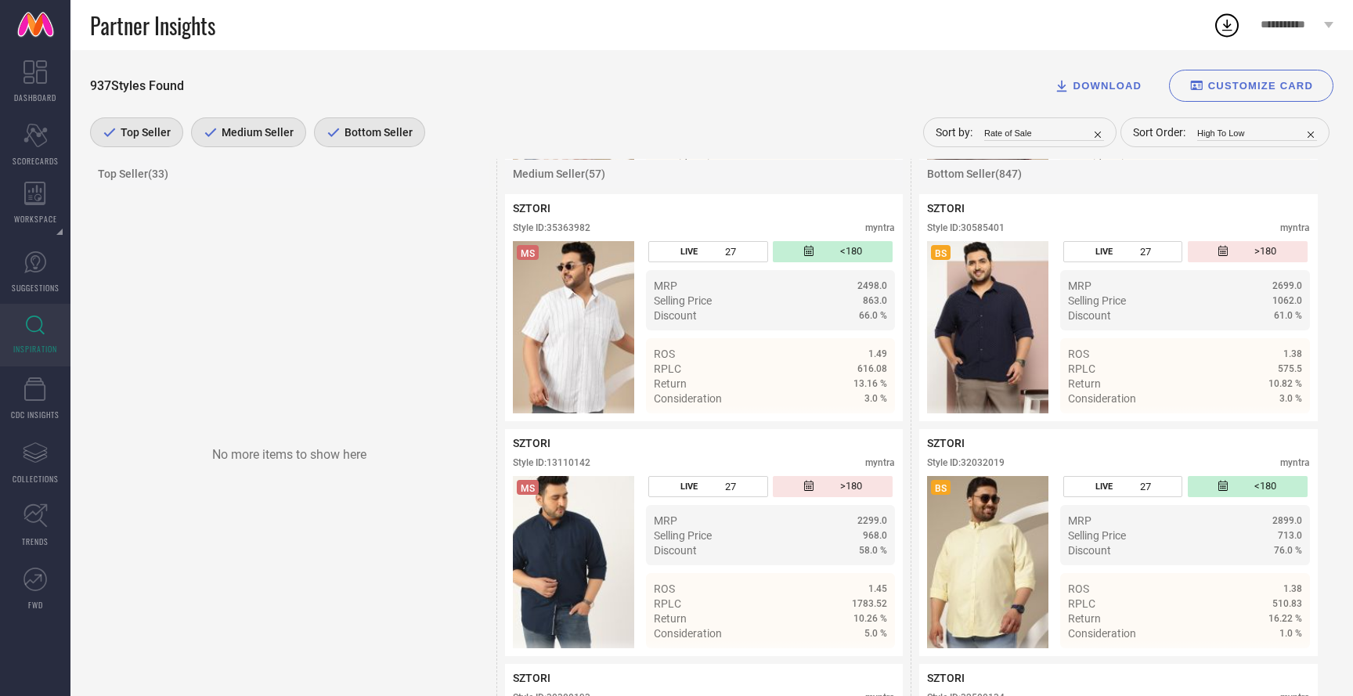
scroll to position [11580, 0]
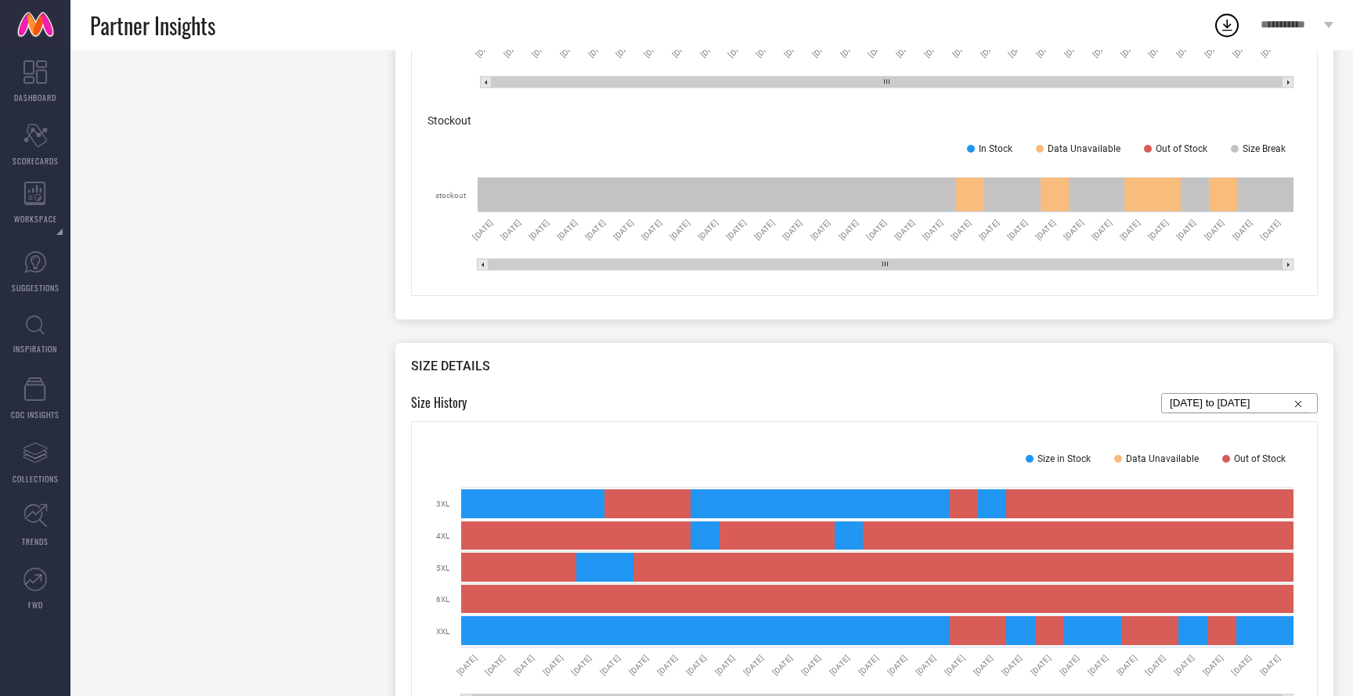
scroll to position [1151, 0]
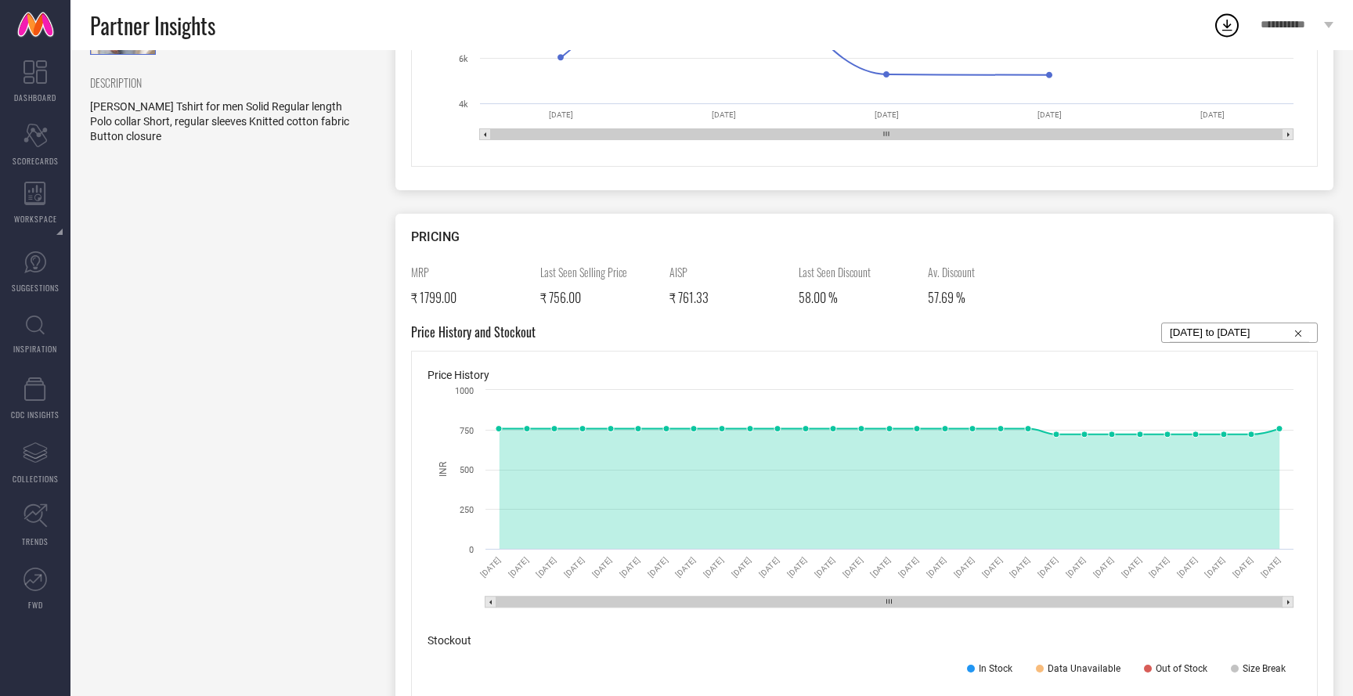
scroll to position [1151, 0]
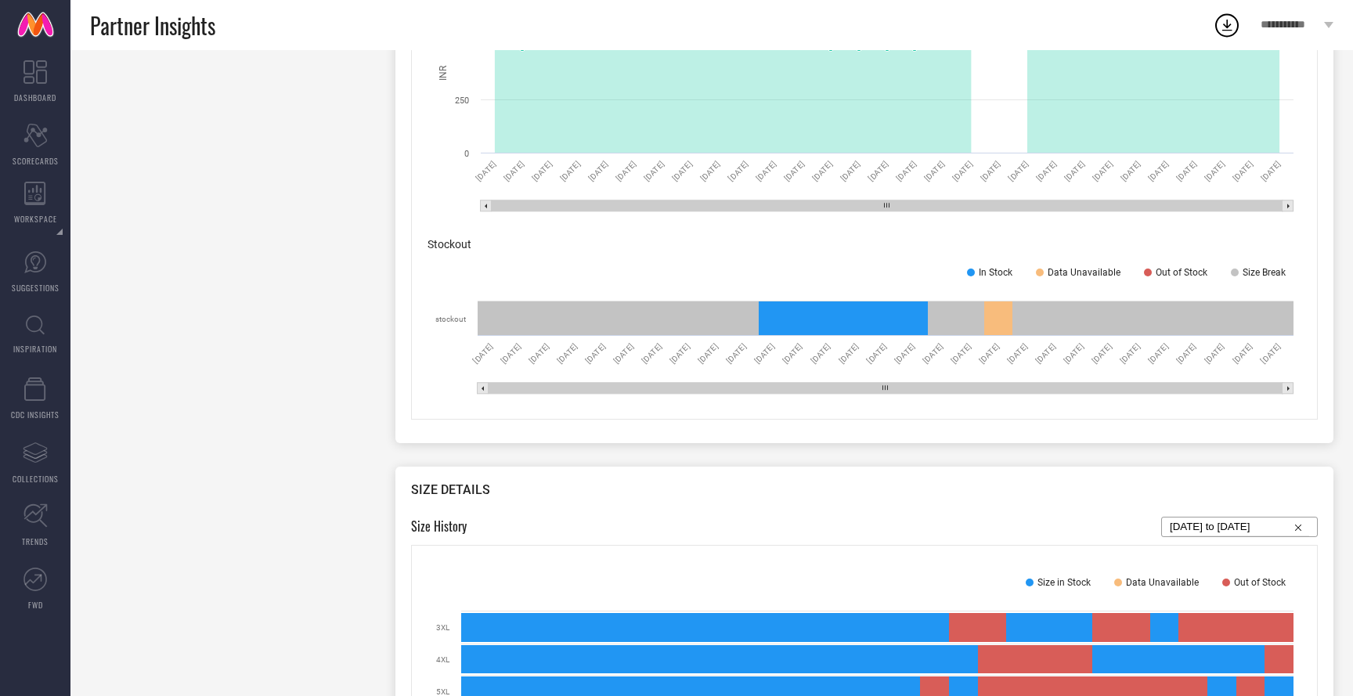
scroll to position [1151, 0]
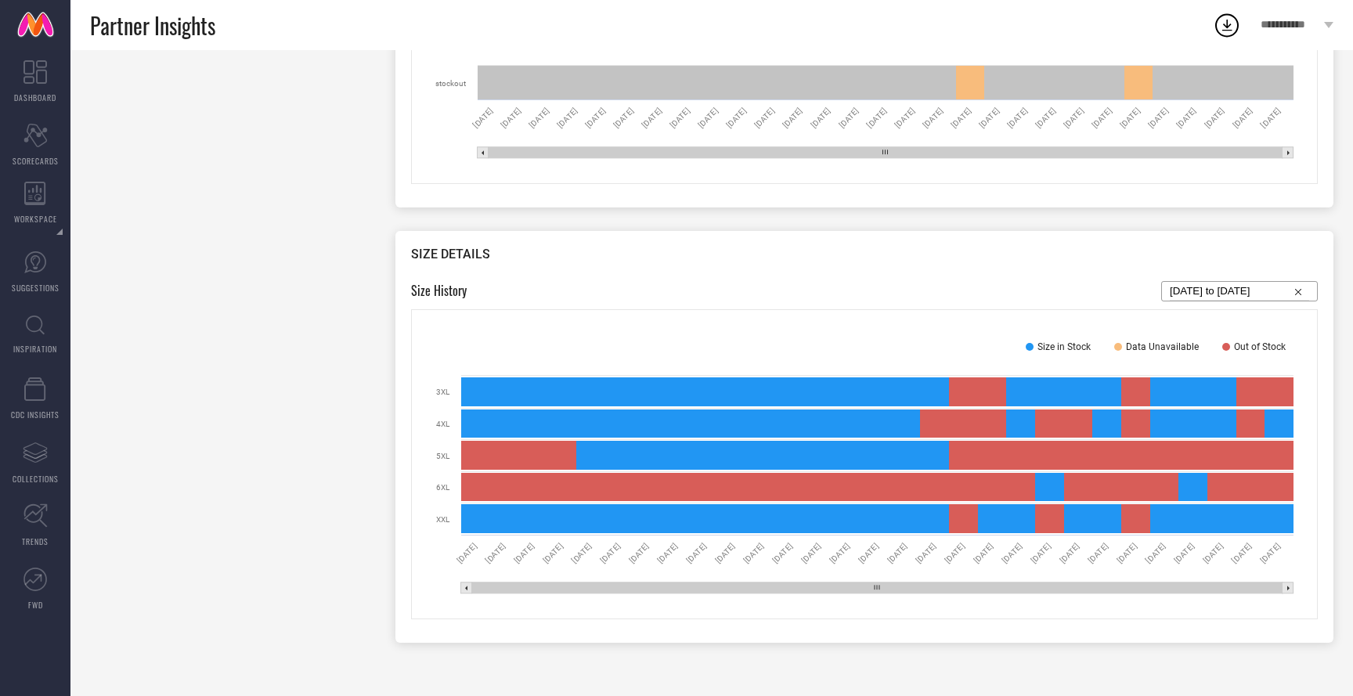
scroll to position [1151, 0]
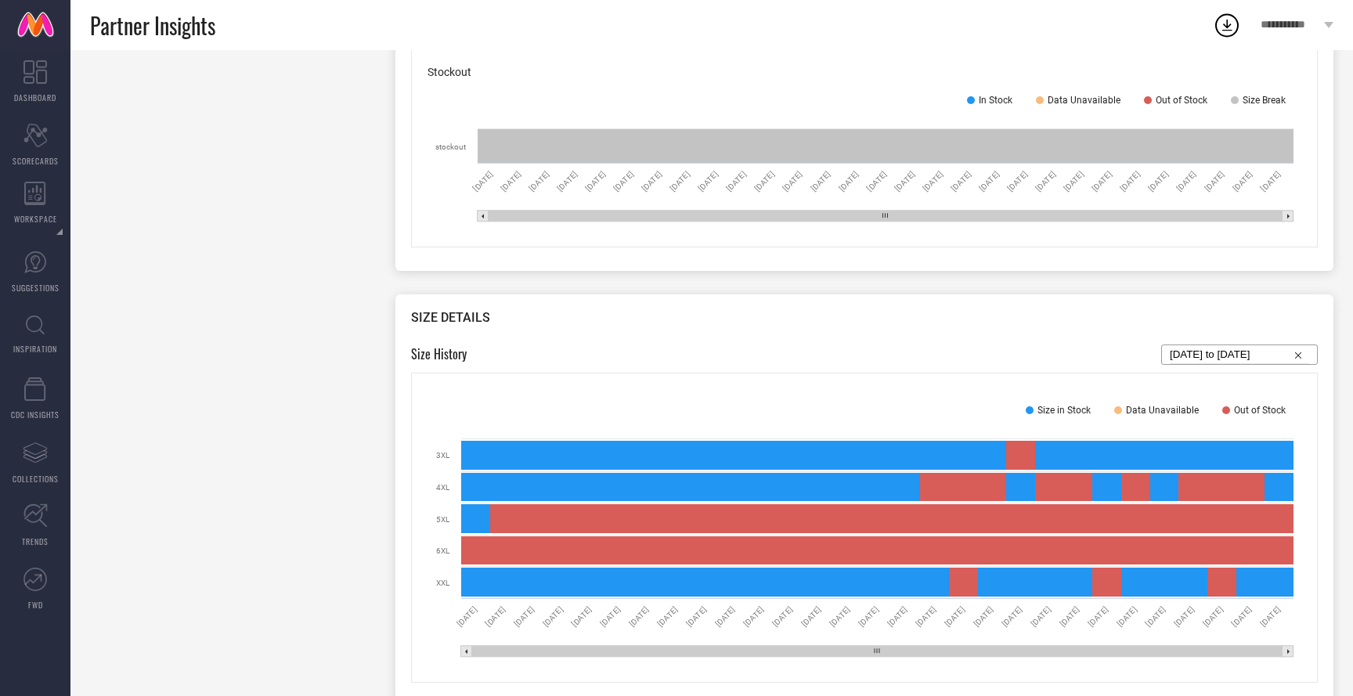
scroll to position [1151, 0]
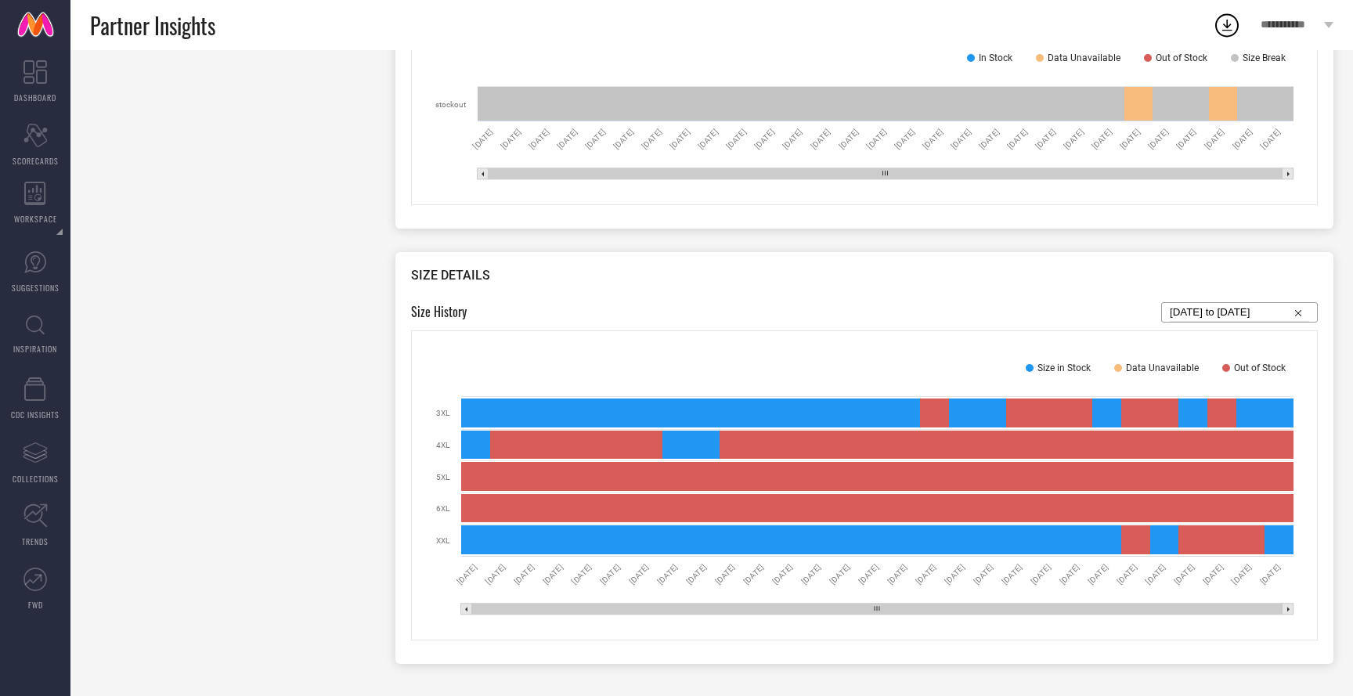
scroll to position [1151, 0]
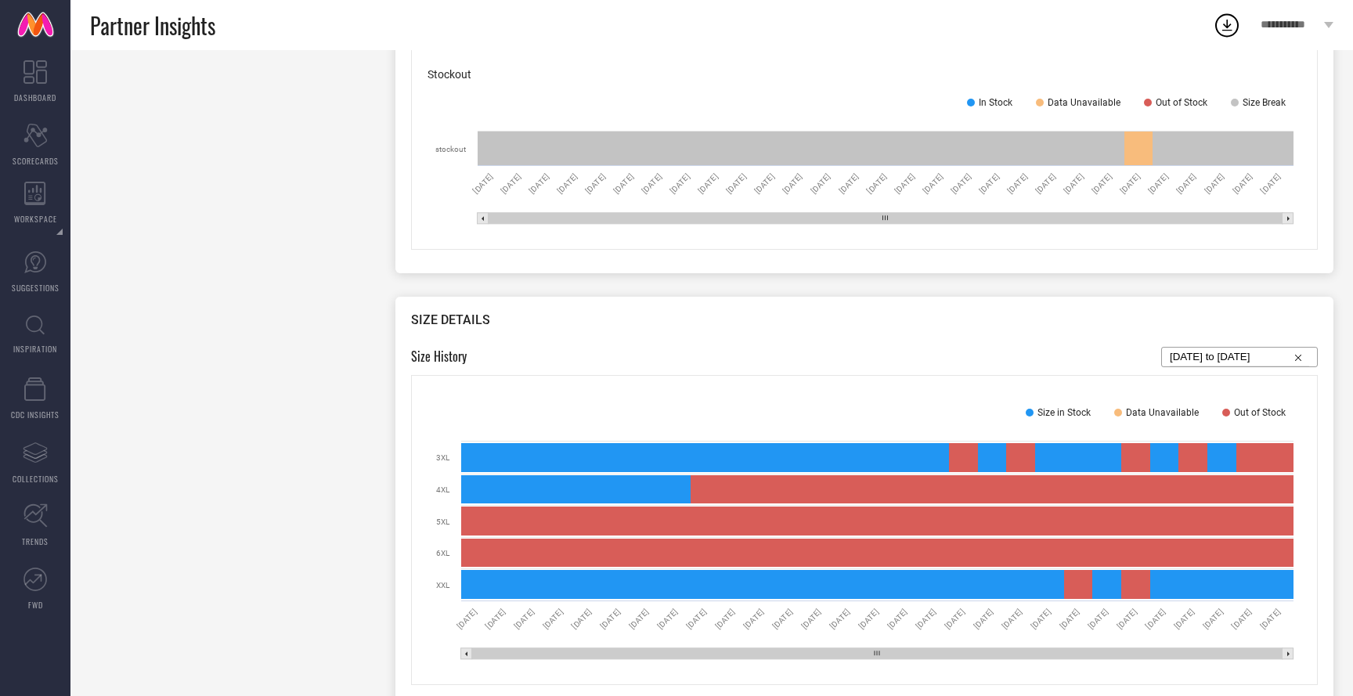
scroll to position [1151, 0]
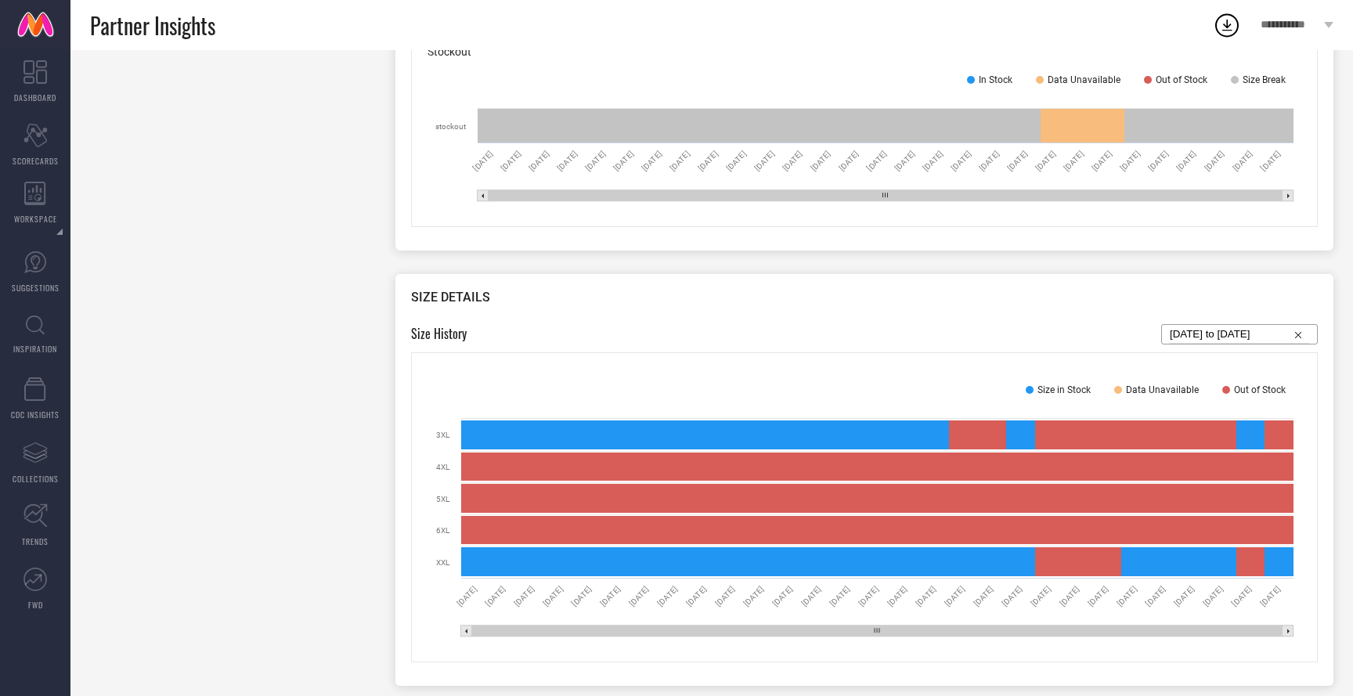
scroll to position [1151, 0]
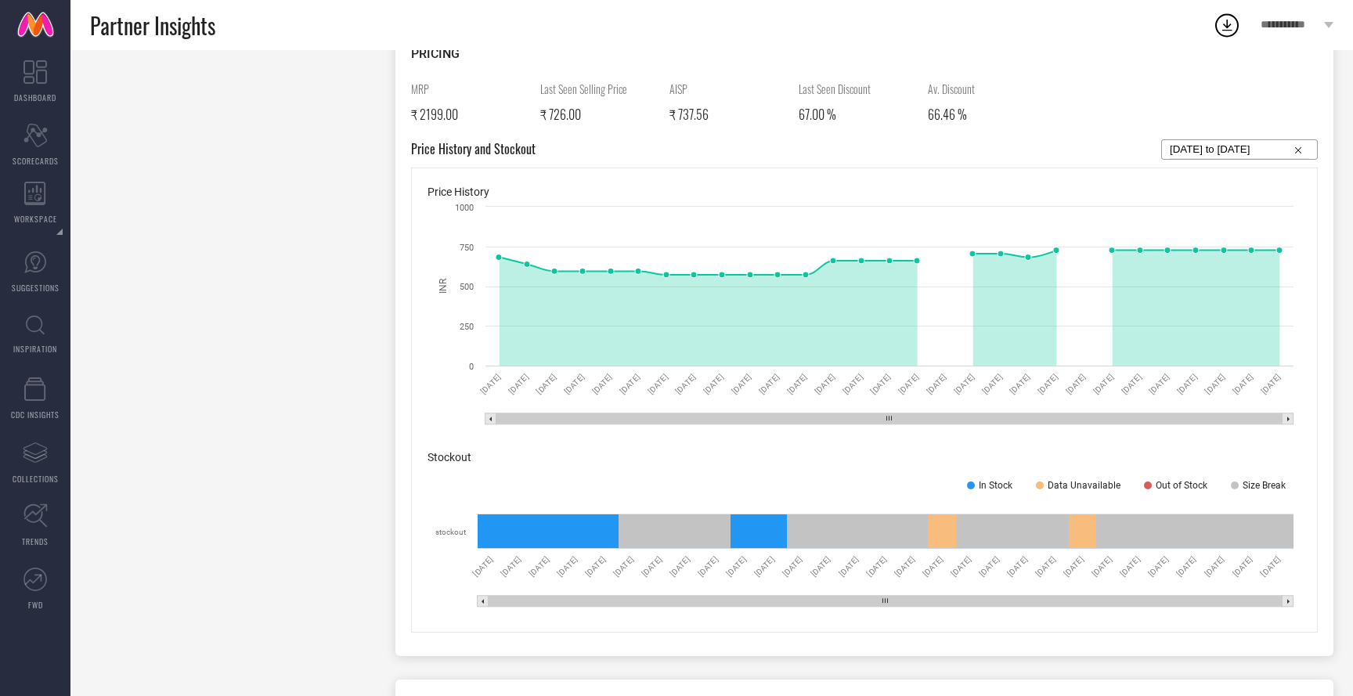
scroll to position [1151, 0]
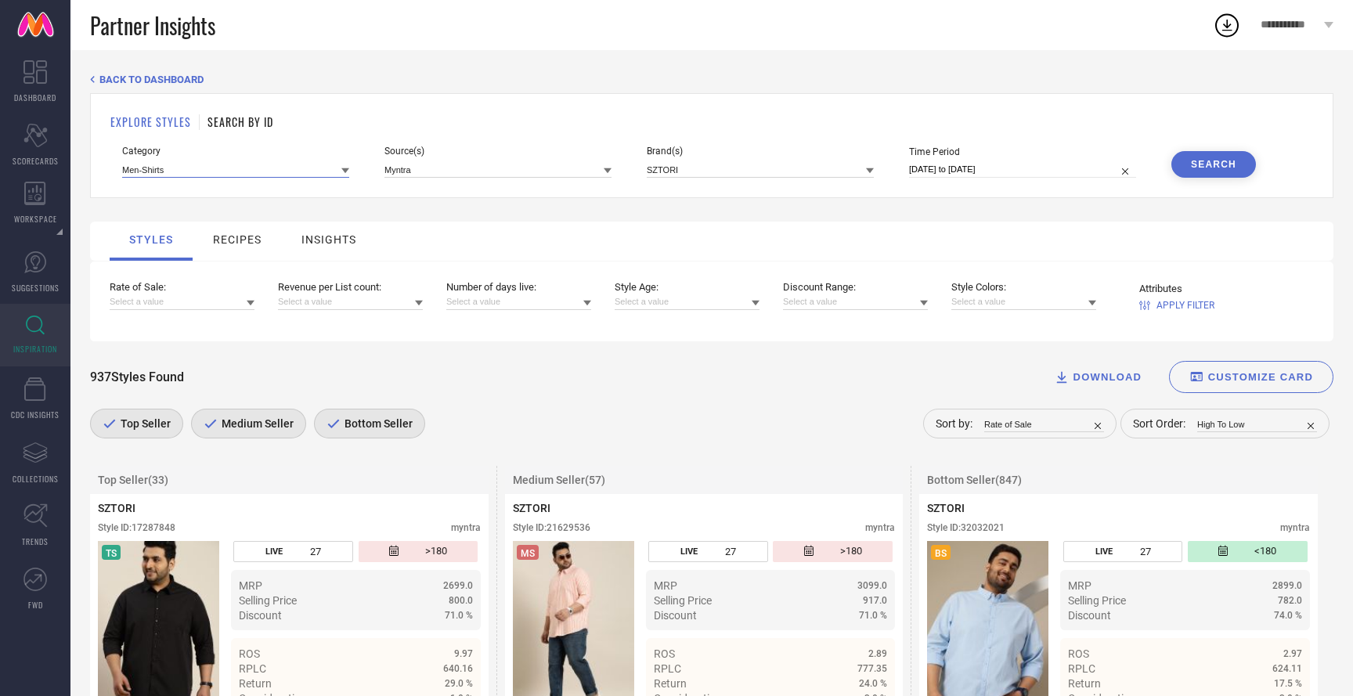
click at [160, 168] on input at bounding box center [235, 169] width 227 height 16
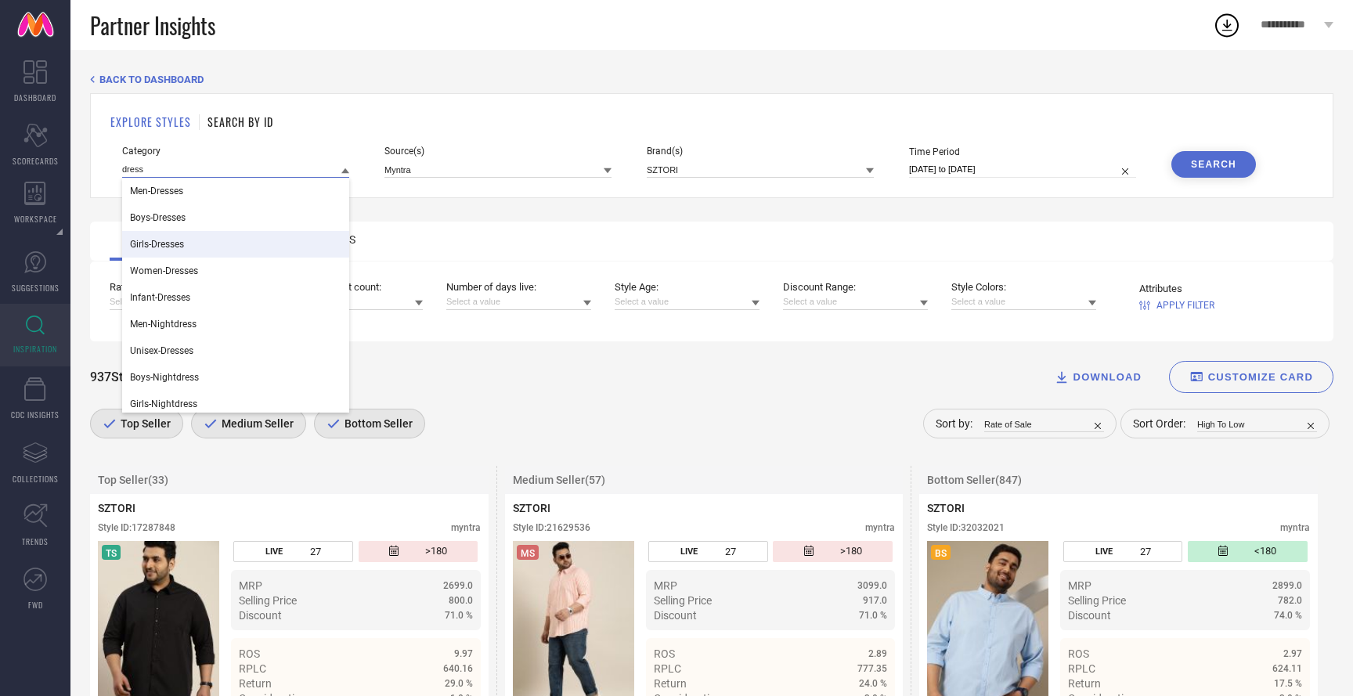
type input "dress"
click at [182, 276] on span "Women-Dresses" at bounding box center [164, 270] width 68 height 11
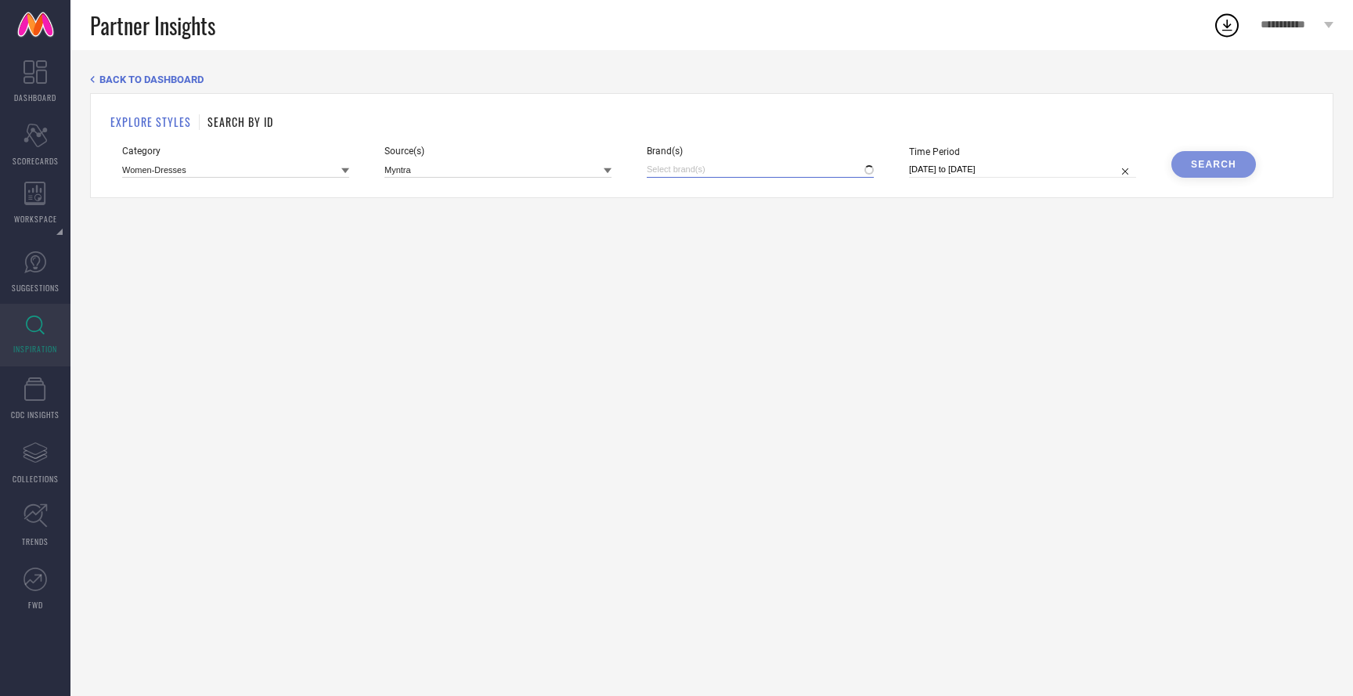
click at [782, 172] on input at bounding box center [760, 169] width 227 height 16
type input "sztori"
click at [781, 218] on div "SZTORI" at bounding box center [760, 222] width 227 height 30
click at [1205, 160] on div "Search" at bounding box center [1213, 164] width 45 height 11
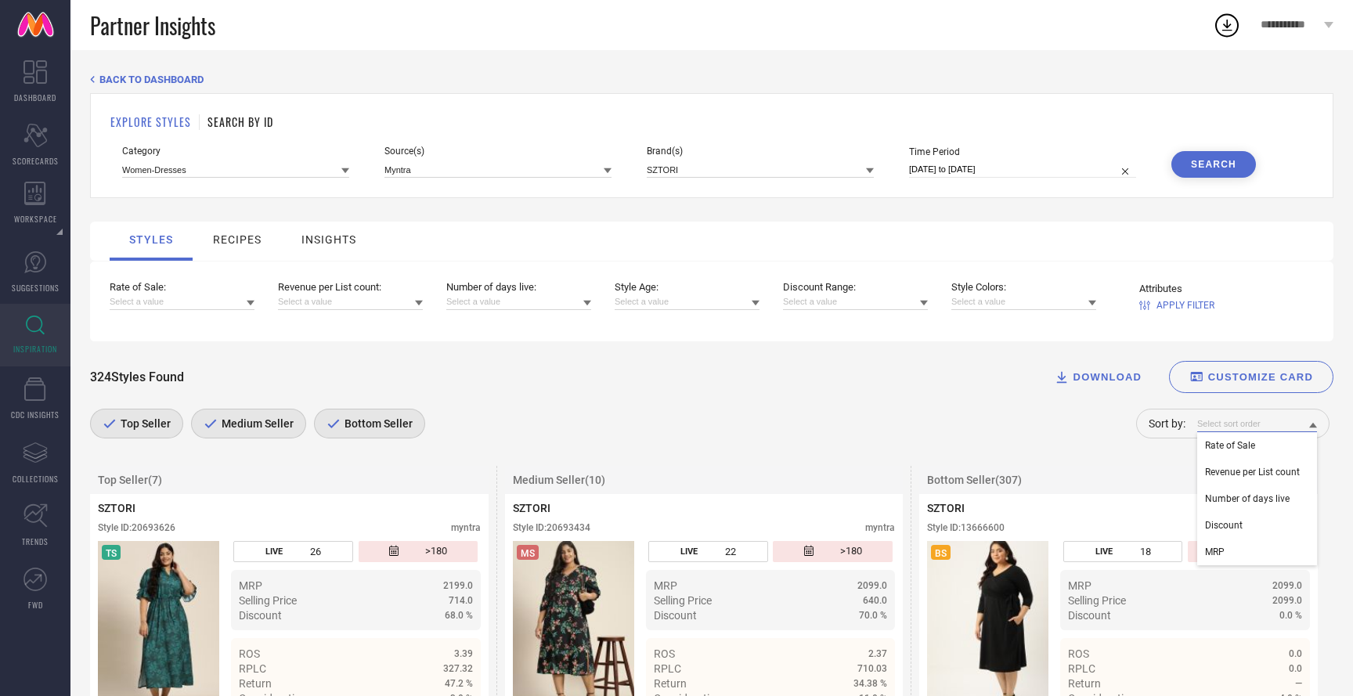
click at [1244, 427] on input at bounding box center [1257, 424] width 120 height 16
click at [1240, 438] on div "Rate of Sale" at bounding box center [1257, 445] width 120 height 27
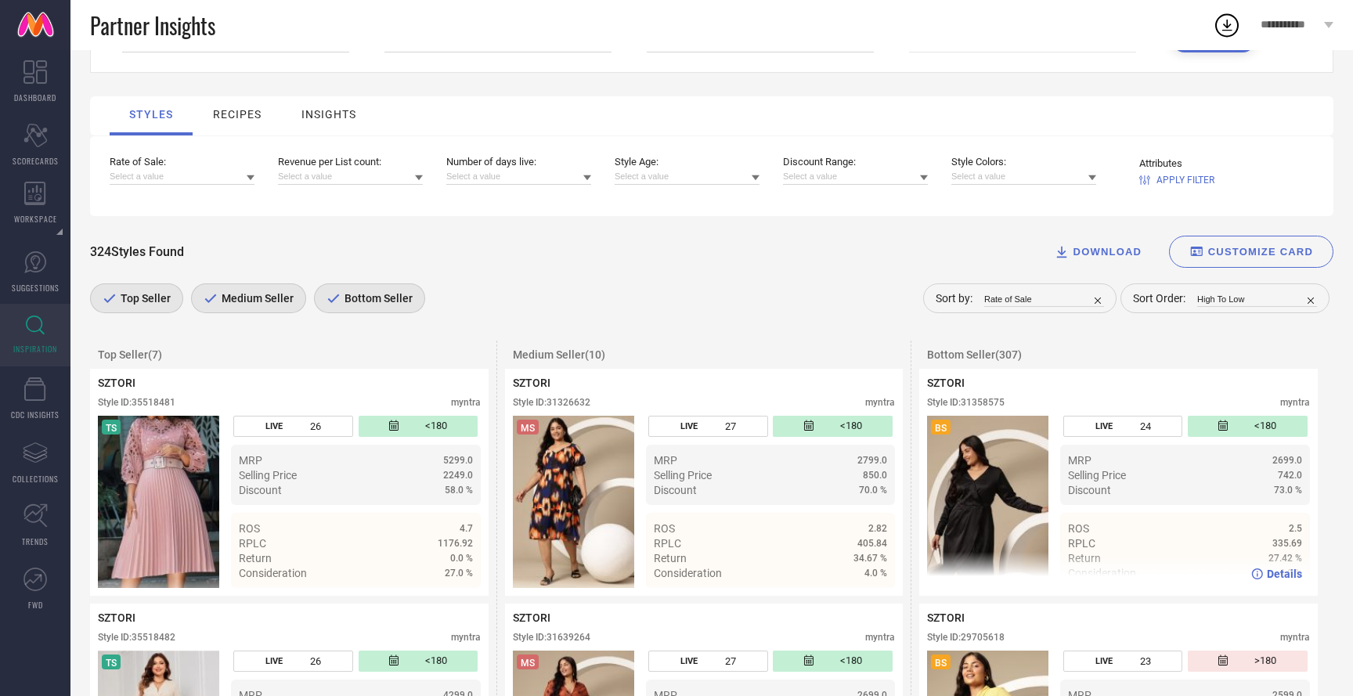
scroll to position [157, 0]
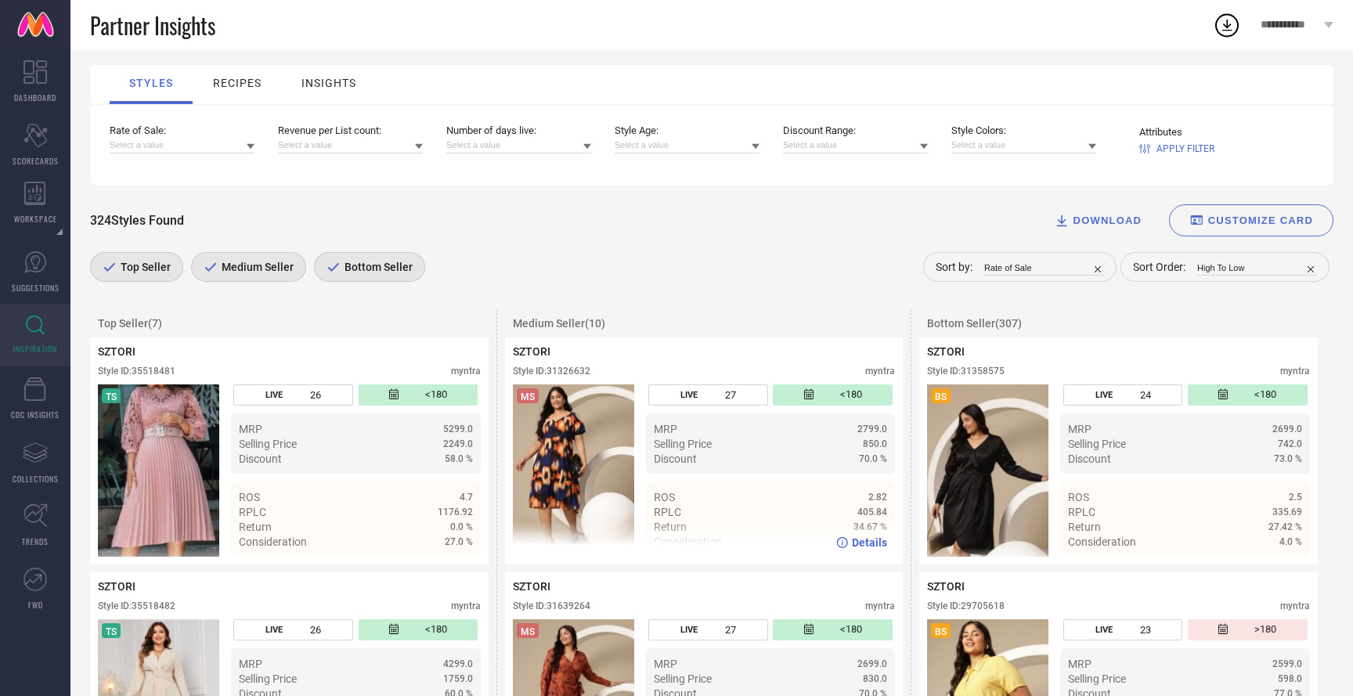
click at [869, 543] on span "Details" at bounding box center [869, 542] width 35 height 13
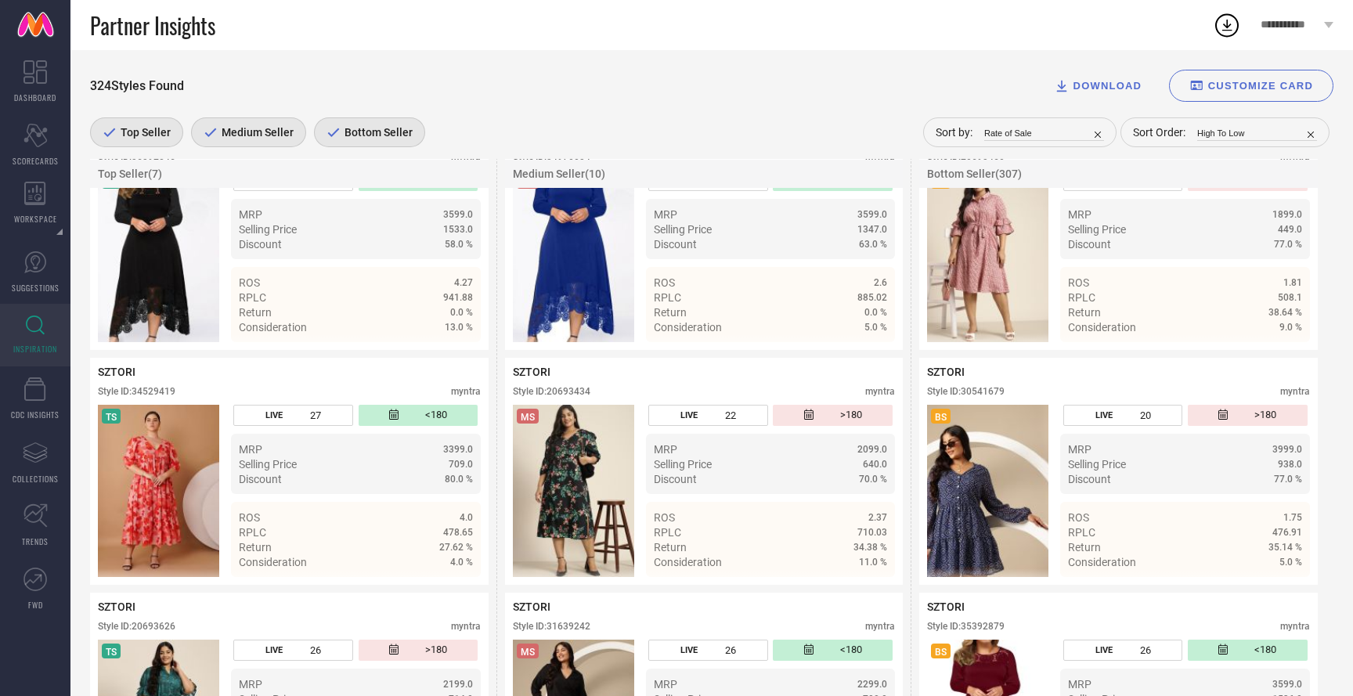
scroll to position [849, 0]
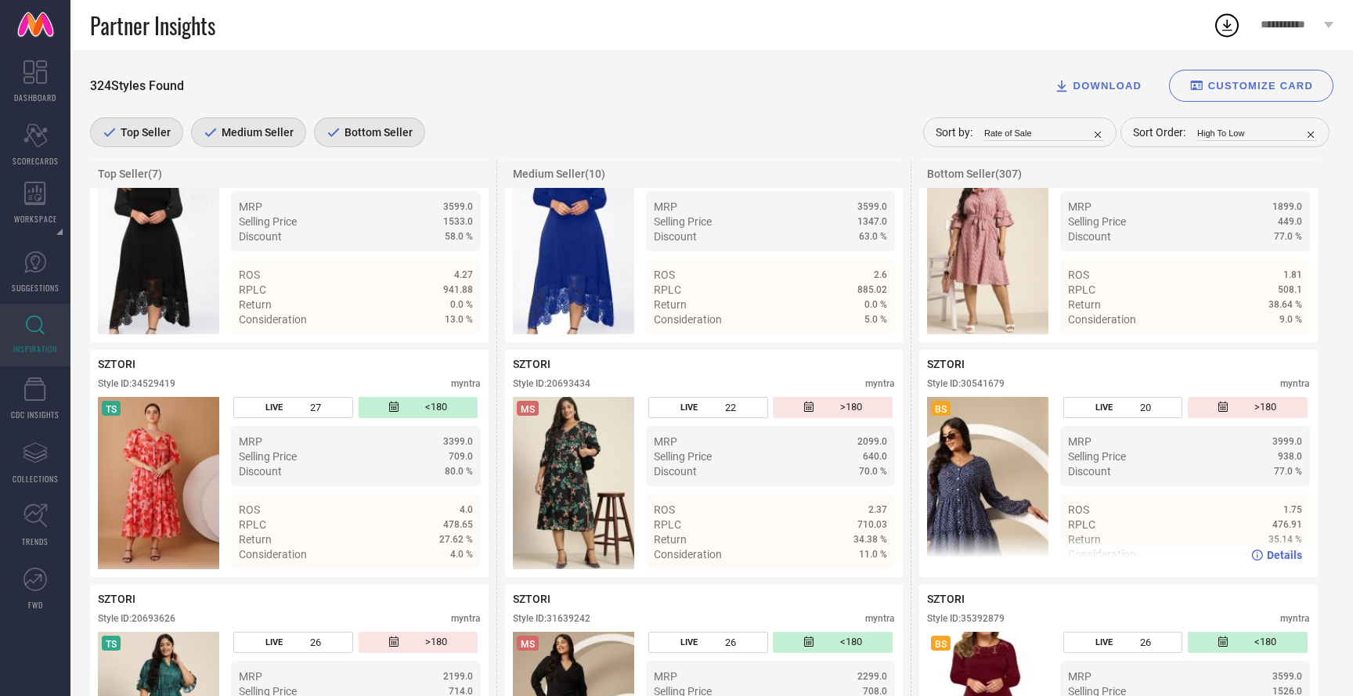
click at [1293, 559] on span "Details" at bounding box center [1284, 555] width 35 height 13
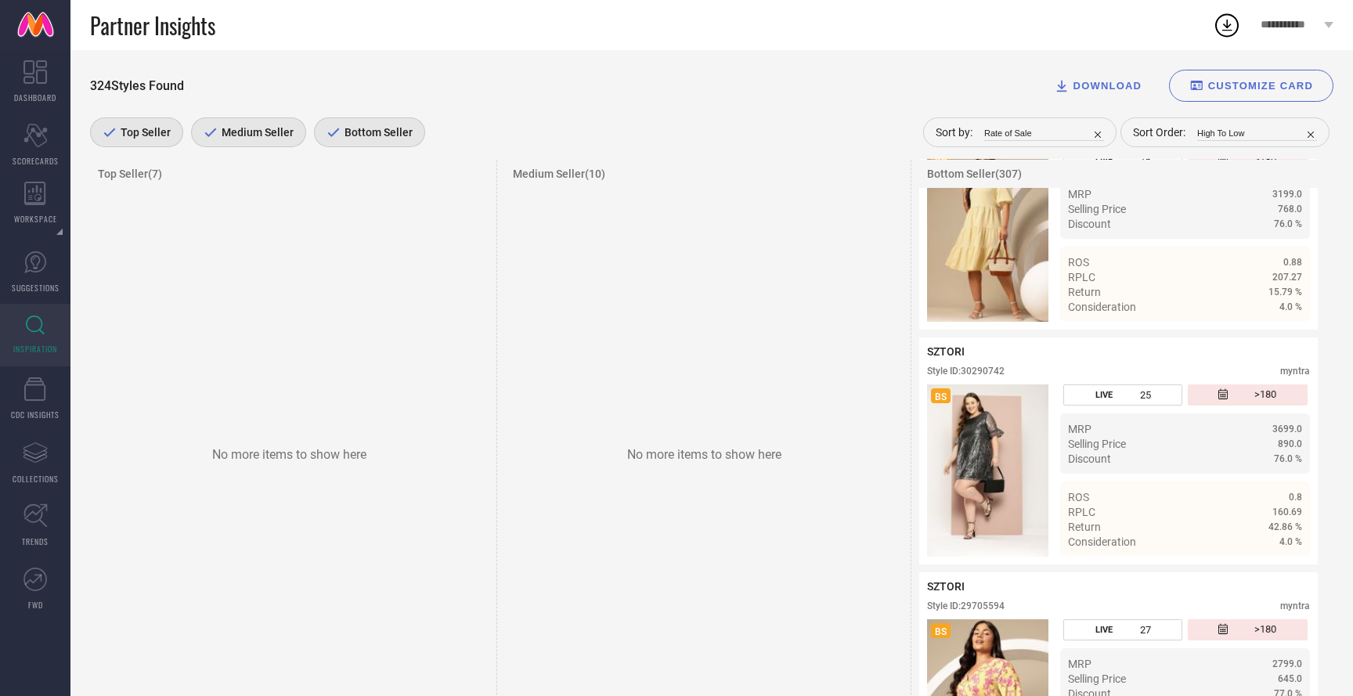
scroll to position [6106, 0]
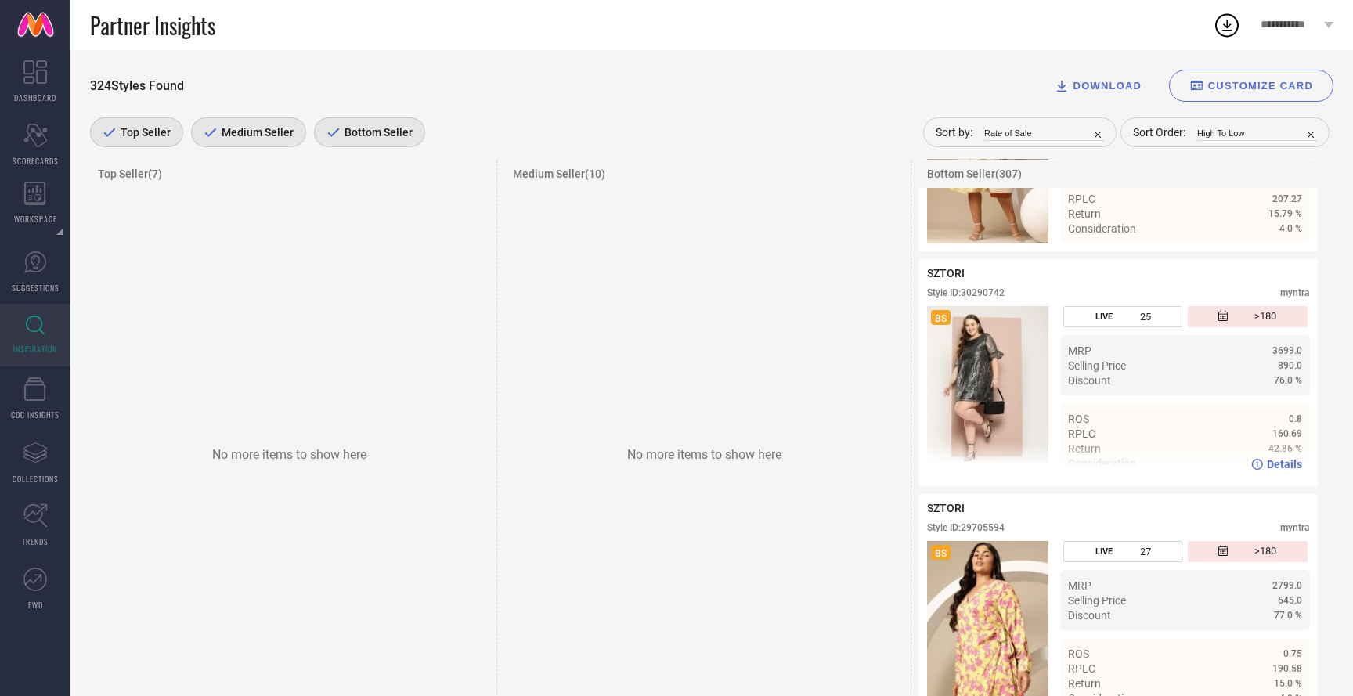
click at [1279, 467] on div "Details" at bounding box center [1118, 464] width 398 height 44
click at [1279, 471] on span "Details" at bounding box center [1284, 464] width 35 height 13
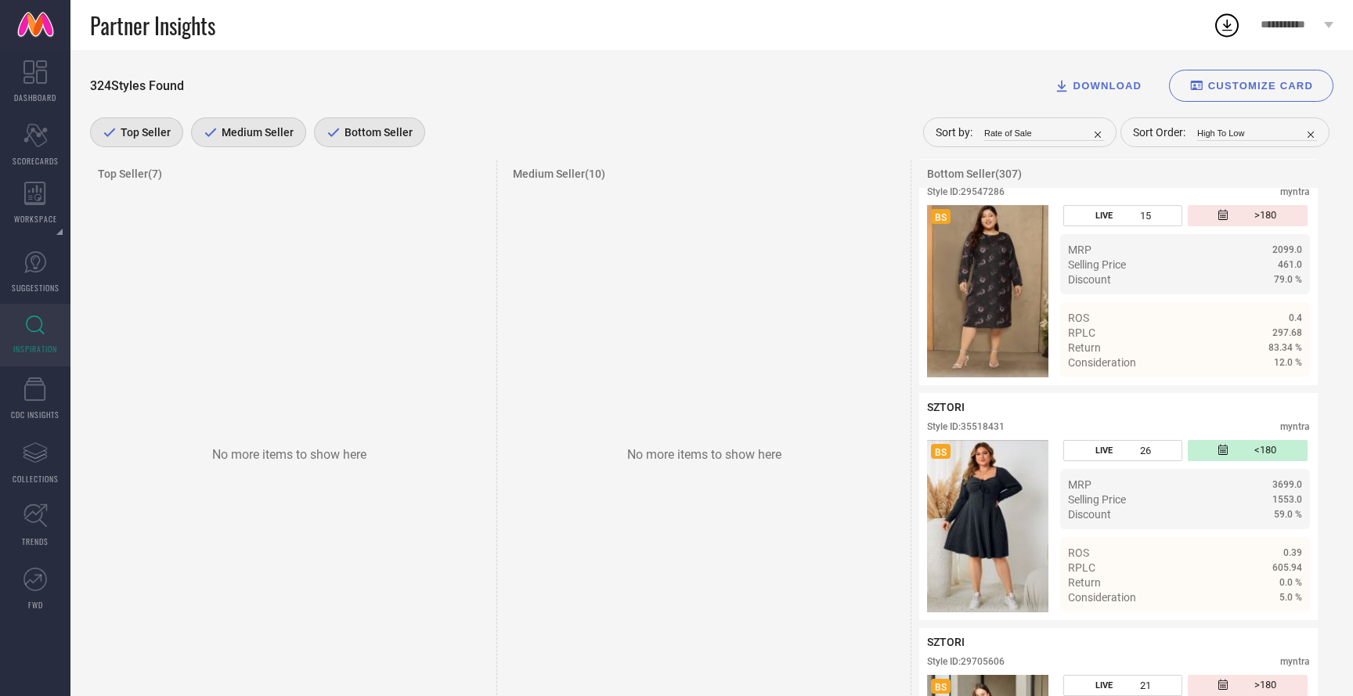
scroll to position [16305, 0]
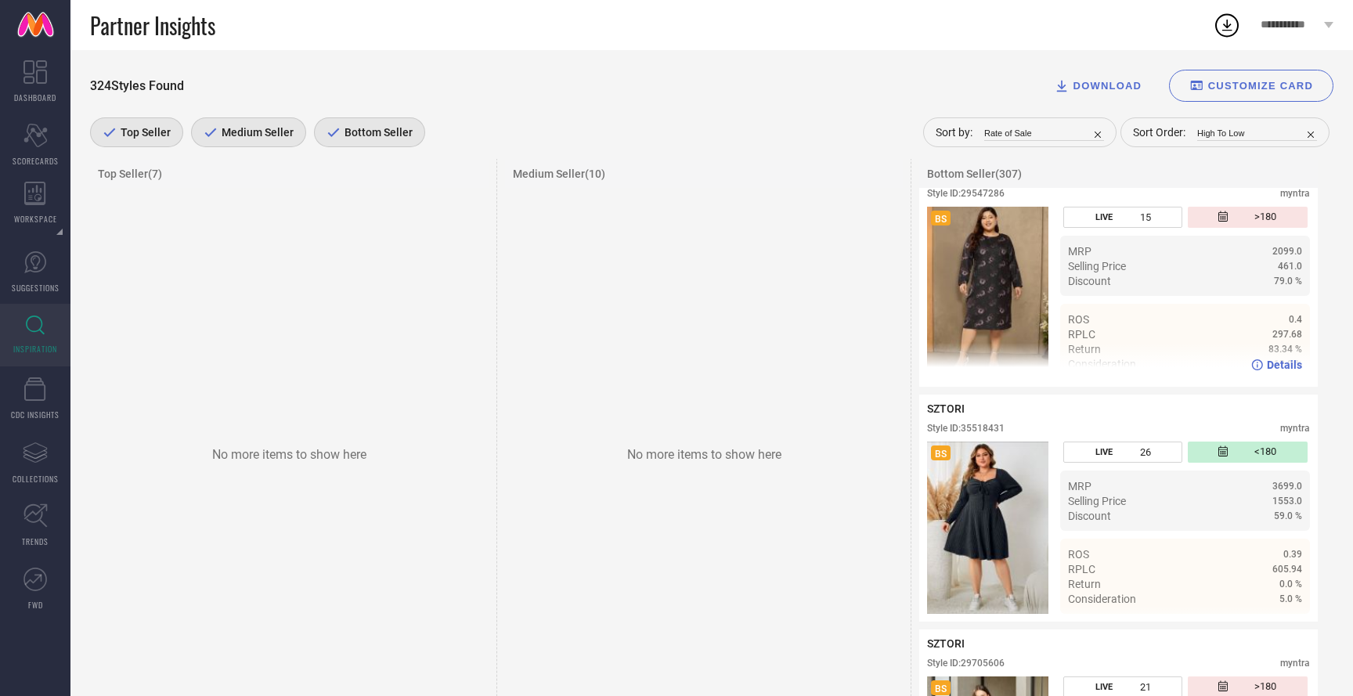
click at [1286, 371] on span "Details" at bounding box center [1284, 365] width 35 height 13
